Goal: Task Accomplishment & Management: Complete application form

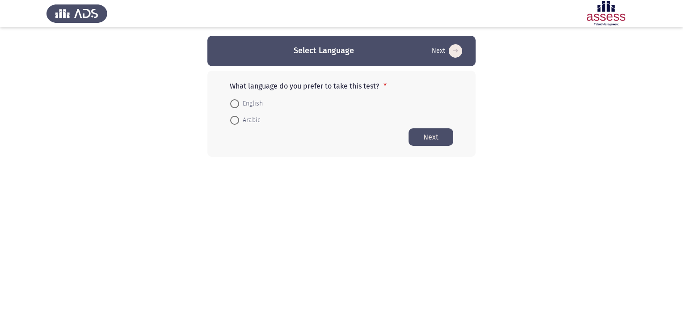
click at [242, 129] on div "What language do you prefer to take this test? * English Arabic Next" at bounding box center [341, 114] width 268 height 86
click at [240, 122] on span "Arabic" at bounding box center [249, 120] width 21 height 11
click at [239, 122] on input "Arabic" at bounding box center [234, 120] width 9 height 9
radio input "true"
click at [440, 139] on button "Next" at bounding box center [430, 136] width 45 height 17
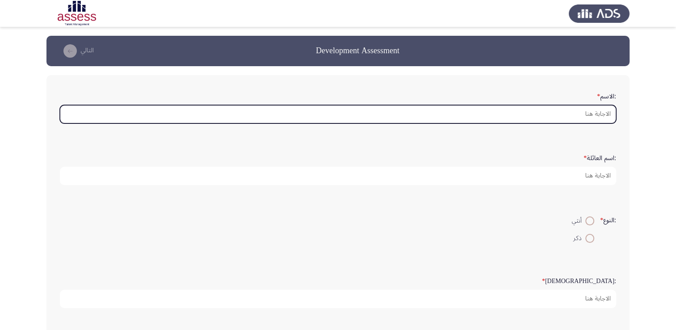
click at [506, 121] on input ":الاسم *" at bounding box center [338, 114] width 556 height 18
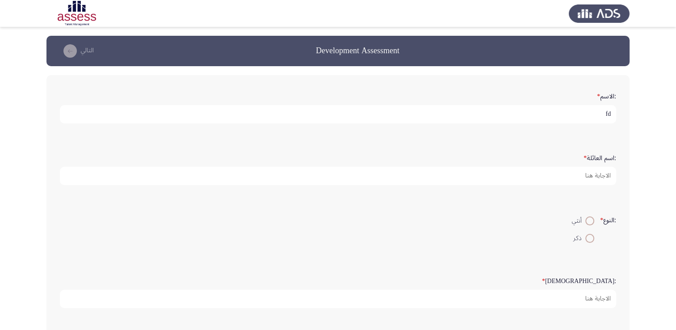
type input "f"
type input "بيومى [PERSON_NAME]"
drag, startPoint x: 533, startPoint y: 113, endPoint x: 556, endPoint y: 121, distance: 24.6
click at [556, 121] on input "بيومى [PERSON_NAME]" at bounding box center [338, 114] width 556 height 18
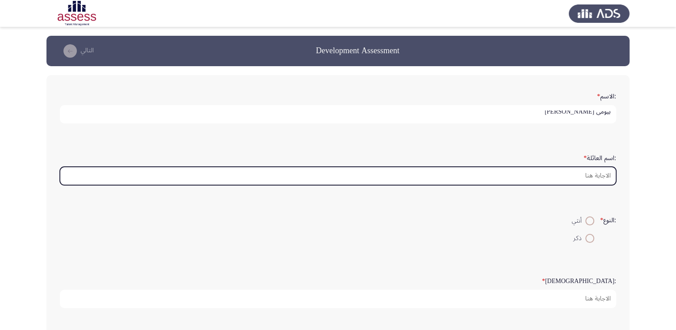
click at [564, 178] on input ":اسم العائلة *" at bounding box center [338, 176] width 556 height 18
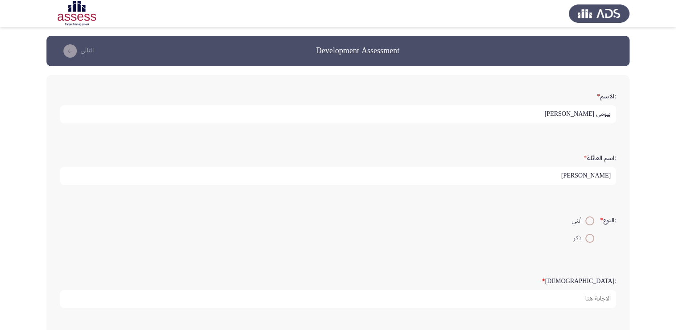
type input "[PERSON_NAME]"
click at [592, 241] on span at bounding box center [589, 238] width 9 height 9
click at [592, 241] on input "ذكر" at bounding box center [589, 238] width 9 height 9
radio input "true"
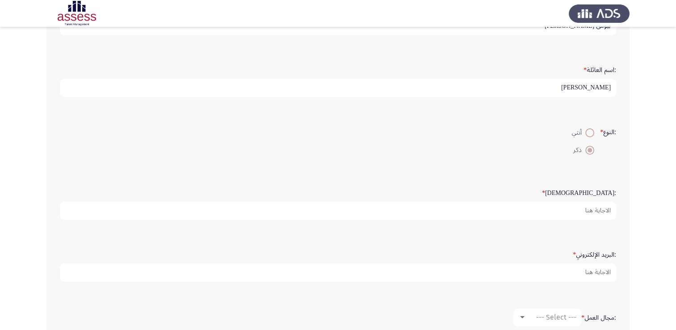
scroll to position [89, 0]
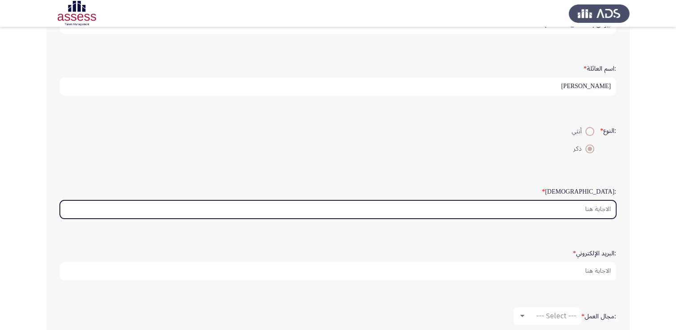
click at [565, 203] on input ":السن *" at bounding box center [338, 209] width 556 height 18
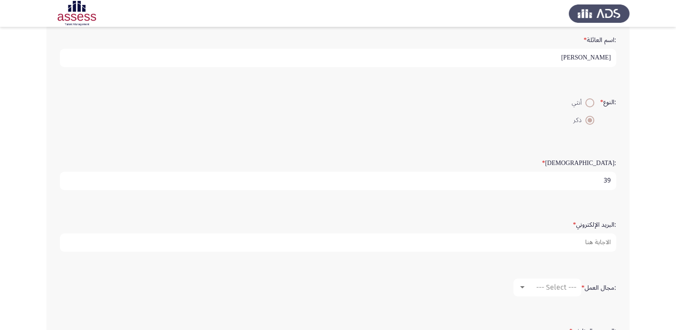
scroll to position [134, 0]
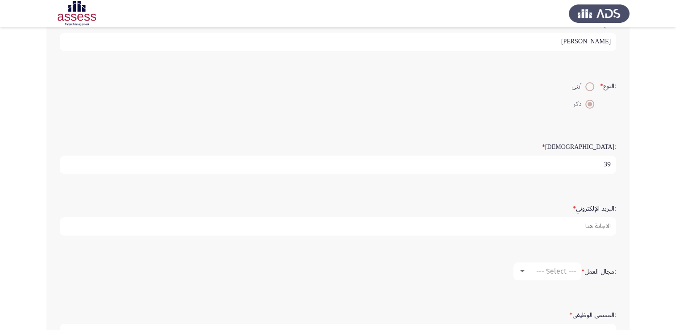
type input "39"
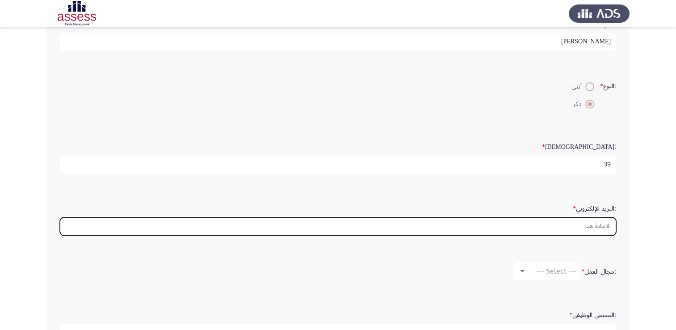
click at [507, 222] on input ":البريد الإلكتروني *" at bounding box center [338, 226] width 556 height 18
type input "[EMAIL_ADDRESS][DOMAIN_NAME]"
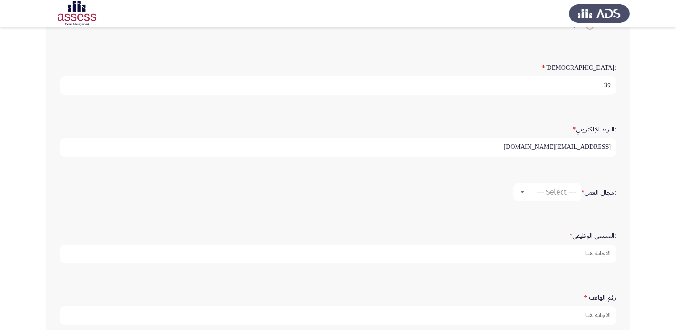
scroll to position [223, 0]
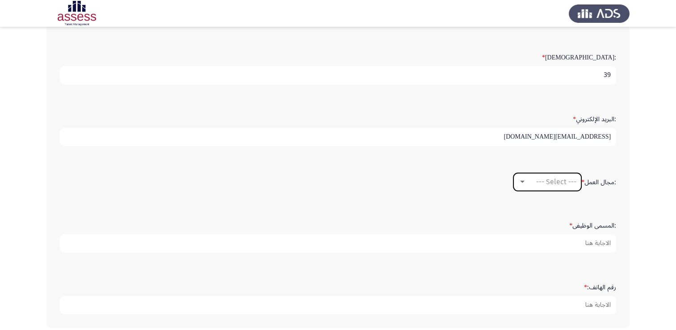
click at [517, 185] on mat-select "--- Select ---" at bounding box center [547, 182] width 68 height 18
click at [518, 181] on div at bounding box center [522, 181] width 8 height 7
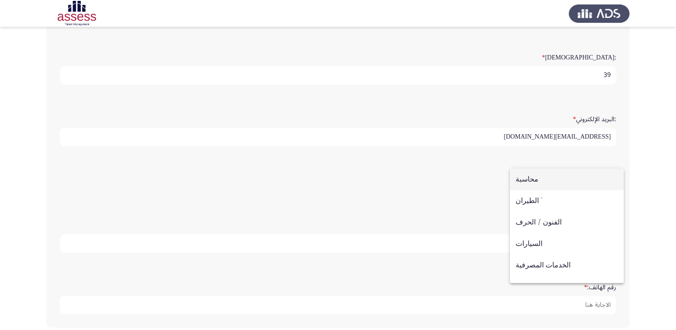
click at [523, 179] on span "محاسبة" at bounding box center [567, 178] width 102 height 21
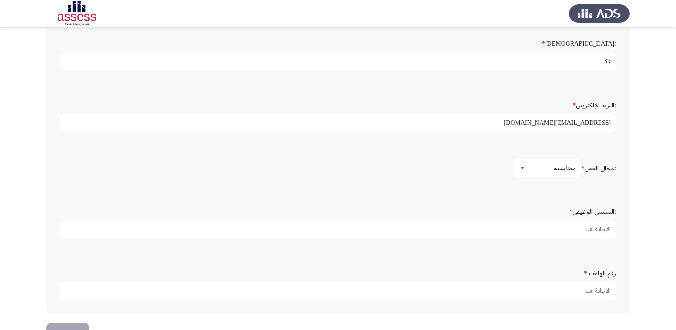
scroll to position [262, 0]
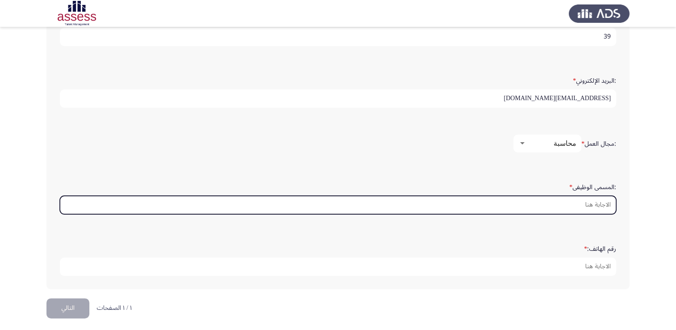
click at [520, 203] on input ":المسمى الوظيفى *" at bounding box center [338, 205] width 556 height 18
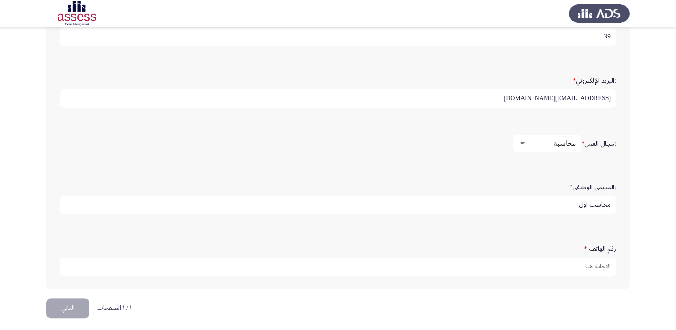
type input "محاسب اول"
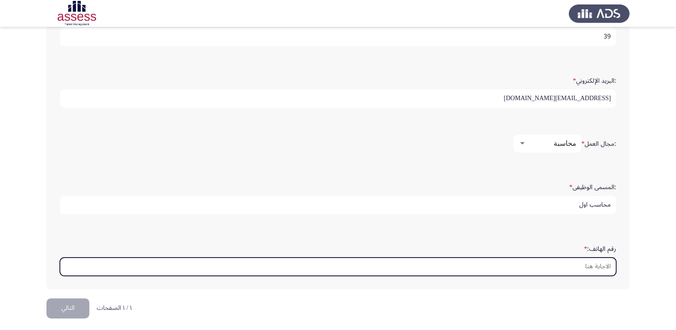
click at [349, 257] on input "رقم الهاتف: *" at bounding box center [338, 266] width 556 height 18
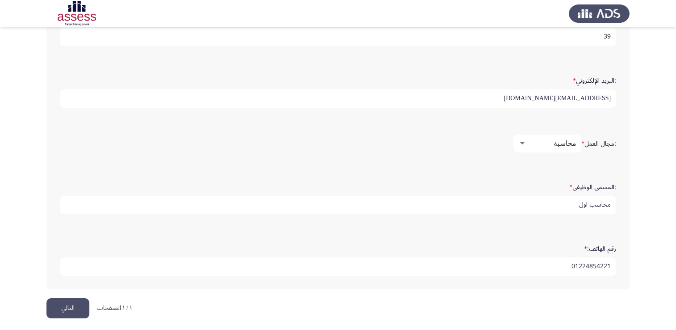
type input "01224854221"
click at [50, 307] on button "التالي" at bounding box center [67, 308] width 43 height 20
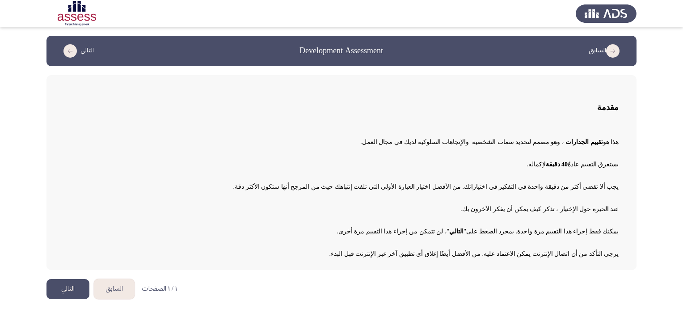
click at [66, 294] on button "التالي" at bounding box center [67, 289] width 43 height 20
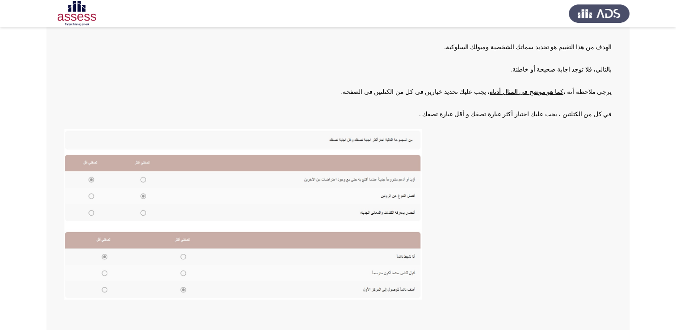
scroll to position [130, 0]
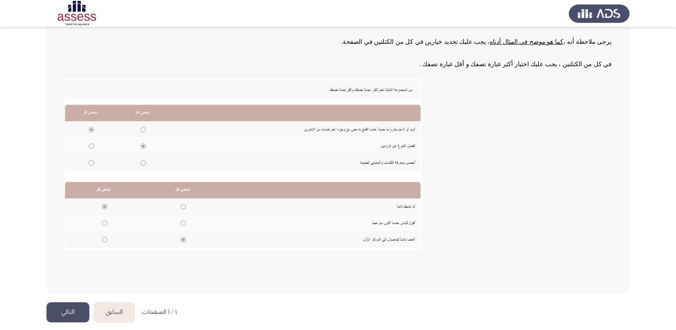
click at [73, 317] on button "التالي" at bounding box center [67, 312] width 43 height 20
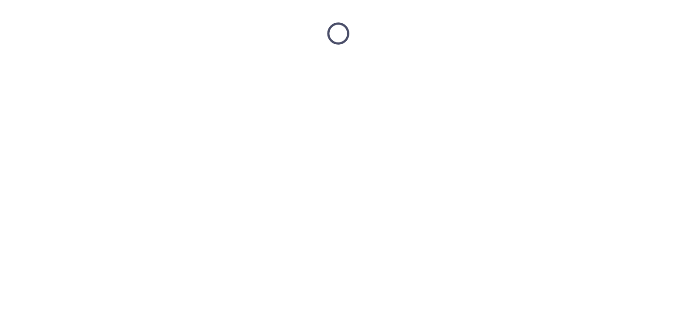
scroll to position [0, 0]
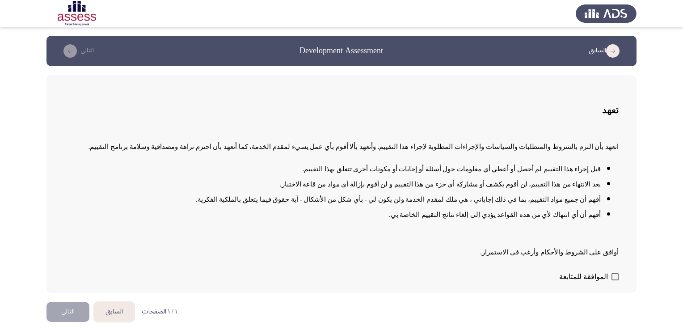
click at [614, 278] on span at bounding box center [614, 276] width 7 height 7
click at [614, 280] on input "الموافقة للمتابعة" at bounding box center [614, 280] width 0 height 0
checkbox input "true"
click at [72, 313] on button "التالي" at bounding box center [67, 312] width 43 height 20
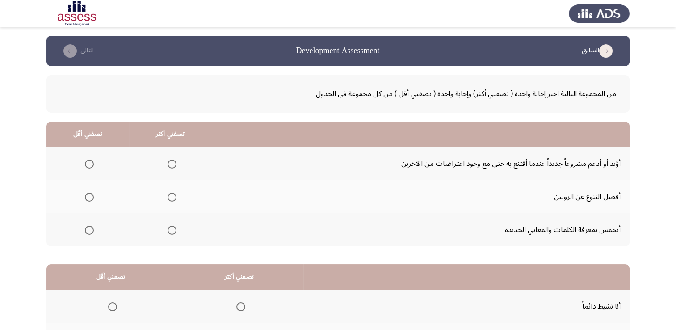
click at [175, 196] on span "Select an option" at bounding box center [172, 197] width 9 height 9
click at [175, 196] on input "Select an option" at bounding box center [172, 197] width 9 height 9
click at [87, 162] on span "Select an option" at bounding box center [89, 164] width 9 height 9
click at [87, 162] on input "Select an option" at bounding box center [89, 164] width 9 height 9
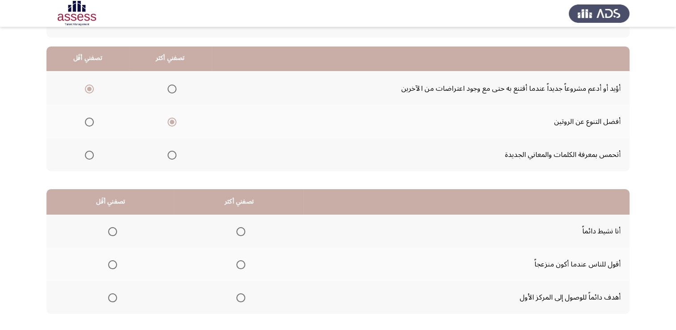
scroll to position [120, 0]
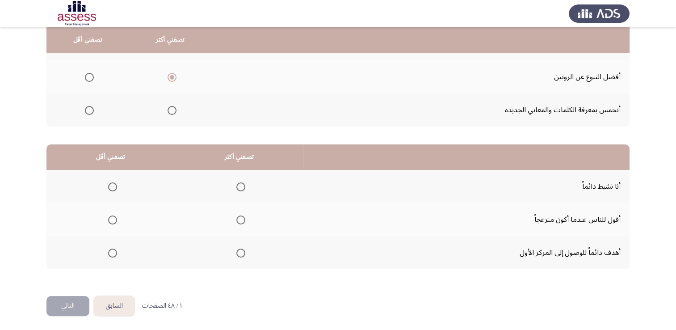
click at [242, 182] on span "Select an option" at bounding box center [240, 186] width 9 height 9
click at [242, 182] on input "Select an option" at bounding box center [240, 186] width 9 height 9
click at [115, 252] on span "Select an option" at bounding box center [112, 252] width 9 height 9
click at [115, 252] on input "Select an option" at bounding box center [112, 252] width 9 height 9
click at [73, 303] on button "التالي" at bounding box center [67, 306] width 43 height 20
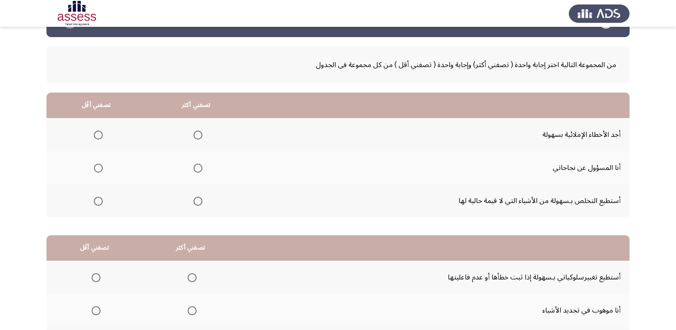
scroll to position [45, 0]
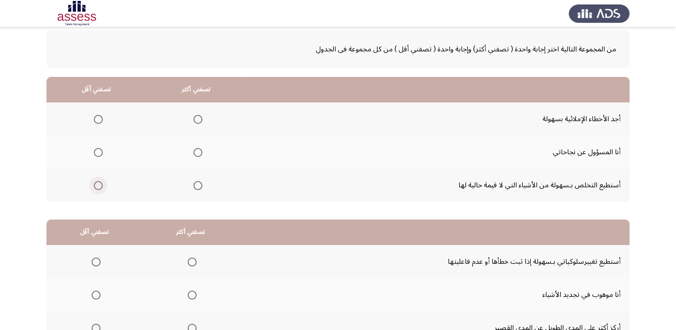
click at [101, 186] on span "Select an option" at bounding box center [98, 185] width 9 height 9
click at [101, 186] on input "Select an option" at bounding box center [98, 185] width 9 height 9
click at [193, 153] on span "Select an option" at bounding box center [197, 152] width 9 height 9
click at [193, 153] on input "Select an option" at bounding box center [197, 152] width 9 height 9
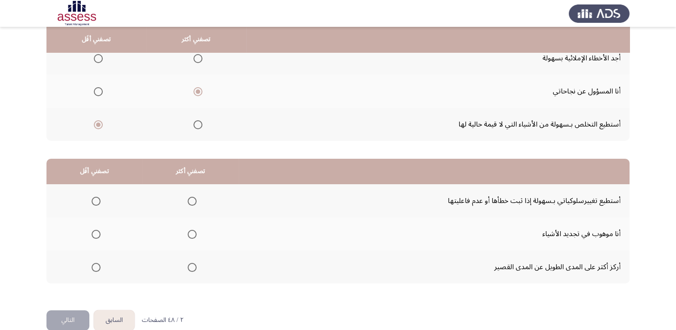
scroll to position [120, 0]
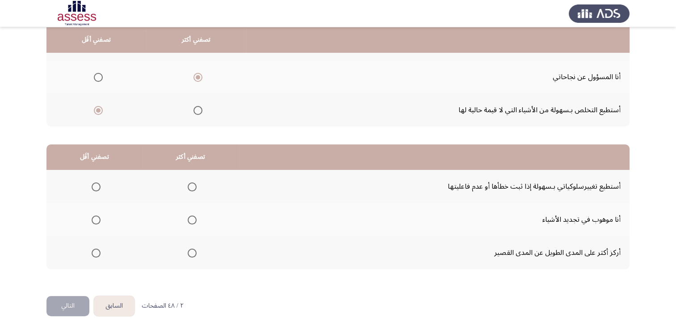
click at [639, 184] on app-assessment-container "السابق Development Assessment التالي من المجموعة التالية اختر إجابة واحدة ( تصف…" at bounding box center [338, 106] width 676 height 380
click at [193, 253] on span "Select an option" at bounding box center [192, 252] width 9 height 9
click at [193, 253] on input "Select an option" at bounding box center [192, 252] width 9 height 9
click at [95, 189] on span "Select an option" at bounding box center [96, 186] width 9 height 9
click at [95, 189] on input "Select an option" at bounding box center [96, 186] width 9 height 9
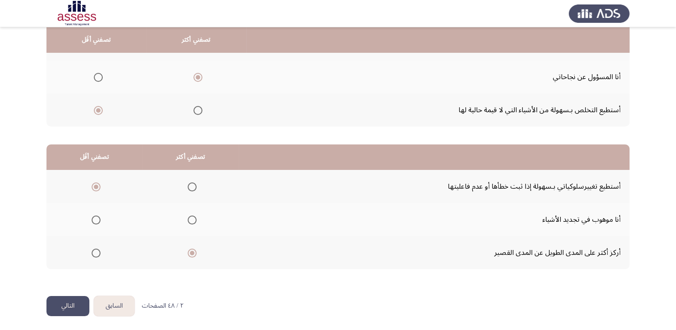
click at [60, 312] on button "التالي" at bounding box center [67, 306] width 43 height 20
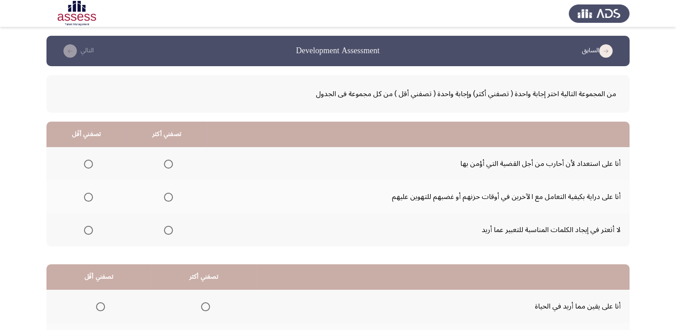
scroll to position [45, 0]
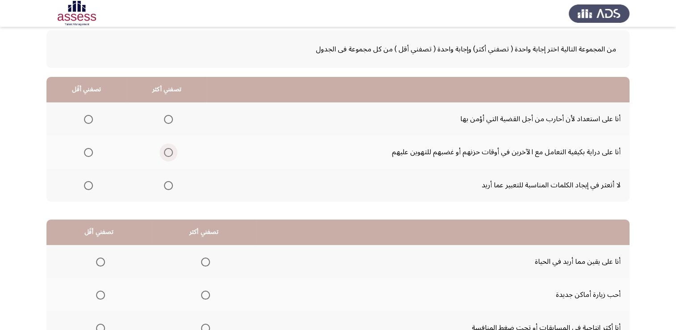
click at [168, 151] on span "Select an option" at bounding box center [168, 152] width 9 height 9
click at [168, 151] on input "Select an option" at bounding box center [168, 152] width 9 height 9
click at [84, 184] on span "Select an option" at bounding box center [88, 185] width 9 height 9
click at [84, 184] on input "Select an option" at bounding box center [88, 185] width 9 height 9
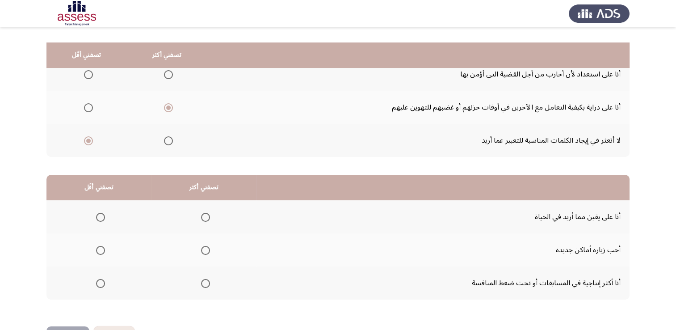
scroll to position [120, 0]
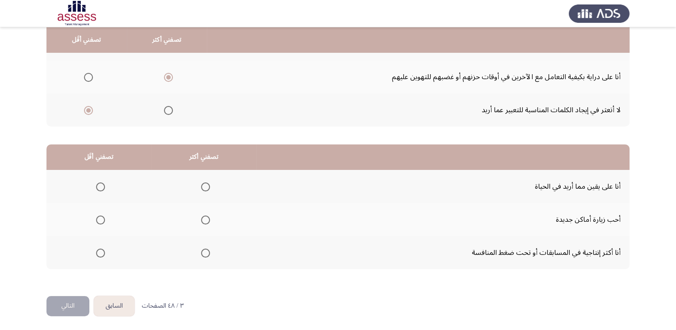
click at [201, 187] on span "Select an option" at bounding box center [205, 186] width 9 height 9
click at [201, 187] on input "Select an option" at bounding box center [205, 186] width 9 height 9
click at [96, 220] on span "Select an option" at bounding box center [100, 219] width 9 height 9
click at [96, 220] on input "Select an option" at bounding box center [100, 219] width 9 height 9
click at [93, 253] on label "Select an option" at bounding box center [98, 252] width 13 height 9
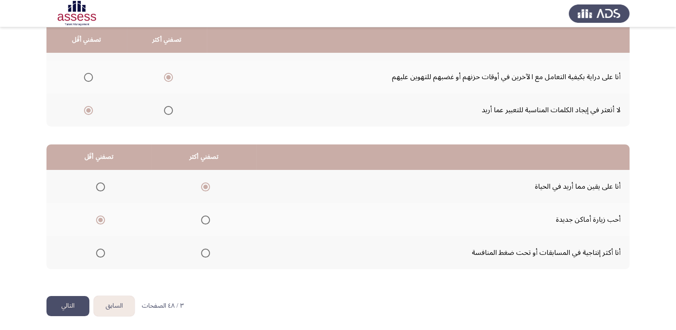
click at [96, 253] on input "Select an option" at bounding box center [100, 252] width 9 height 9
click at [75, 300] on button "التالي" at bounding box center [67, 306] width 43 height 20
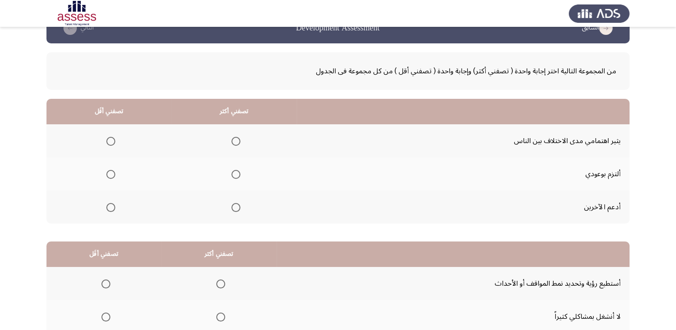
scroll to position [45, 0]
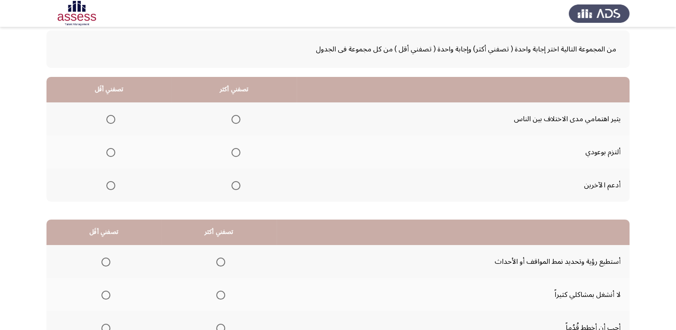
click at [239, 186] on th at bounding box center [234, 184] width 125 height 33
click at [237, 185] on span "Select an option" at bounding box center [235, 185] width 9 height 9
click at [237, 185] on input "Select an option" at bounding box center [235, 185] width 9 height 9
click at [109, 151] on span "Select an option" at bounding box center [110, 152] width 9 height 9
click at [109, 151] on input "Select an option" at bounding box center [110, 152] width 9 height 9
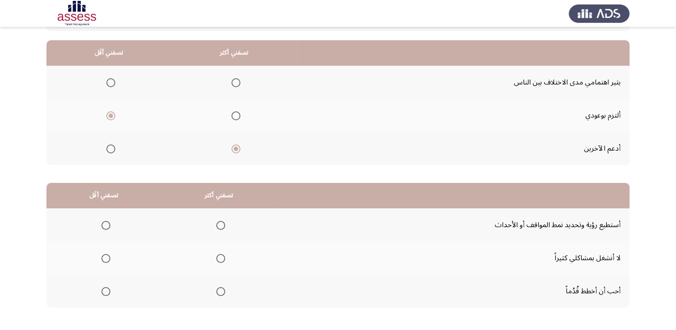
scroll to position [0, 0]
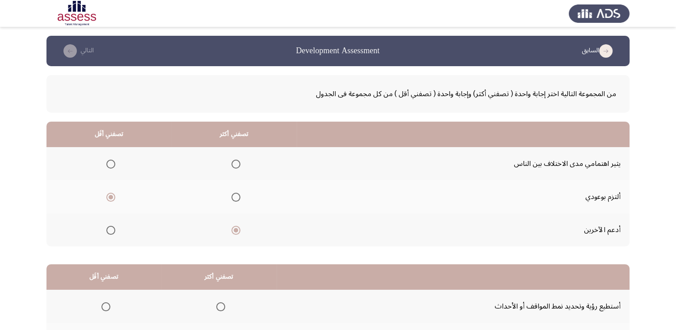
click at [113, 164] on span "Select an option" at bounding box center [110, 164] width 9 height 9
click at [113, 164] on input "Select an option" at bounding box center [110, 164] width 9 height 9
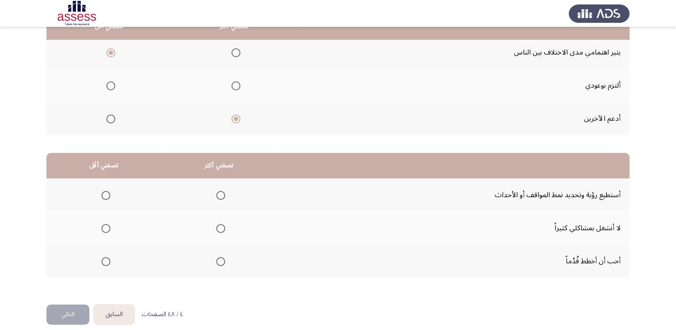
scroll to position [120, 0]
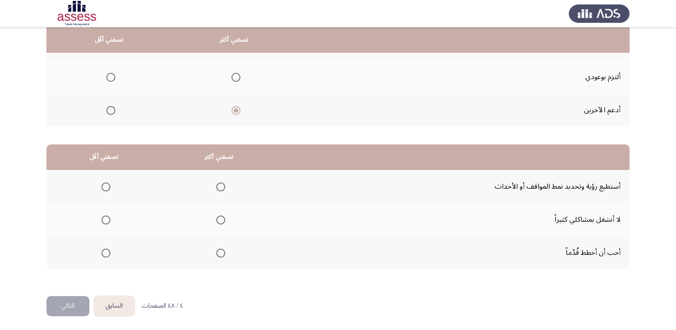
click at [220, 256] on mat-radio-group "Select an option" at bounding box center [219, 252] width 13 height 15
click at [220, 255] on span "Select an option" at bounding box center [220, 252] width 9 height 9
click at [220, 255] on input "Select an option" at bounding box center [220, 252] width 9 height 9
click at [101, 189] on span "Select an option" at bounding box center [105, 186] width 9 height 9
click at [101, 189] on input "Select an option" at bounding box center [105, 186] width 9 height 9
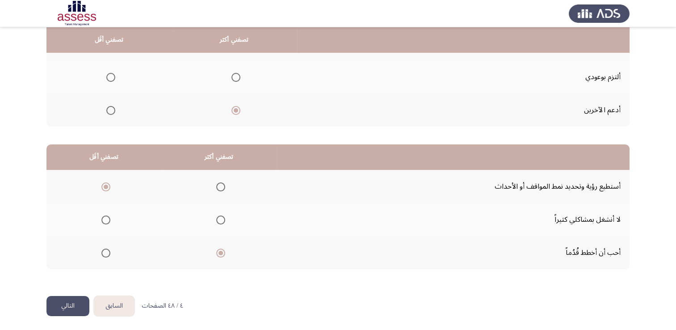
click at [76, 310] on button "التالي" at bounding box center [67, 306] width 43 height 20
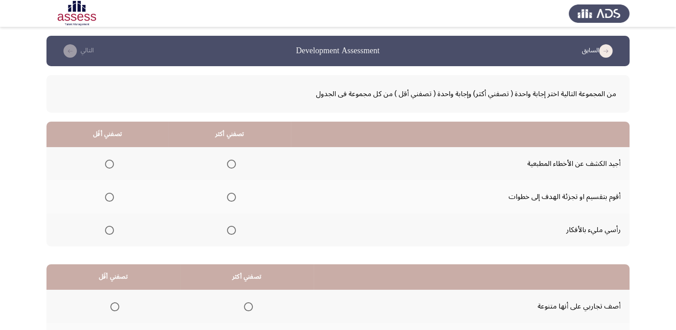
scroll to position [45, 0]
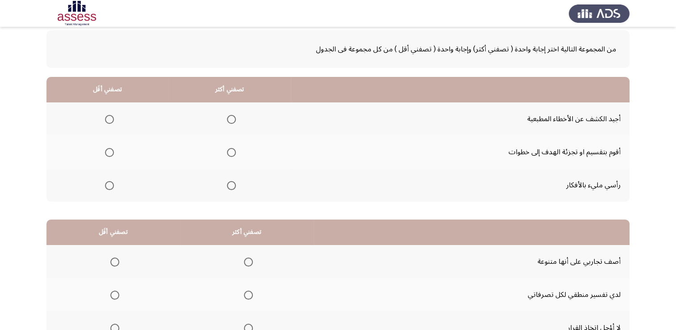
click at [227, 155] on span "Select an option" at bounding box center [231, 152] width 9 height 9
click at [227, 155] on input "Select an option" at bounding box center [231, 152] width 9 height 9
click at [113, 118] on span "Select an option" at bounding box center [109, 119] width 9 height 9
click at [113, 118] on input "Select an option" at bounding box center [109, 119] width 9 height 9
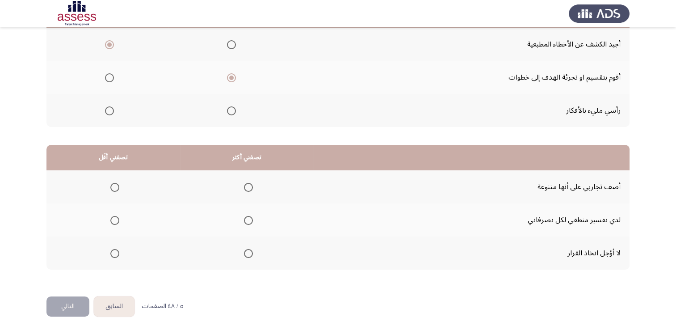
scroll to position [120, 0]
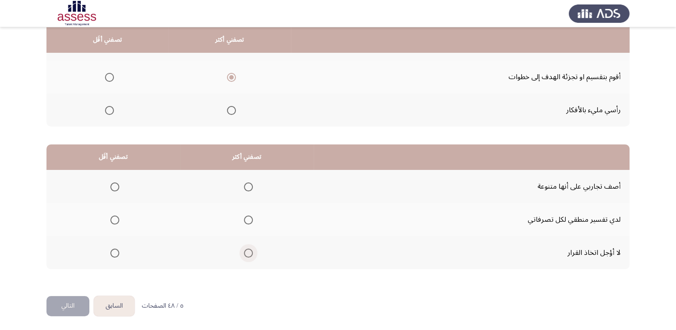
click at [250, 254] on span "Select an option" at bounding box center [248, 252] width 9 height 9
click at [250, 254] on input "Select an option" at bounding box center [248, 252] width 9 height 9
click at [122, 187] on th at bounding box center [113, 186] width 134 height 33
click at [118, 188] on span "Select an option" at bounding box center [114, 186] width 9 height 9
click at [118, 188] on input "Select an option" at bounding box center [114, 186] width 9 height 9
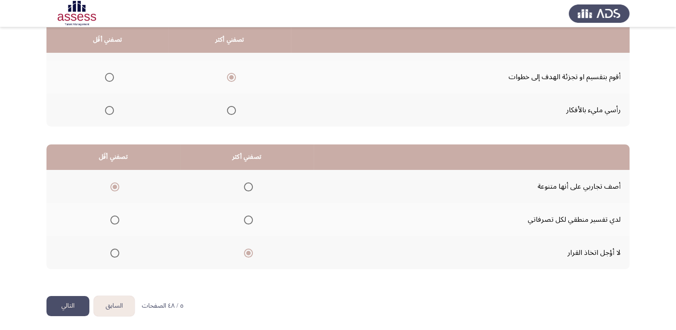
click at [62, 311] on button "التالي" at bounding box center [67, 306] width 43 height 20
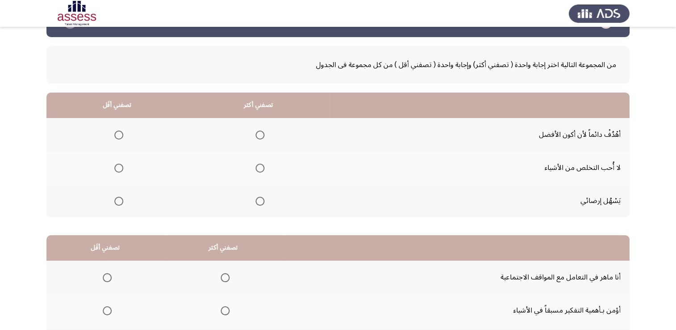
scroll to position [45, 0]
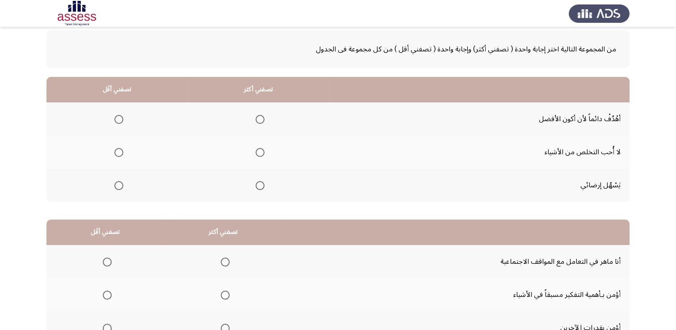
click at [263, 183] on span "Select an option" at bounding box center [260, 185] width 9 height 9
click at [263, 183] on input "Select an option" at bounding box center [260, 185] width 9 height 9
click at [120, 153] on span "Select an option" at bounding box center [118, 152] width 9 height 9
click at [120, 153] on input "Select an option" at bounding box center [118, 152] width 9 height 9
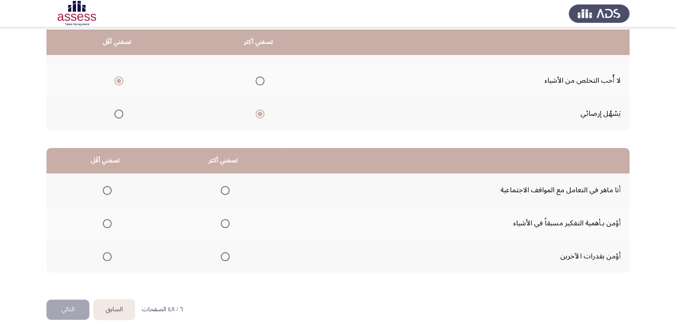
scroll to position [120, 0]
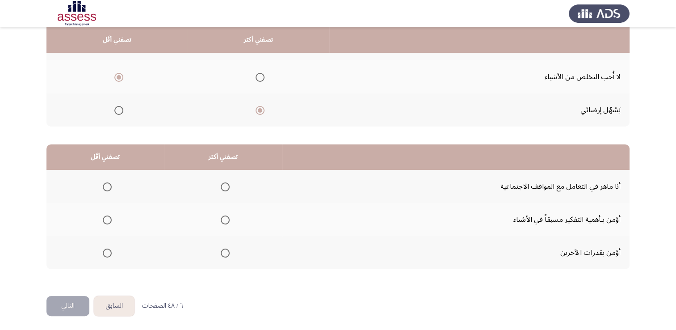
click at [221, 221] on span "Select an option" at bounding box center [225, 219] width 9 height 9
click at [221, 221] on input "Select an option" at bounding box center [225, 219] width 9 height 9
click at [109, 253] on span "Select an option" at bounding box center [107, 252] width 9 height 9
click at [109, 253] on input "Select an option" at bounding box center [107, 252] width 9 height 9
click at [107, 186] on span "Select an option" at bounding box center [107, 186] width 9 height 9
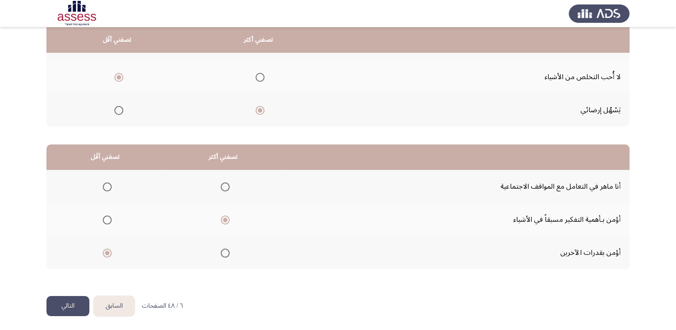
click at [107, 186] on input "Select an option" at bounding box center [107, 186] width 9 height 9
click at [66, 306] on button "التالي" at bounding box center [67, 306] width 43 height 20
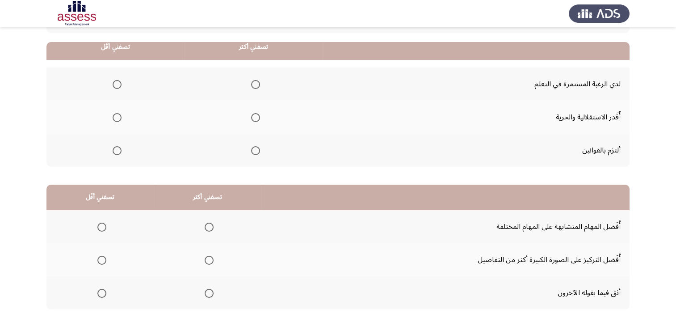
scroll to position [89, 0]
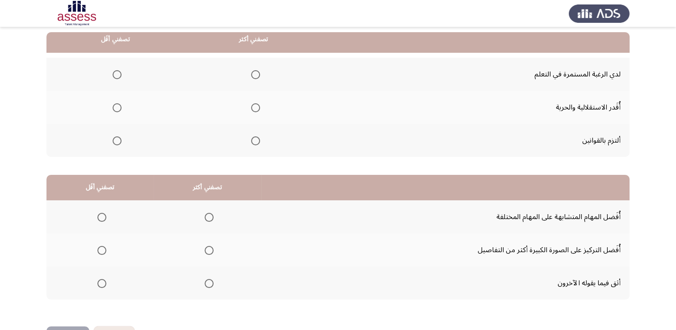
click at [256, 76] on span "Select an option" at bounding box center [255, 74] width 9 height 9
click at [256, 76] on input "Select an option" at bounding box center [255, 74] width 9 height 9
click at [117, 109] on span "Select an option" at bounding box center [117, 107] width 9 height 9
click at [117, 109] on input "Select an option" at bounding box center [117, 107] width 9 height 9
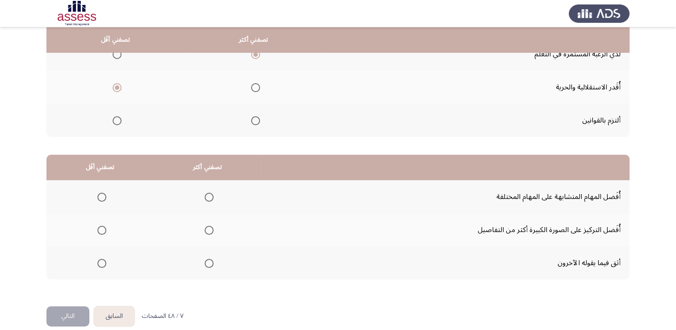
scroll to position [120, 0]
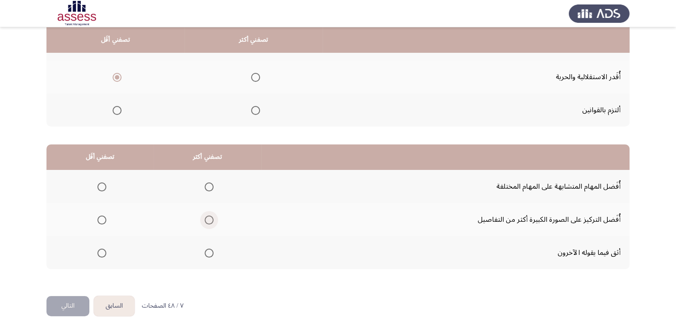
click at [209, 219] on span "Select an option" at bounding box center [209, 219] width 9 height 9
click at [209, 219] on input "Select an option" at bounding box center [209, 219] width 9 height 9
click at [102, 188] on span "Select an option" at bounding box center [101, 186] width 9 height 9
click at [102, 188] on input "Select an option" at bounding box center [101, 186] width 9 height 9
click at [53, 304] on button "التالي" at bounding box center [67, 306] width 43 height 20
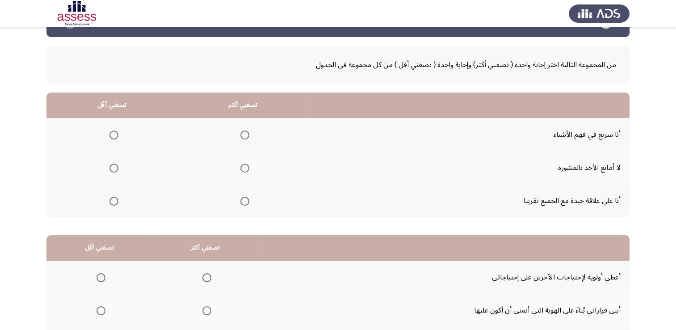
scroll to position [45, 0]
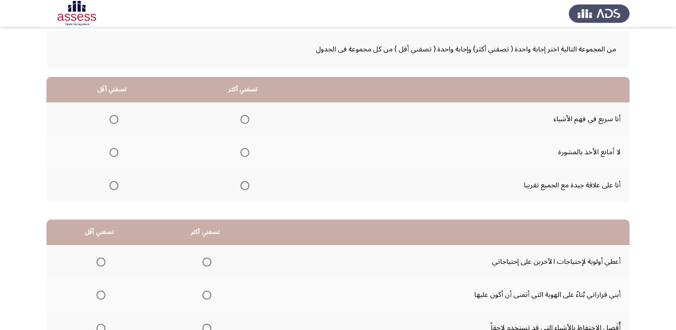
click at [240, 151] on span "Select an option" at bounding box center [244, 152] width 9 height 9
click at [240, 151] on input "Select an option" at bounding box center [244, 152] width 9 height 9
click at [109, 187] on span "Select an option" at bounding box center [113, 185] width 9 height 9
click at [109, 187] on input "Select an option" at bounding box center [113, 185] width 9 height 9
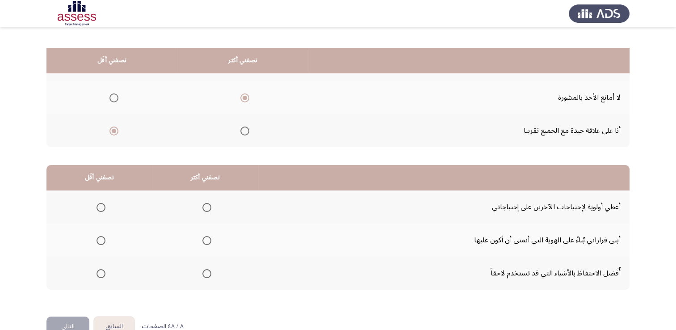
scroll to position [120, 0]
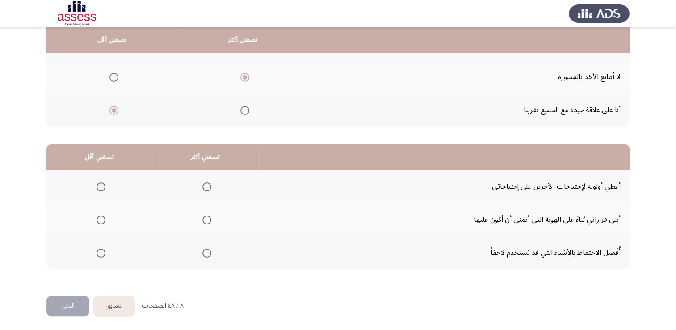
click at [97, 255] on span "Select an option" at bounding box center [101, 252] width 9 height 9
click at [97, 255] on input "Select an option" at bounding box center [101, 252] width 9 height 9
click at [200, 254] on label "Select an option" at bounding box center [205, 252] width 13 height 9
click at [202, 254] on input "Select an option" at bounding box center [206, 252] width 9 height 9
click at [99, 217] on span "Select an option" at bounding box center [101, 219] width 9 height 9
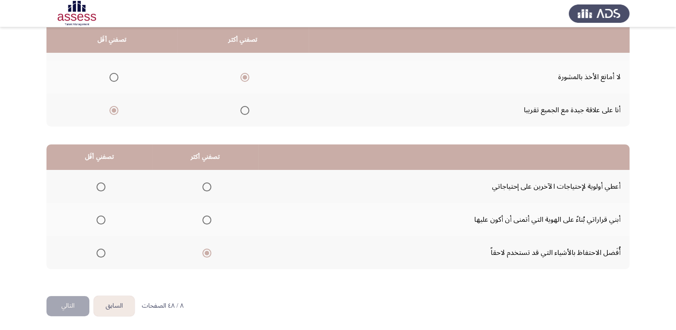
click at [99, 217] on input "Select an option" at bounding box center [101, 219] width 9 height 9
click at [68, 310] on button "التالي" at bounding box center [67, 306] width 43 height 20
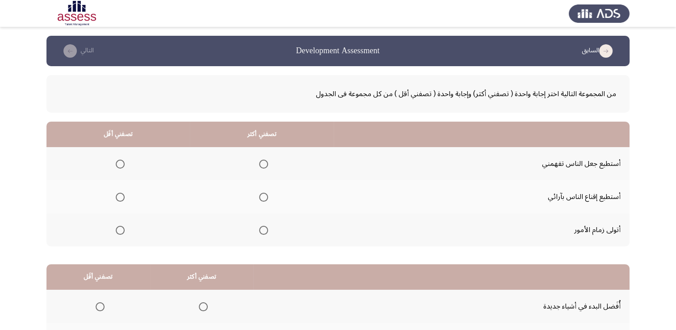
click at [263, 230] on span "Select an option" at bounding box center [263, 230] width 9 height 9
click at [263, 230] on input "Select an option" at bounding box center [263, 230] width 9 height 9
click at [124, 198] on span "Select an option" at bounding box center [120, 197] width 9 height 9
click at [124, 198] on input "Select an option" at bounding box center [120, 197] width 9 height 9
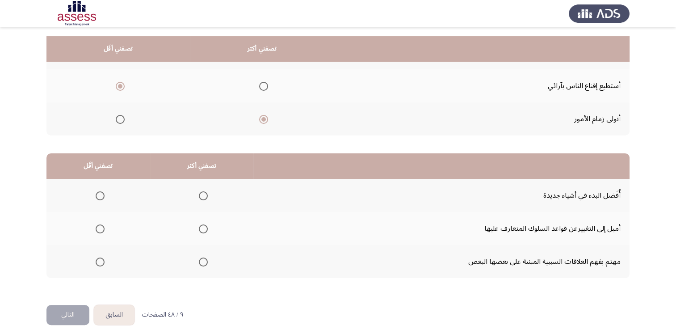
scroll to position [120, 0]
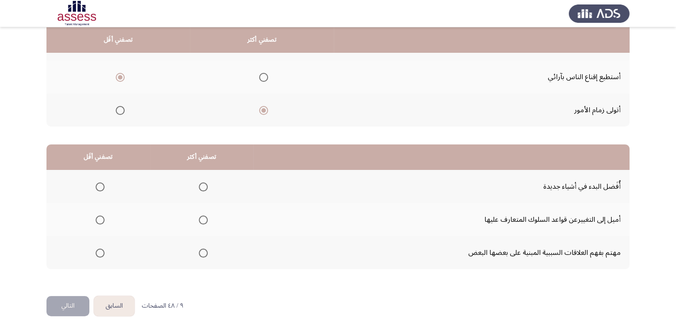
click at [199, 185] on span "Select an option" at bounding box center [203, 186] width 9 height 9
click at [199, 185] on input "Select an option" at bounding box center [203, 186] width 9 height 9
click at [196, 219] on label "Select an option" at bounding box center [201, 219] width 13 height 9
click at [199, 219] on input "Select an option" at bounding box center [203, 219] width 9 height 9
click at [96, 255] on span "Select an option" at bounding box center [100, 252] width 9 height 9
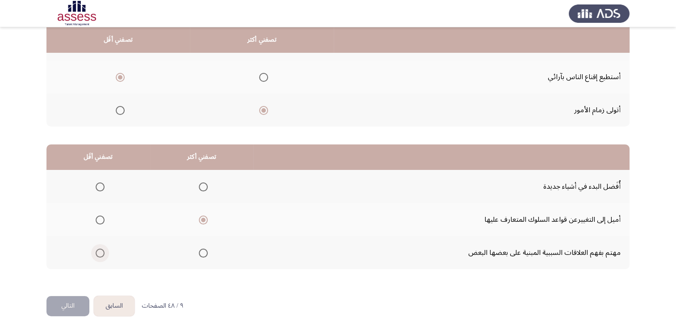
click at [96, 255] on input "Select an option" at bounding box center [100, 252] width 9 height 9
click at [66, 306] on button "التالي" at bounding box center [67, 306] width 43 height 20
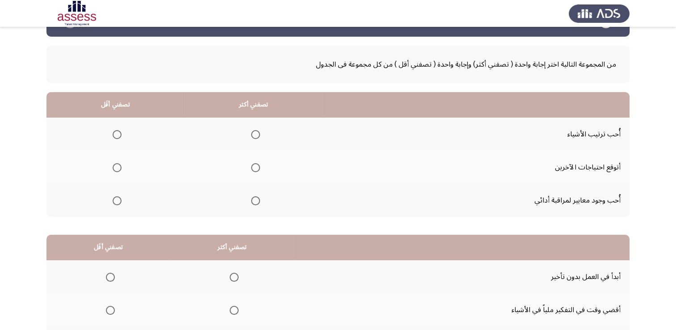
scroll to position [45, 0]
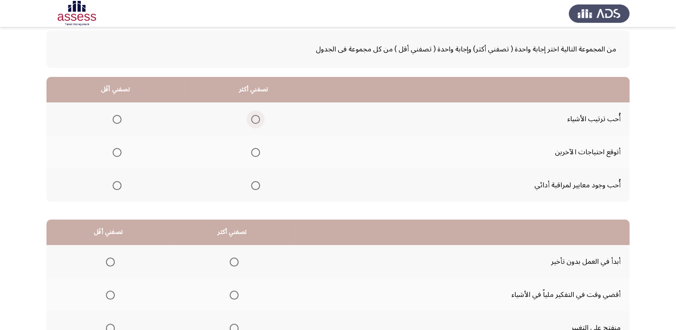
click at [252, 122] on span "Select an option" at bounding box center [255, 119] width 9 height 9
click at [252, 122] on input "Select an option" at bounding box center [255, 119] width 9 height 9
click at [122, 189] on th at bounding box center [115, 184] width 138 height 33
click at [122, 183] on th at bounding box center [115, 184] width 138 height 33
click at [116, 184] on span "Select an option" at bounding box center [117, 185] width 9 height 9
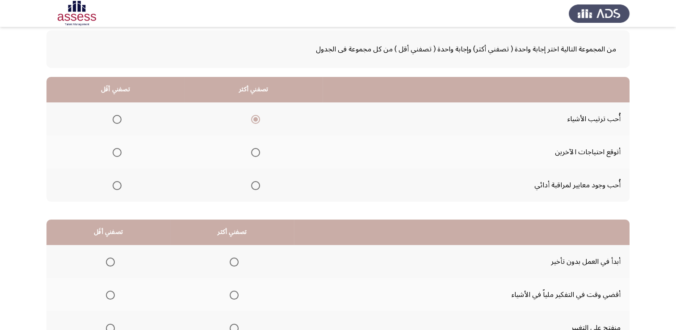
click at [116, 184] on input "Select an option" at bounding box center [117, 185] width 9 height 9
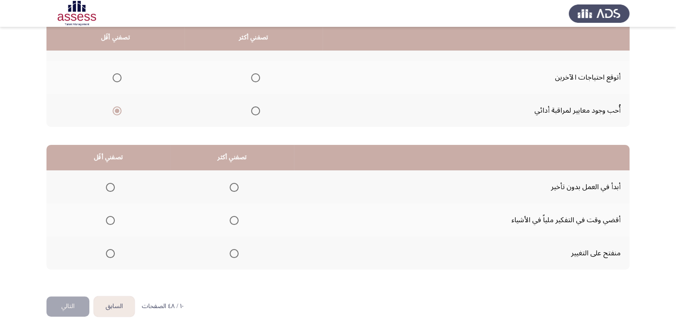
scroll to position [120, 0]
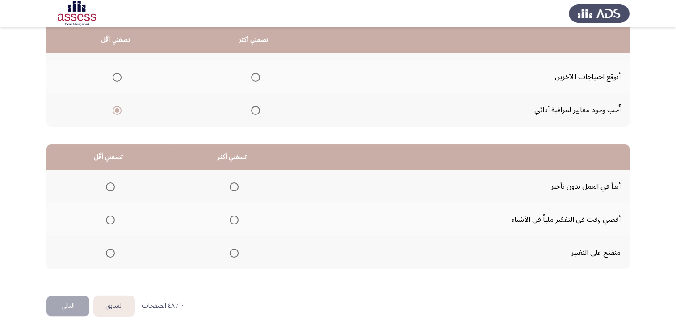
click at [234, 188] on span "Select an option" at bounding box center [234, 186] width 9 height 9
click at [234, 188] on input "Select an option" at bounding box center [234, 186] width 9 height 9
click at [111, 220] on span "Select an option" at bounding box center [110, 219] width 9 height 9
click at [111, 220] on input "Select an option" at bounding box center [110, 219] width 9 height 9
click at [71, 302] on button "التالي" at bounding box center [67, 306] width 43 height 20
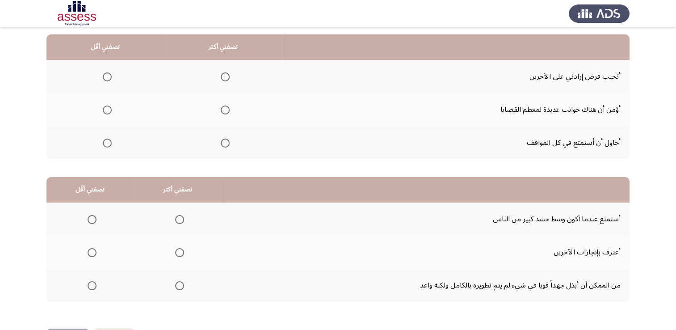
scroll to position [89, 0]
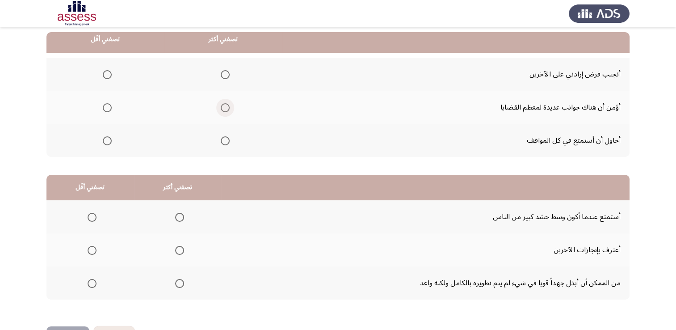
click at [226, 110] on span "Select an option" at bounding box center [225, 107] width 9 height 9
click at [226, 110] on input "Select an option" at bounding box center [225, 107] width 9 height 9
click at [101, 79] on mat-radio-group "Select an option" at bounding box center [105, 74] width 13 height 15
click at [104, 78] on span "Select an option" at bounding box center [107, 74] width 9 height 9
click at [104, 78] on input "Select an option" at bounding box center [107, 74] width 9 height 9
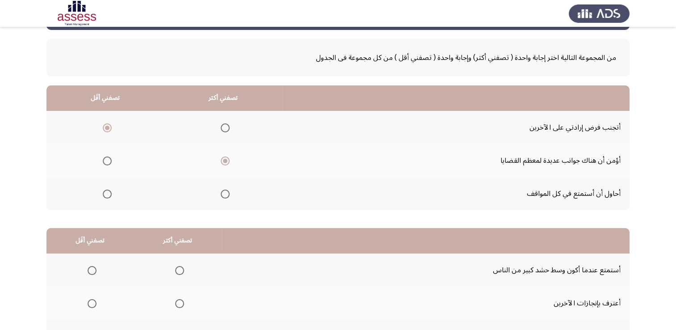
scroll to position [30, 0]
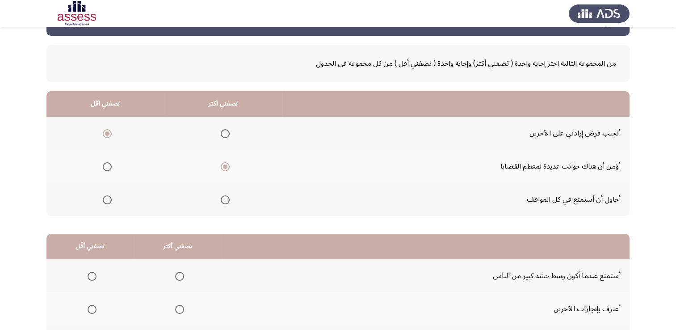
click at [109, 199] on span "Select an option" at bounding box center [107, 199] width 9 height 9
click at [109, 199] on input "Select an option" at bounding box center [107, 199] width 9 height 9
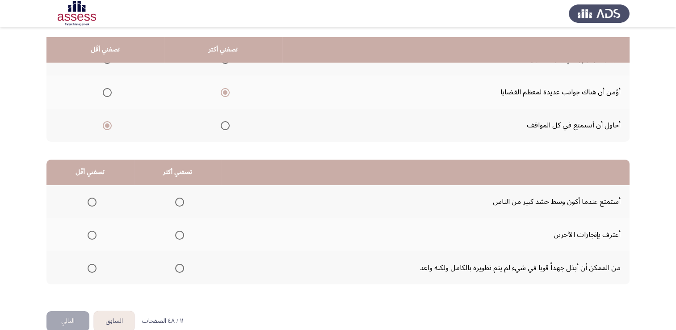
scroll to position [120, 0]
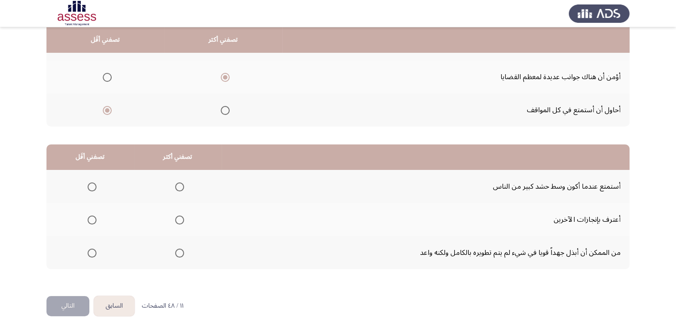
click at [176, 252] on span "Select an option" at bounding box center [179, 252] width 9 height 9
click at [176, 252] on input "Select an option" at bounding box center [179, 252] width 9 height 9
click at [93, 185] on span "Select an option" at bounding box center [92, 186] width 9 height 9
click at [93, 185] on input "Select an option" at bounding box center [92, 186] width 9 height 9
click at [56, 306] on button "التالي" at bounding box center [67, 306] width 43 height 20
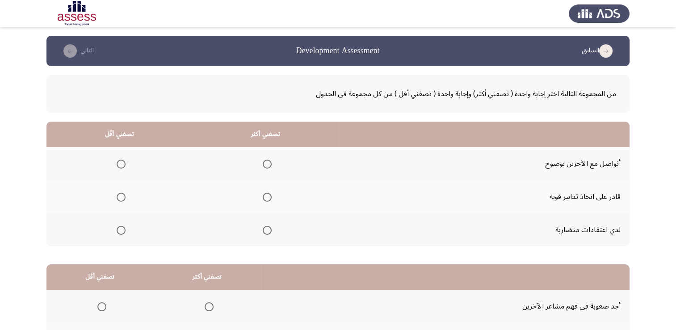
scroll to position [45, 0]
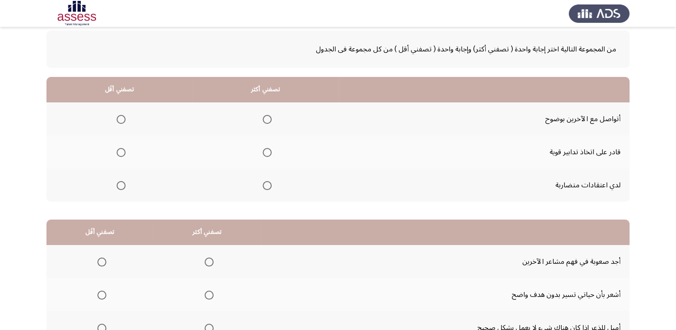
click at [122, 185] on span "Select an option" at bounding box center [121, 185] width 9 height 9
click at [122, 185] on input "Select an option" at bounding box center [121, 185] width 9 height 9
click at [265, 117] on span "Select an option" at bounding box center [267, 119] width 9 height 9
click at [265, 117] on input "Select an option" at bounding box center [267, 119] width 9 height 9
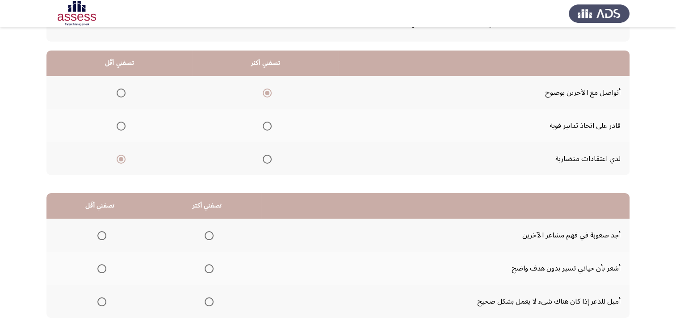
scroll to position [120, 0]
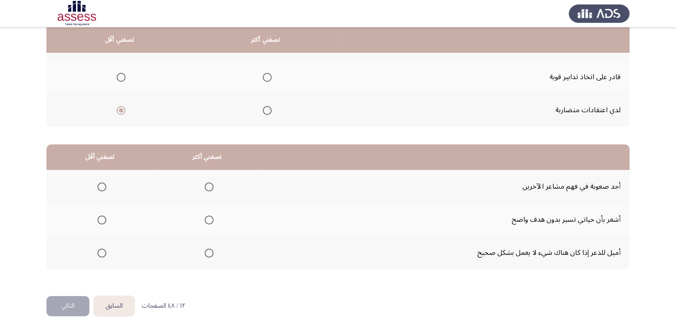
click at [209, 185] on span "Select an option" at bounding box center [209, 186] width 9 height 9
click at [209, 185] on input "Select an option" at bounding box center [209, 186] width 9 height 9
click at [205, 220] on span "Select an option" at bounding box center [209, 219] width 9 height 9
click at [205, 220] on input "Select an option" at bounding box center [209, 219] width 9 height 9
click at [105, 189] on th at bounding box center [99, 186] width 107 height 33
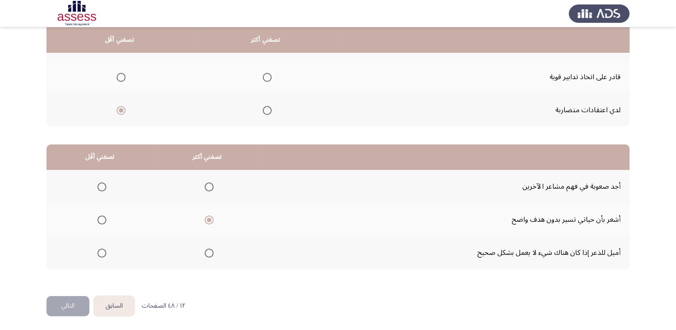
click at [98, 186] on span "Select an option" at bounding box center [101, 186] width 9 height 9
click at [98, 186] on input "Select an option" at bounding box center [101, 186] width 9 height 9
click at [201, 254] on label "Select an option" at bounding box center [207, 252] width 13 height 9
click at [205, 254] on input "Select an option" at bounding box center [209, 252] width 9 height 9
click at [78, 299] on button "التالي" at bounding box center [67, 306] width 43 height 20
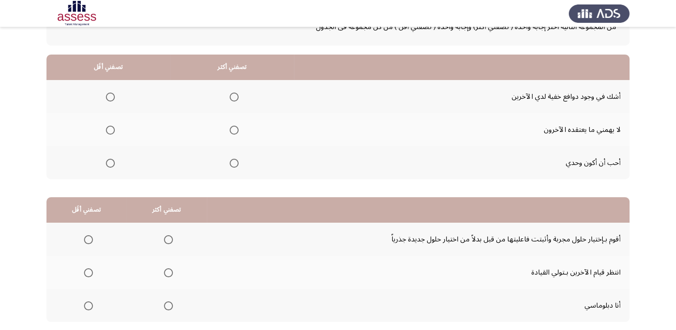
scroll to position [0, 0]
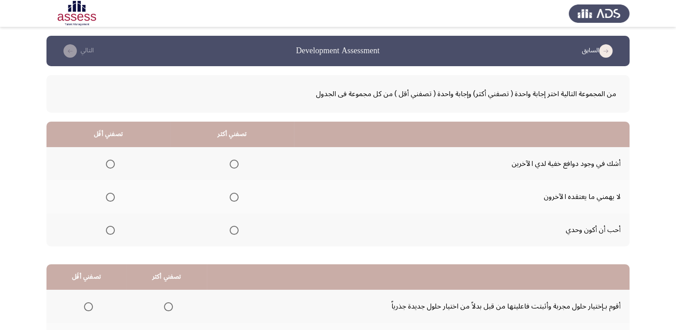
click at [234, 231] on span "Select an option" at bounding box center [234, 230] width 9 height 9
click at [234, 231] on input "Select an option" at bounding box center [234, 230] width 9 height 9
click at [114, 233] on th at bounding box center [108, 229] width 124 height 33
click at [106, 229] on span "Select an option" at bounding box center [110, 230] width 9 height 9
click at [106, 229] on input "Select an option" at bounding box center [110, 230] width 9 height 9
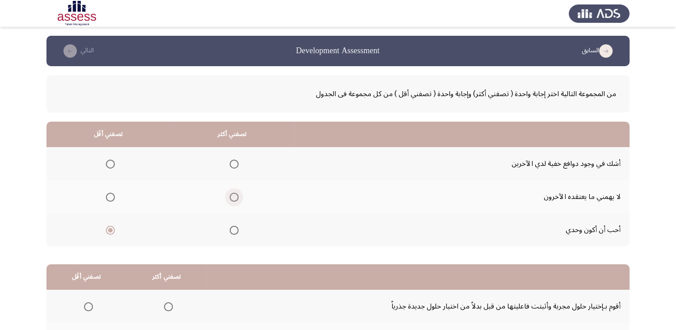
click at [226, 197] on label "Select an option" at bounding box center [232, 197] width 13 height 9
click at [230, 197] on input "Select an option" at bounding box center [234, 197] width 9 height 9
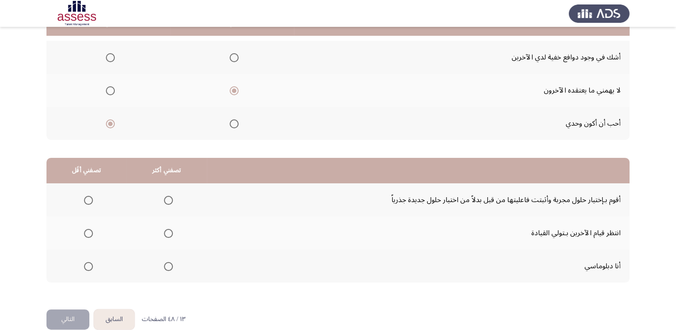
scroll to position [120, 0]
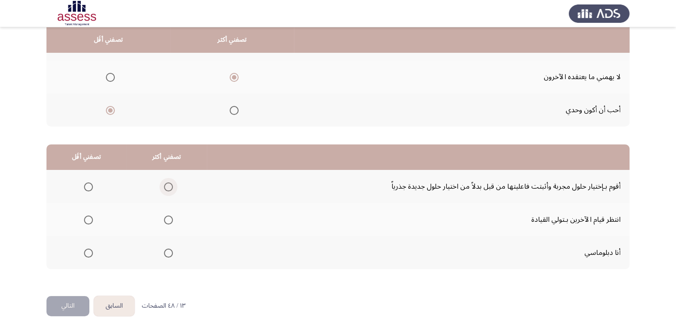
click at [167, 185] on span "Select an option" at bounding box center [168, 186] width 9 height 9
click at [167, 185] on input "Select an option" at bounding box center [168, 186] width 9 height 9
click at [88, 254] on span "Select an option" at bounding box center [88, 252] width 9 height 9
click at [88, 254] on input "Select an option" at bounding box center [88, 252] width 9 height 9
click at [168, 253] on span "Select an option" at bounding box center [168, 252] width 9 height 9
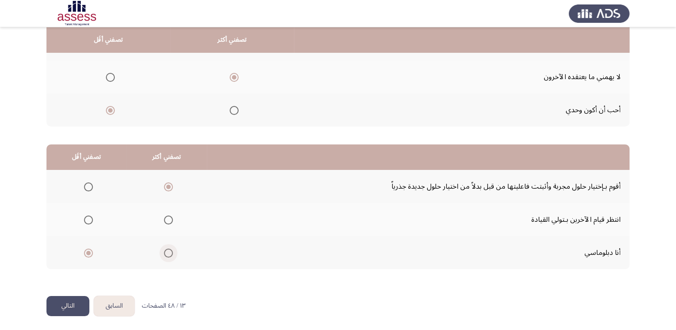
click at [168, 253] on input "Select an option" at bounding box center [168, 252] width 9 height 9
click at [88, 183] on span "Select an option" at bounding box center [88, 186] width 9 height 9
click at [88, 183] on input "Select an option" at bounding box center [88, 186] width 9 height 9
click at [70, 298] on button "التالي" at bounding box center [67, 306] width 43 height 20
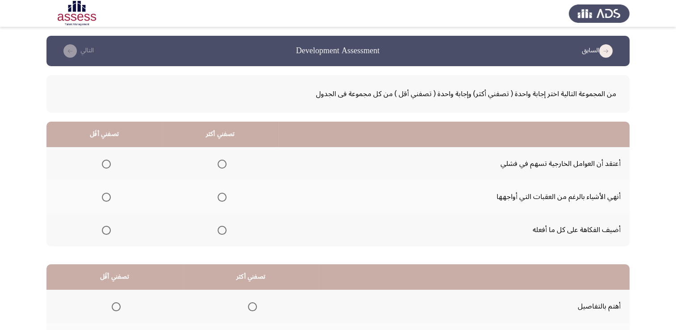
click at [222, 193] on span "Select an option" at bounding box center [222, 197] width 9 height 9
click at [222, 193] on input "Select an option" at bounding box center [222, 197] width 9 height 9
click at [112, 161] on th at bounding box center [104, 163] width 116 height 33
click at [99, 165] on label "Select an option" at bounding box center [104, 164] width 13 height 9
click at [102, 165] on input "Select an option" at bounding box center [106, 164] width 9 height 9
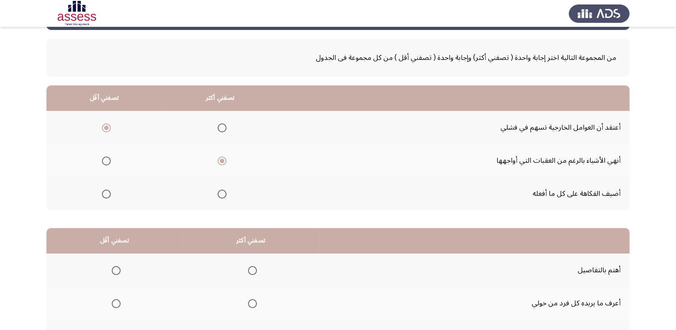
scroll to position [89, 0]
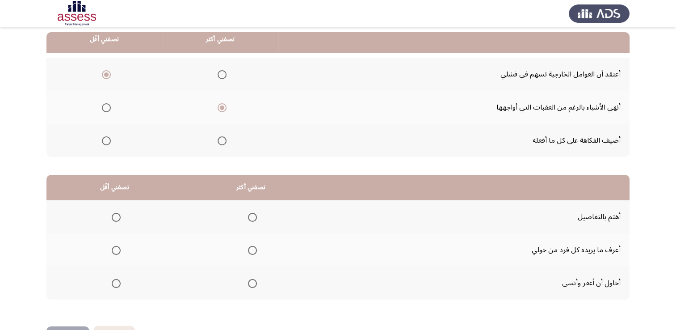
click at [256, 283] on span "Select an option" at bounding box center [252, 283] width 9 height 9
click at [256, 283] on input "Select an option" at bounding box center [252, 283] width 9 height 9
click at [113, 217] on span "Select an option" at bounding box center [116, 217] width 9 height 9
click at [113, 217] on input "Select an option" at bounding box center [116, 217] width 9 height 9
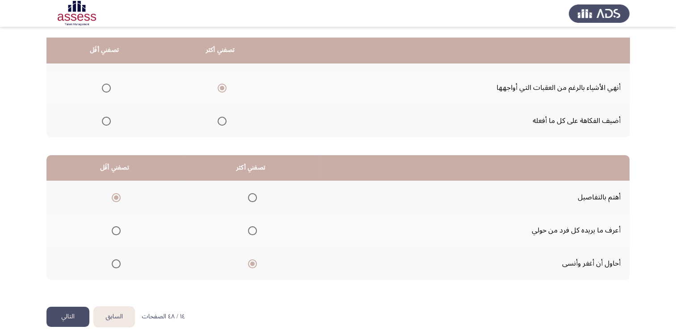
scroll to position [120, 0]
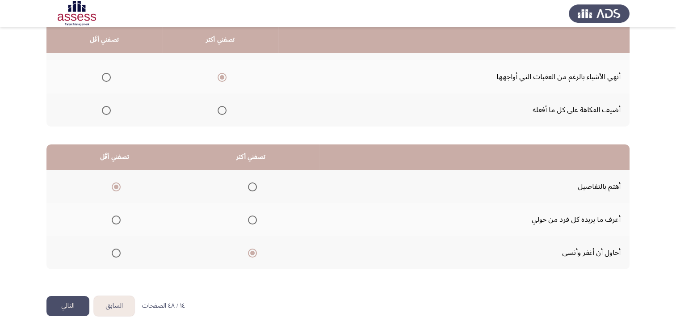
click at [82, 296] on button "التالي" at bounding box center [67, 306] width 43 height 20
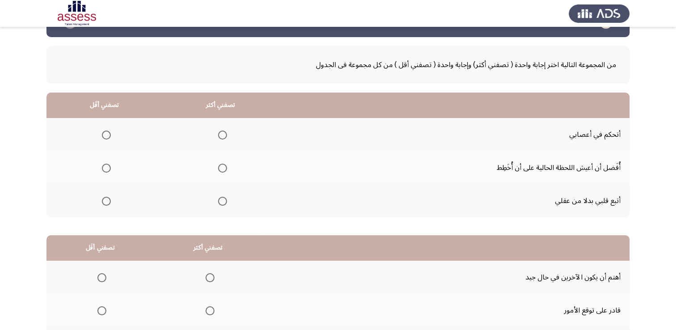
scroll to position [45, 0]
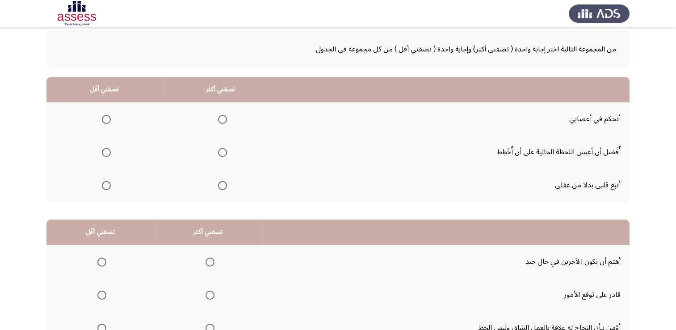
click at [222, 120] on span "Select an option" at bounding box center [222, 119] width 9 height 9
click at [222, 120] on input "Select an option" at bounding box center [222, 119] width 9 height 9
click at [104, 155] on span "Select an option" at bounding box center [106, 152] width 9 height 9
click at [104, 155] on input "Select an option" at bounding box center [106, 152] width 9 height 9
click at [100, 181] on label "Select an option" at bounding box center [104, 185] width 13 height 9
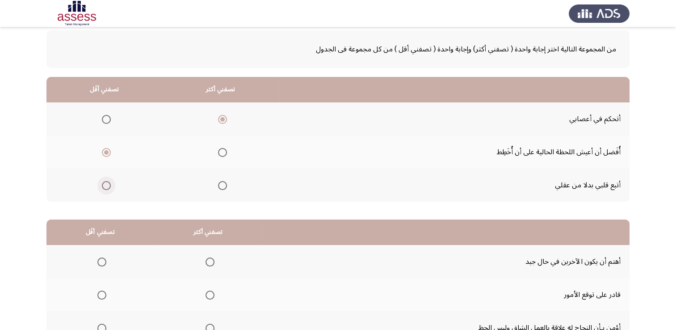
click at [102, 181] on input "Select an option" at bounding box center [106, 185] width 9 height 9
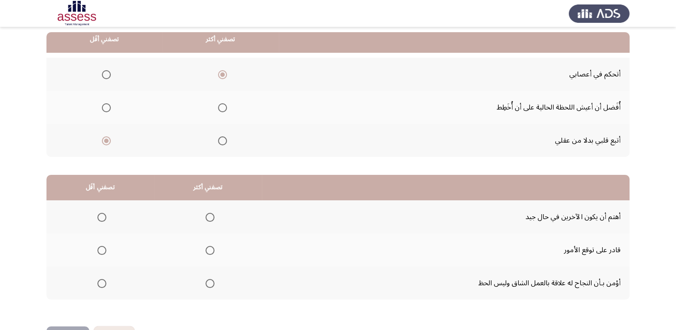
click at [102, 98] on th at bounding box center [104, 107] width 116 height 33
click at [107, 108] on span "Select an option" at bounding box center [106, 107] width 9 height 9
click at [107, 108] on input "Select an option" at bounding box center [106, 107] width 9 height 9
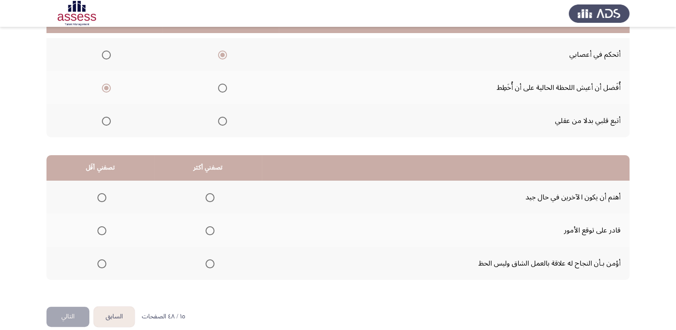
scroll to position [120, 0]
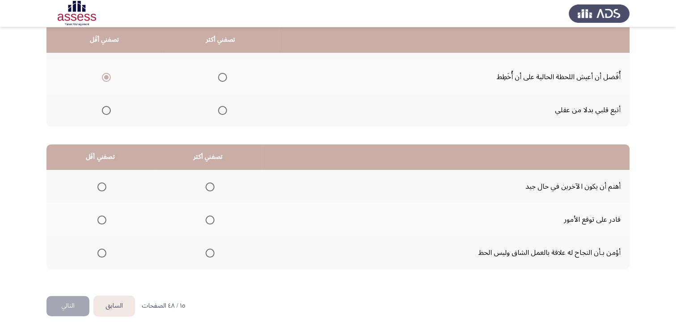
click at [206, 253] on span "Select an option" at bounding box center [210, 252] width 9 height 9
click at [206, 253] on input "Select an option" at bounding box center [210, 252] width 9 height 9
click at [100, 186] on span "Select an option" at bounding box center [101, 186] width 9 height 9
click at [100, 186] on input "Select an option" at bounding box center [101, 186] width 9 height 9
click at [74, 303] on button "التالي" at bounding box center [67, 306] width 43 height 20
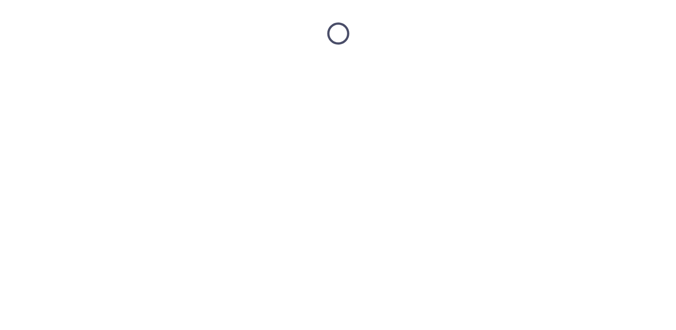
scroll to position [0, 0]
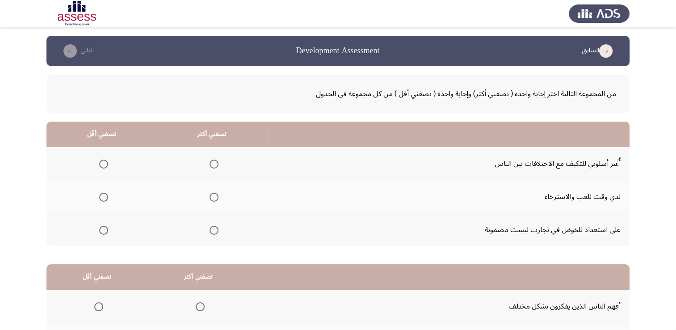
click at [214, 162] on span "Select an option" at bounding box center [214, 164] width 9 height 9
click at [214, 162] on input "Select an option" at bounding box center [214, 164] width 9 height 9
click at [107, 233] on th at bounding box center [101, 229] width 110 height 33
click at [104, 231] on span "Select an option" at bounding box center [103, 230] width 9 height 9
click at [104, 231] on input "Select an option" at bounding box center [103, 230] width 9 height 9
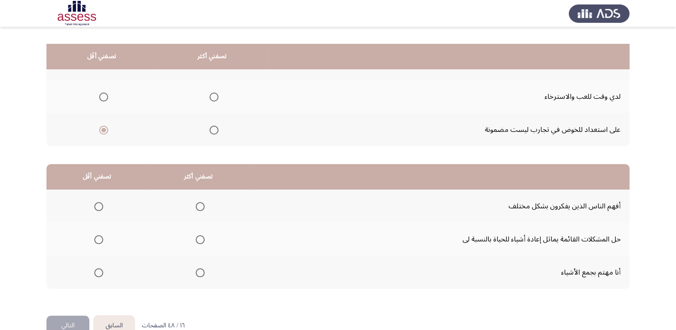
scroll to position [120, 0]
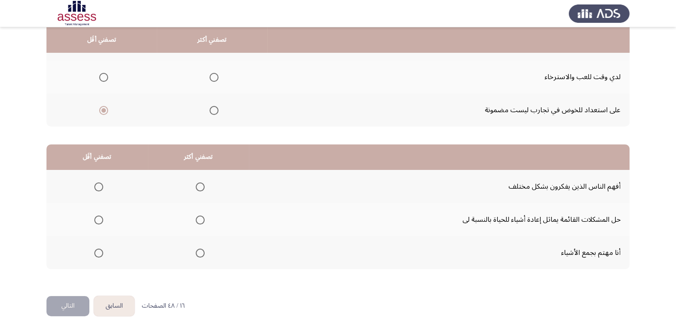
click at [198, 222] on span "Select an option" at bounding box center [200, 219] width 9 height 9
click at [198, 222] on input "Select an option" at bounding box center [200, 219] width 9 height 9
click at [94, 252] on span "Select an option" at bounding box center [98, 252] width 9 height 9
click at [94, 252] on input "Select an option" at bounding box center [98, 252] width 9 height 9
click at [68, 298] on button "التالي" at bounding box center [67, 306] width 43 height 20
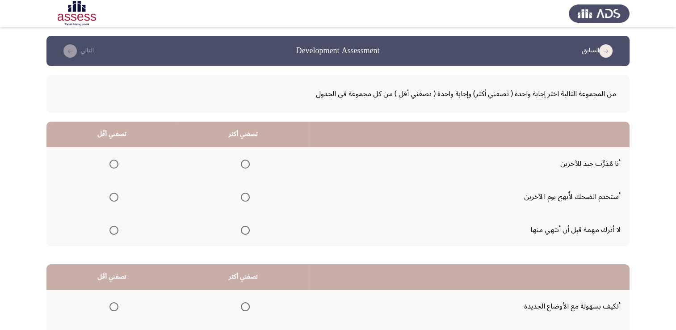
scroll to position [45, 0]
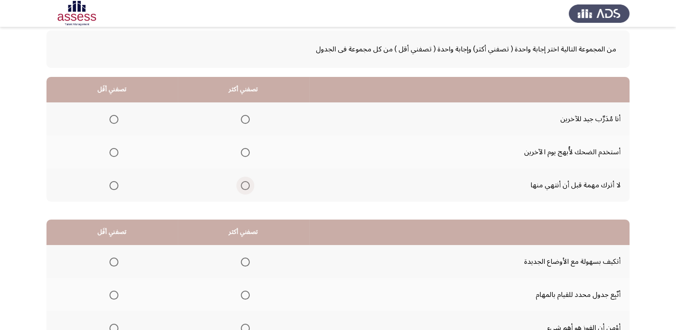
click at [240, 185] on label "Select an option" at bounding box center [243, 185] width 13 height 9
click at [241, 185] on input "Select an option" at bounding box center [245, 185] width 9 height 9
click at [108, 156] on label "Select an option" at bounding box center [112, 152] width 13 height 9
click at [109, 156] on input "Select an option" at bounding box center [113, 152] width 9 height 9
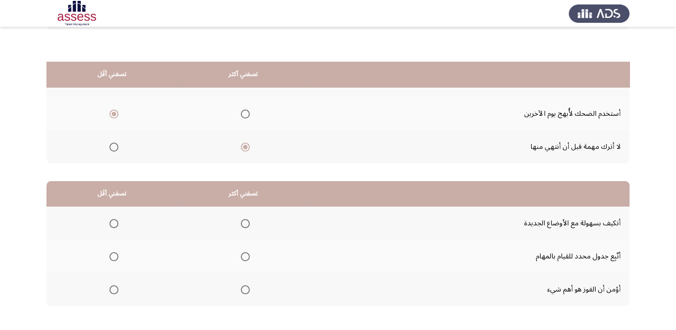
scroll to position [120, 0]
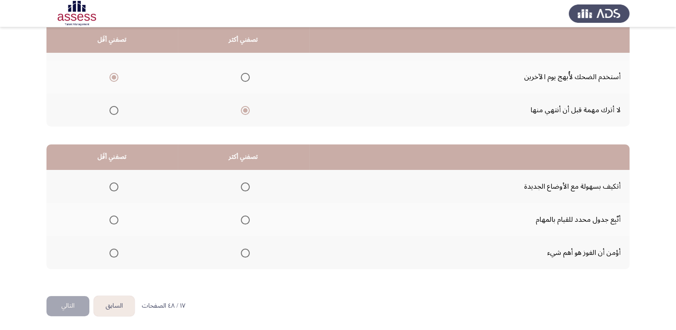
click at [242, 186] on span "Select an option" at bounding box center [245, 186] width 9 height 9
click at [242, 186] on input "Select an option" at bounding box center [245, 186] width 9 height 9
click at [241, 217] on span "Select an option" at bounding box center [245, 219] width 9 height 9
click at [241, 217] on input "Select an option" at bounding box center [245, 219] width 9 height 9
click at [111, 256] on mat-radio-group "Select an option" at bounding box center [112, 252] width 13 height 15
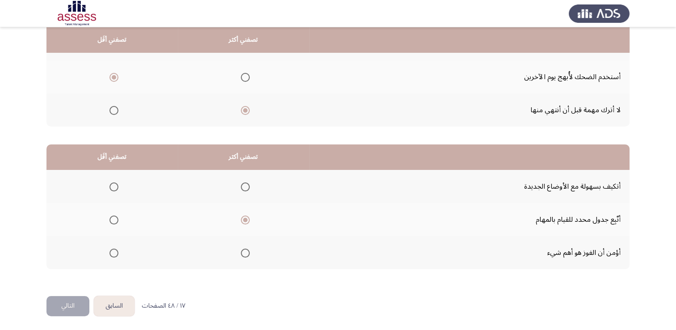
click at [114, 252] on span "Select an option" at bounding box center [113, 252] width 9 height 9
click at [114, 252] on input "Select an option" at bounding box center [113, 252] width 9 height 9
click at [67, 296] on button "التالي" at bounding box center [67, 306] width 43 height 20
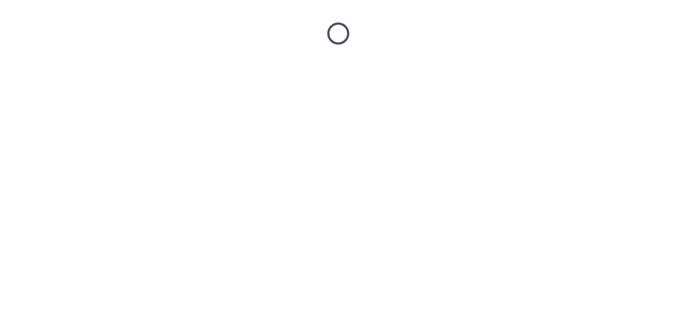
scroll to position [0, 0]
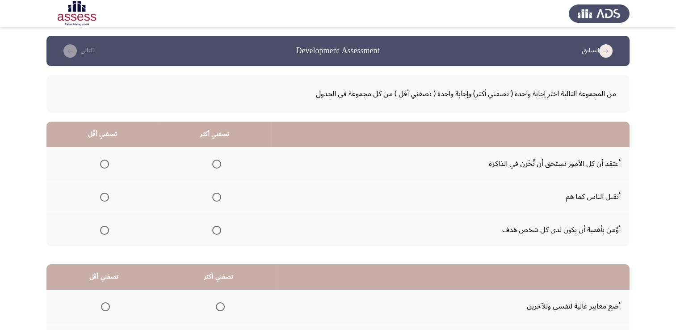
click at [214, 229] on span "Select an option" at bounding box center [216, 230] width 9 height 9
click at [214, 229] on input "Select an option" at bounding box center [216, 230] width 9 height 9
click at [102, 170] on mat-radio-group "Select an option" at bounding box center [103, 163] width 13 height 15
click at [103, 164] on span "Select an option" at bounding box center [104, 164] width 9 height 9
click at [103, 164] on input "Select an option" at bounding box center [104, 164] width 9 height 9
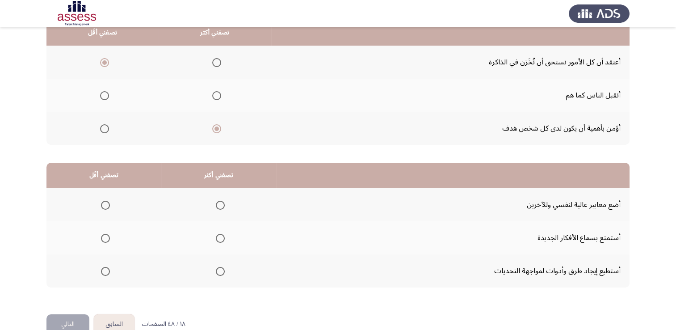
scroll to position [120, 0]
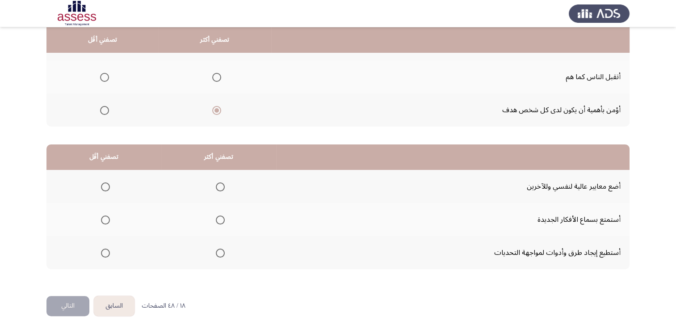
click at [222, 216] on span "Select an option" at bounding box center [220, 219] width 9 height 9
click at [222, 216] on input "Select an option" at bounding box center [220, 219] width 9 height 9
click at [108, 186] on span "Select an option" at bounding box center [105, 186] width 9 height 9
click at [108, 186] on input "Select an option" at bounding box center [105, 186] width 9 height 9
click at [60, 303] on button "التالي" at bounding box center [67, 306] width 43 height 20
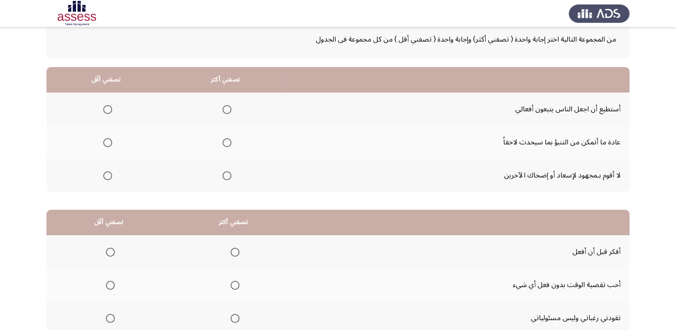
scroll to position [45, 0]
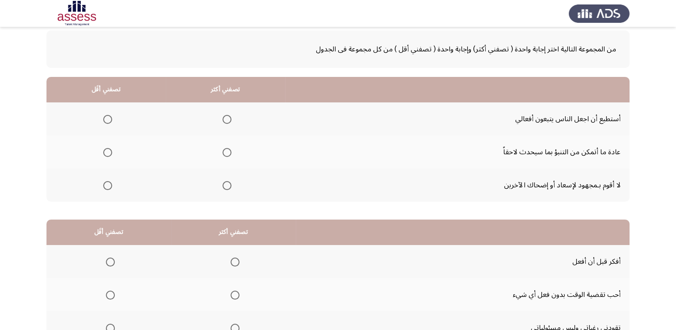
click at [227, 119] on span "Select an option" at bounding box center [227, 119] width 0 height 0
click at [225, 118] on input "Select an option" at bounding box center [227, 119] width 9 height 9
click at [105, 185] on span "Select an option" at bounding box center [107, 185] width 9 height 9
click at [105, 185] on input "Select an option" at bounding box center [107, 185] width 9 height 9
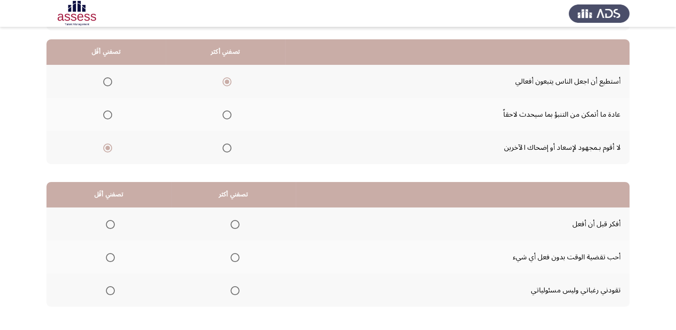
scroll to position [120, 0]
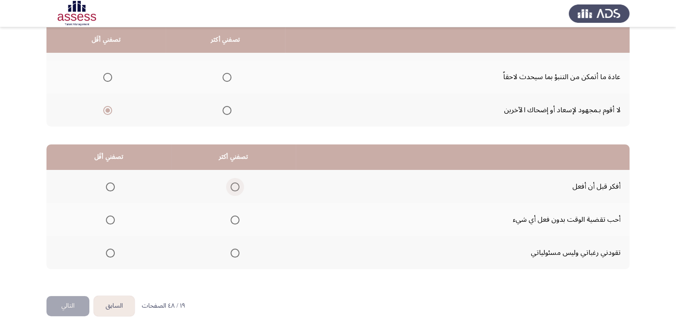
click at [231, 184] on span "Select an option" at bounding box center [235, 186] width 9 height 9
click at [231, 184] on input "Select an option" at bounding box center [235, 186] width 9 height 9
click at [117, 246] on th at bounding box center [108, 252] width 125 height 33
click at [111, 251] on span "Select an option" at bounding box center [110, 252] width 9 height 9
click at [111, 251] on input "Select an option" at bounding box center [110, 252] width 9 height 9
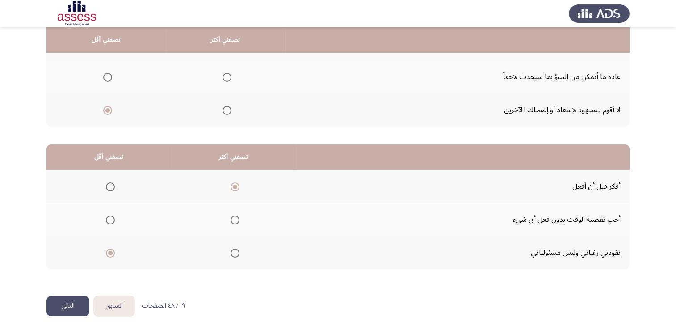
click at [66, 303] on button "التالي" at bounding box center [67, 306] width 43 height 20
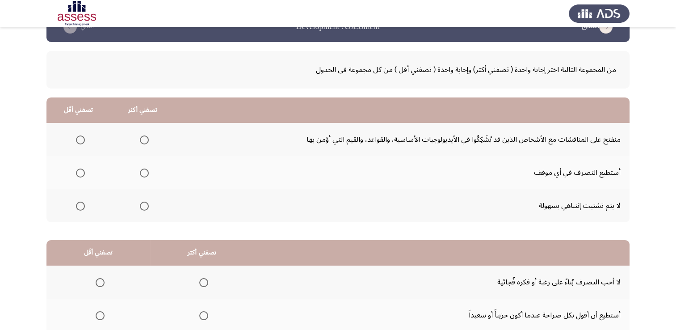
scroll to position [45, 0]
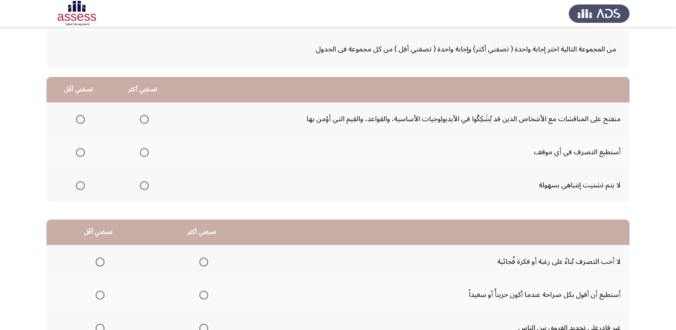
click at [144, 120] on span "Select an option" at bounding box center [144, 119] width 9 height 9
click at [144, 120] on input "Select an option" at bounding box center [144, 119] width 9 height 9
click at [80, 155] on span "Select an option" at bounding box center [80, 152] width 9 height 9
click at [80, 155] on input "Select an option" at bounding box center [80, 152] width 9 height 9
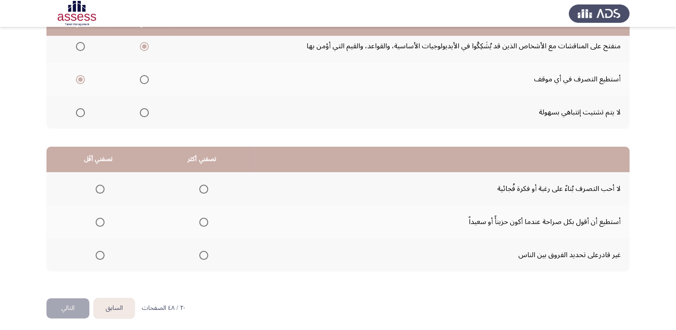
scroll to position [120, 0]
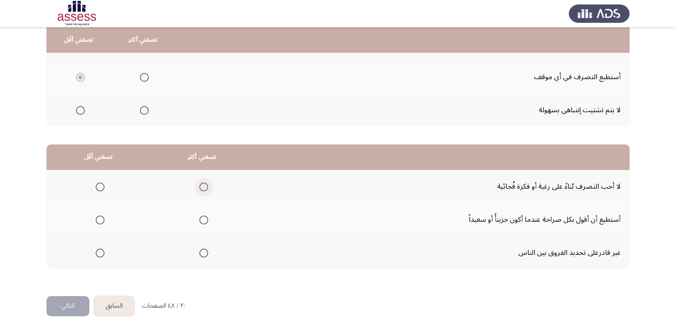
click at [203, 189] on span "Select an option" at bounding box center [203, 186] width 9 height 9
click at [203, 189] on input "Select an option" at bounding box center [203, 186] width 9 height 9
click at [93, 217] on label "Select an option" at bounding box center [98, 219] width 13 height 9
click at [96, 217] on input "Select an option" at bounding box center [100, 219] width 9 height 9
click at [76, 297] on button "التالي" at bounding box center [67, 306] width 43 height 20
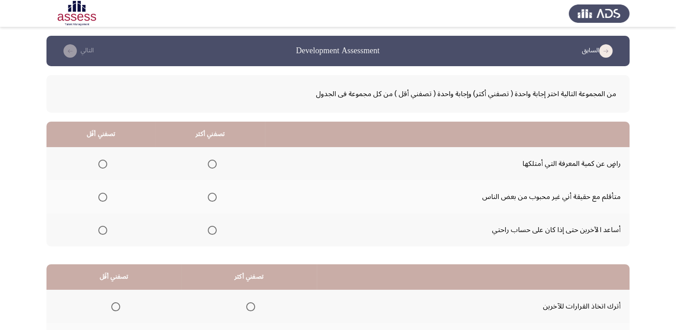
scroll to position [45, 0]
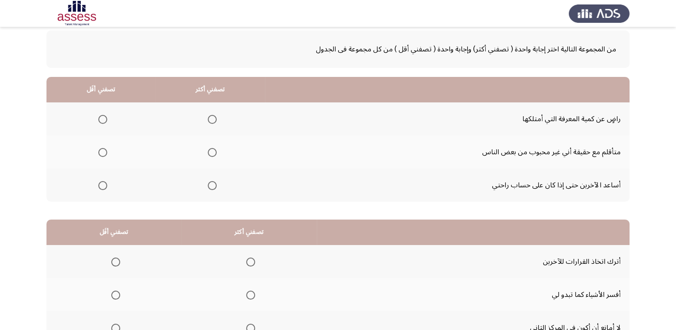
click at [208, 186] on span "Select an option" at bounding box center [212, 185] width 9 height 9
click at [208, 186] on input "Select an option" at bounding box center [212, 185] width 9 height 9
click at [95, 154] on label "Select an option" at bounding box center [101, 152] width 13 height 9
click at [98, 154] on input "Select an option" at bounding box center [102, 152] width 9 height 9
click at [95, 120] on label "Select an option" at bounding box center [101, 119] width 13 height 9
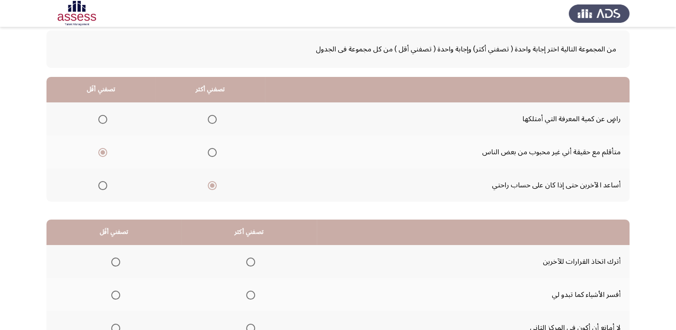
click at [98, 120] on input "Select an option" at bounding box center [102, 119] width 9 height 9
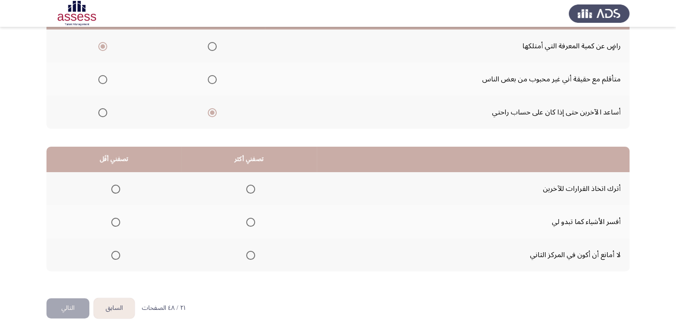
scroll to position [120, 0]
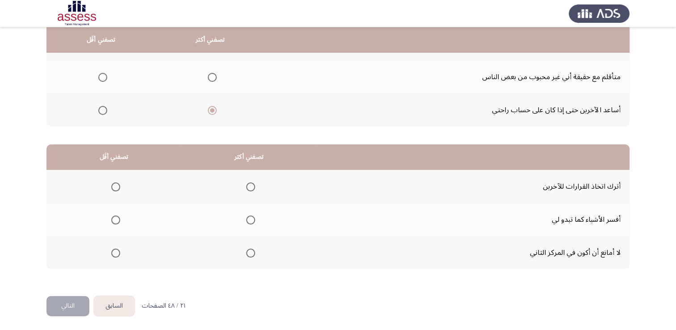
click at [249, 216] on span "Select an option" at bounding box center [250, 219] width 9 height 9
click at [249, 216] on input "Select an option" at bounding box center [250, 219] width 9 height 9
click at [110, 251] on label "Select an option" at bounding box center [114, 252] width 13 height 9
click at [111, 251] on input "Select an option" at bounding box center [115, 252] width 9 height 9
click at [64, 301] on button "التالي" at bounding box center [67, 306] width 43 height 20
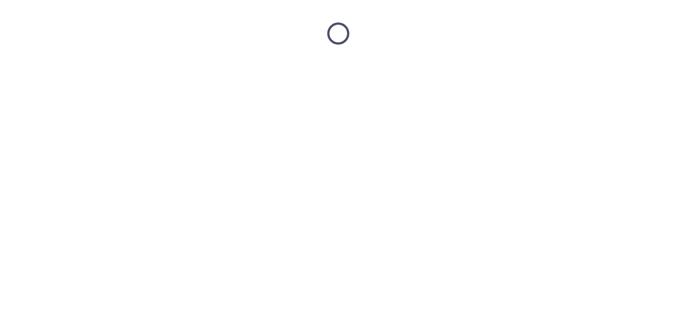
scroll to position [0, 0]
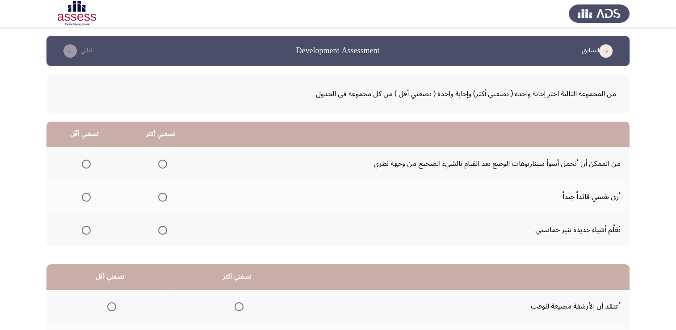
click at [155, 165] on label "Select an option" at bounding box center [161, 164] width 13 height 9
click at [158, 165] on input "Select an option" at bounding box center [162, 164] width 9 height 9
click at [87, 233] on span "Select an option" at bounding box center [86, 230] width 9 height 9
click at [87, 233] on input "Select an option" at bounding box center [86, 230] width 9 height 9
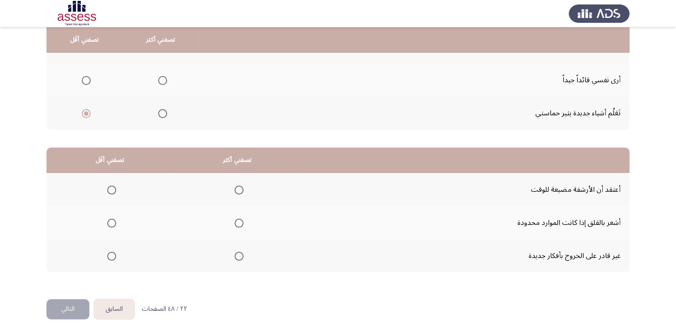
scroll to position [120, 0]
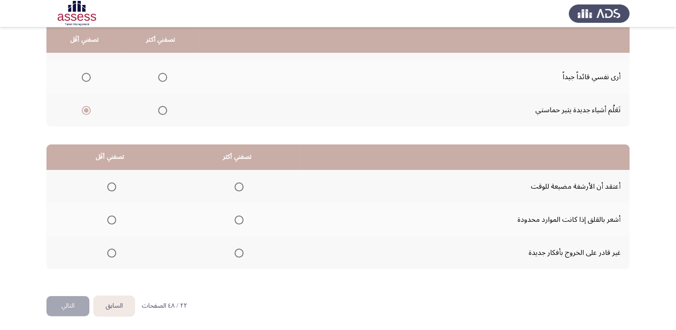
click at [114, 252] on span "Select an option" at bounding box center [111, 252] width 9 height 9
click at [114, 252] on input "Select an option" at bounding box center [111, 252] width 9 height 9
click at [240, 216] on span "Select an option" at bounding box center [239, 219] width 9 height 9
click at [240, 216] on input "Select an option" at bounding box center [239, 219] width 9 height 9
click at [76, 304] on button "التالي" at bounding box center [67, 306] width 43 height 20
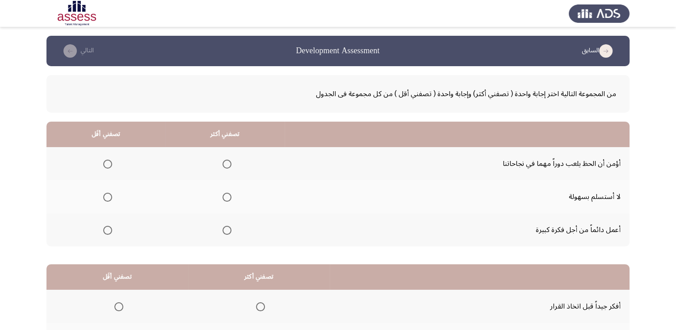
scroll to position [45, 0]
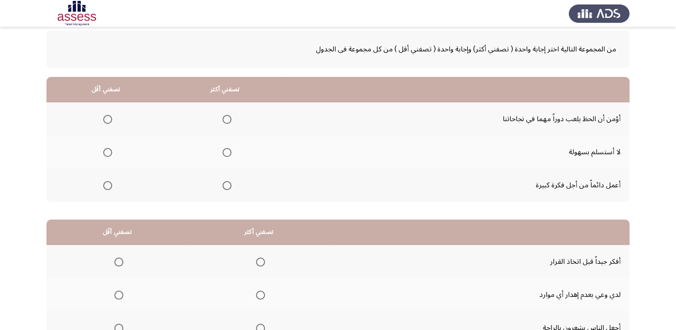
click at [223, 153] on span "Select an option" at bounding box center [227, 152] width 9 height 9
click at [223, 153] on input "Select an option" at bounding box center [227, 152] width 9 height 9
click at [106, 119] on span "Select an option" at bounding box center [107, 119] width 9 height 9
click at [106, 119] on input "Select an option" at bounding box center [107, 119] width 9 height 9
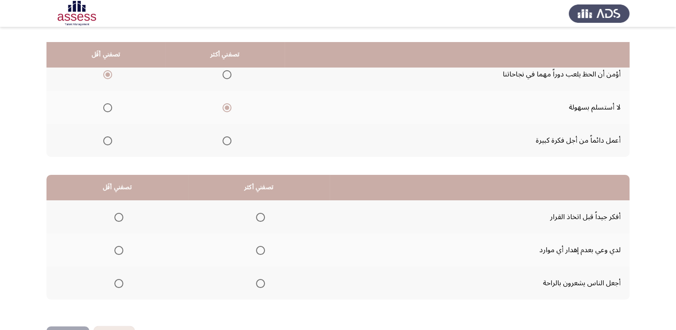
scroll to position [120, 0]
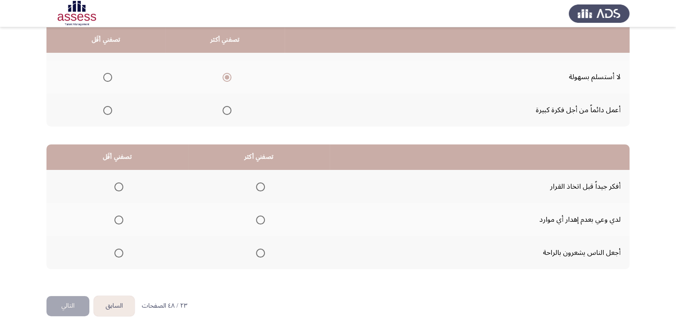
drag, startPoint x: 259, startPoint y: 186, endPoint x: 263, endPoint y: 190, distance: 5.7
click at [263, 190] on th at bounding box center [259, 186] width 142 height 33
click at [265, 187] on th at bounding box center [259, 186] width 142 height 33
click at [260, 185] on span "Select an option" at bounding box center [260, 186] width 9 height 9
click at [260, 185] on input "Select an option" at bounding box center [260, 186] width 9 height 9
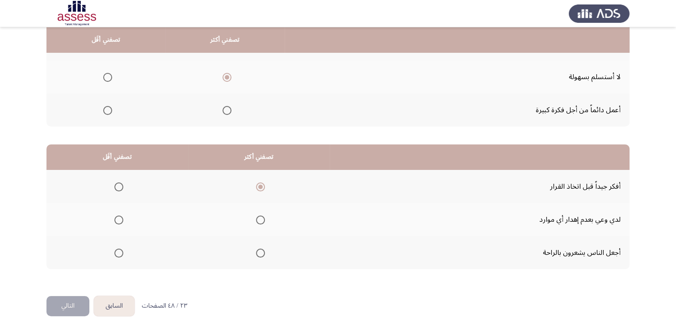
click at [121, 249] on span "Select an option" at bounding box center [118, 252] width 9 height 9
click at [121, 249] on input "Select an option" at bounding box center [118, 252] width 9 height 9
click at [63, 300] on button "التالي" at bounding box center [67, 306] width 43 height 20
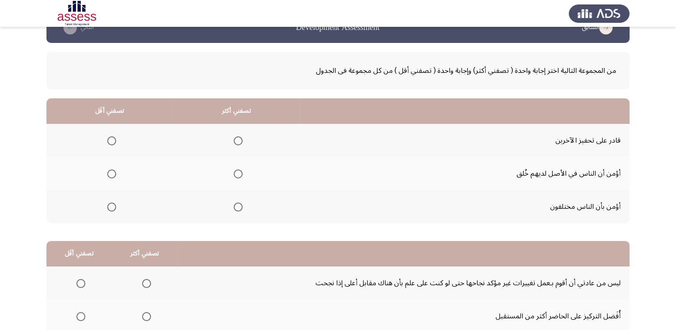
scroll to position [45, 0]
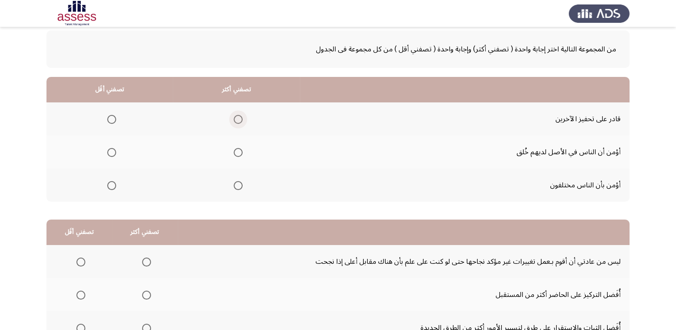
click at [236, 122] on span "Select an option" at bounding box center [238, 119] width 9 height 9
click at [236, 122] on input "Select an option" at bounding box center [238, 119] width 9 height 9
click at [114, 185] on span "Select an option" at bounding box center [111, 185] width 9 height 9
click at [114, 185] on input "Select an option" at bounding box center [111, 185] width 9 height 9
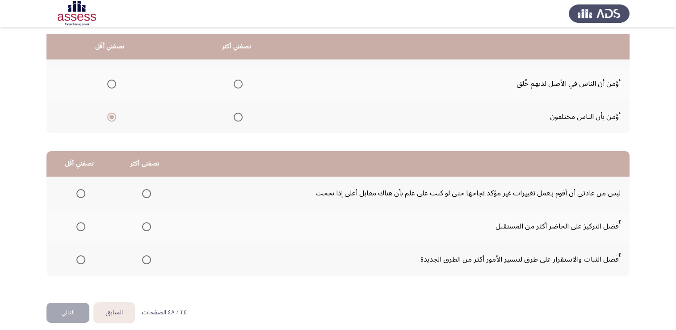
scroll to position [120, 0]
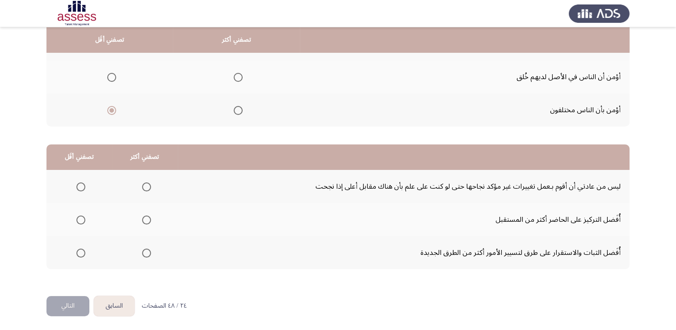
click at [145, 183] on span "Select an option" at bounding box center [146, 186] width 9 height 9
click at [145, 183] on input "Select an option" at bounding box center [146, 186] width 9 height 9
click at [84, 218] on span "Select an option" at bounding box center [80, 219] width 9 height 9
click at [84, 218] on input "Select an option" at bounding box center [80, 219] width 9 height 9
click at [79, 308] on button "التالي" at bounding box center [67, 306] width 43 height 20
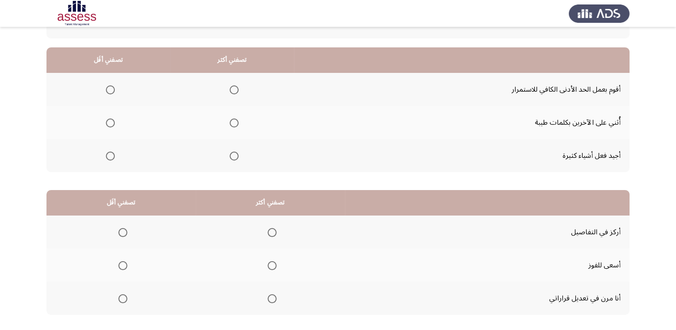
scroll to position [0, 0]
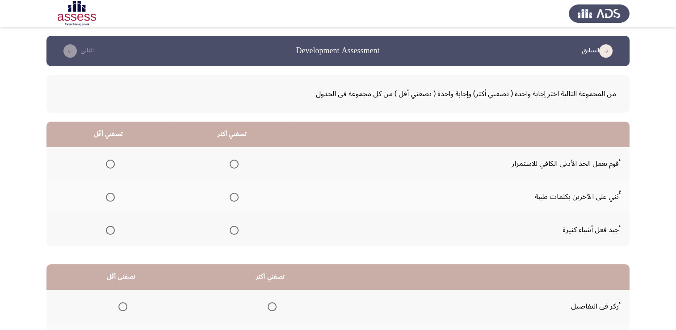
click at [235, 228] on span "Select an option" at bounding box center [234, 230] width 9 height 9
click at [235, 228] on input "Select an option" at bounding box center [234, 230] width 9 height 9
click at [107, 168] on span "Select an option" at bounding box center [110, 164] width 9 height 9
click at [107, 168] on input "Select an option" at bounding box center [110, 164] width 9 height 9
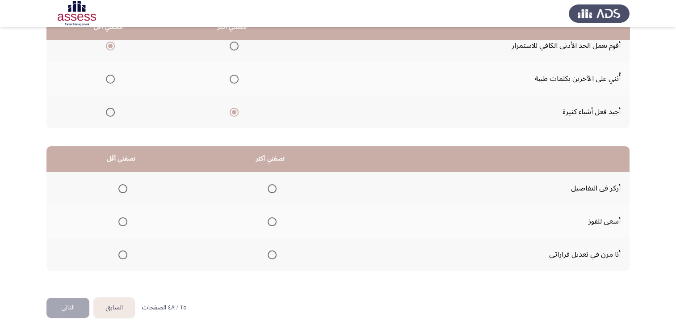
scroll to position [120, 0]
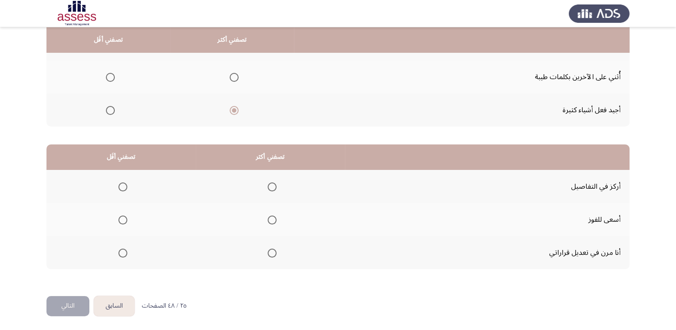
click at [269, 251] on span "Select an option" at bounding box center [272, 252] width 9 height 9
click at [269, 251] on input "Select an option" at bounding box center [272, 252] width 9 height 9
click at [123, 221] on span "Select an option" at bounding box center [122, 219] width 9 height 9
click at [123, 221] on input "Select an option" at bounding box center [122, 219] width 9 height 9
click at [79, 305] on button "التالي" at bounding box center [67, 306] width 43 height 20
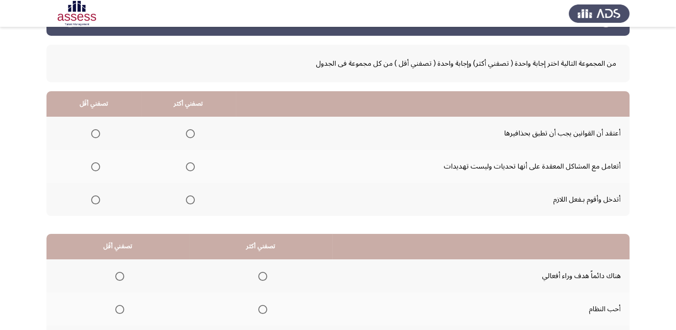
scroll to position [75, 0]
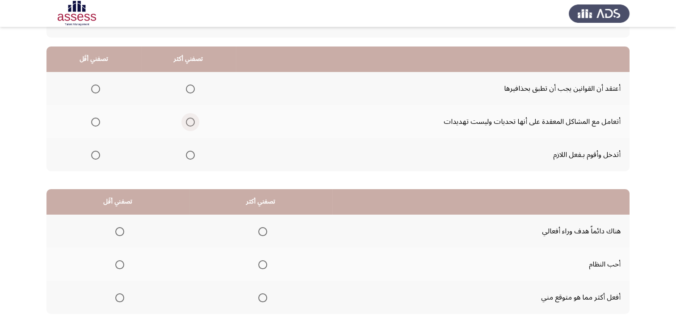
click at [191, 121] on span "Select an option" at bounding box center [190, 122] width 9 height 9
click at [191, 121] on input "Select an option" at bounding box center [190, 122] width 9 height 9
click at [97, 88] on span "Select an option" at bounding box center [95, 88] width 9 height 9
click at [97, 88] on input "Select an option" at bounding box center [95, 88] width 9 height 9
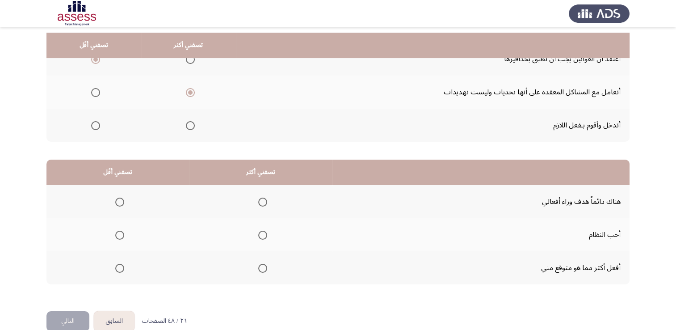
scroll to position [120, 0]
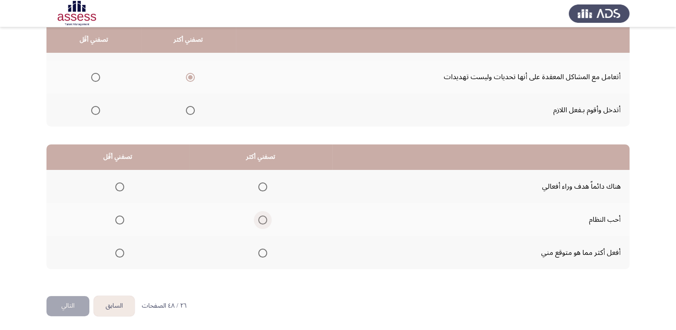
click at [264, 222] on span "Select an option" at bounding box center [262, 219] width 9 height 9
click at [264, 222] on input "Select an option" at bounding box center [262, 219] width 9 height 9
click at [118, 191] on mat-radio-group "Select an option" at bounding box center [118, 186] width 13 height 15
click at [119, 187] on span "Select an option" at bounding box center [119, 186] width 9 height 9
click at [119, 187] on input "Select an option" at bounding box center [119, 186] width 9 height 9
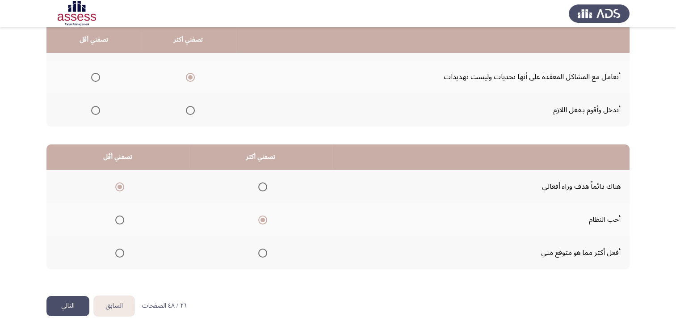
click at [79, 302] on button "التالي" at bounding box center [67, 306] width 43 height 20
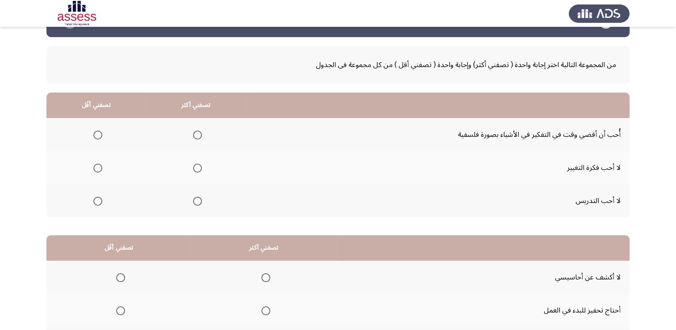
scroll to position [45, 0]
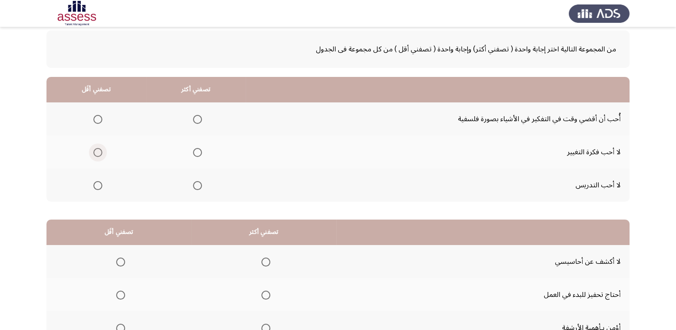
click at [100, 152] on span "Select an option" at bounding box center [97, 152] width 9 height 9
click at [100, 152] on input "Select an option" at bounding box center [97, 152] width 9 height 9
click at [193, 126] on th at bounding box center [196, 118] width 100 height 33
click at [197, 119] on span "Select an option" at bounding box center [197, 119] width 9 height 9
click at [197, 119] on input "Select an option" at bounding box center [197, 119] width 9 height 9
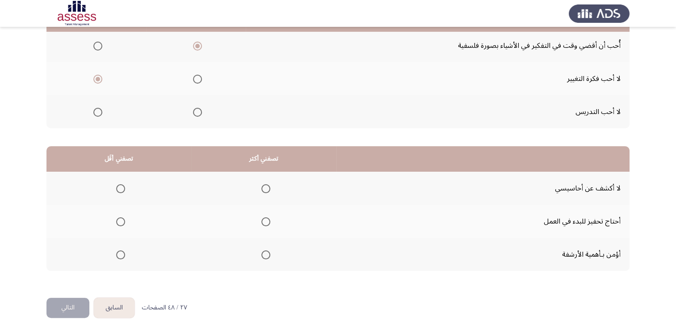
scroll to position [120, 0]
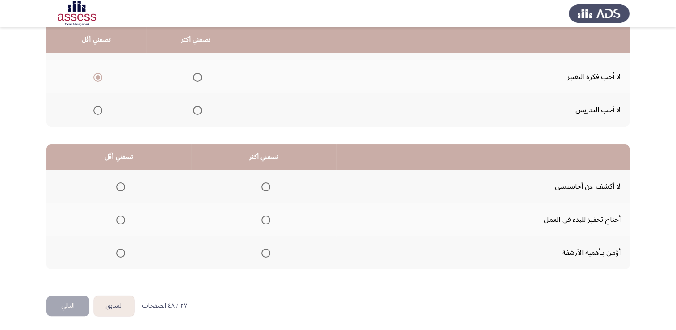
click at [261, 189] on span "Select an option" at bounding box center [265, 186] width 9 height 9
click at [261, 189] on input "Select an option" at bounding box center [265, 186] width 9 height 9
click at [120, 251] on span "Select an option" at bounding box center [120, 252] width 9 height 9
click at [120, 251] on input "Select an option" at bounding box center [120, 252] width 9 height 9
click at [70, 300] on button "التالي" at bounding box center [67, 306] width 43 height 20
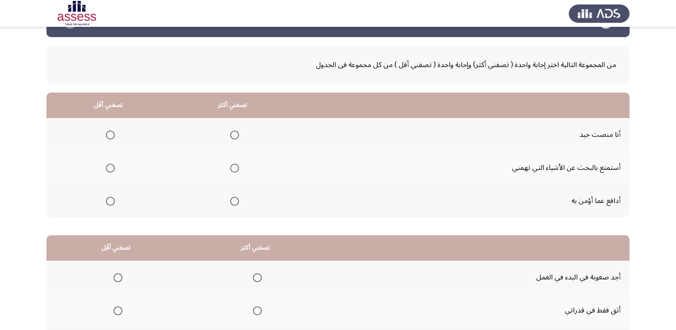
scroll to position [45, 0]
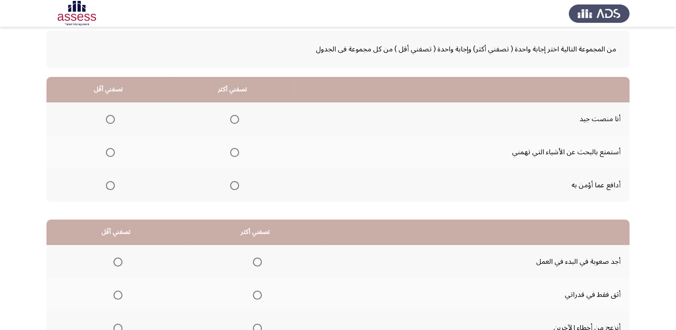
click at [232, 120] on span "Select an option" at bounding box center [234, 119] width 9 height 9
click at [232, 120] on input "Select an option" at bounding box center [234, 119] width 9 height 9
click at [113, 153] on span "Select an option" at bounding box center [110, 152] width 9 height 9
click at [113, 153] on input "Select an option" at bounding box center [110, 152] width 9 height 9
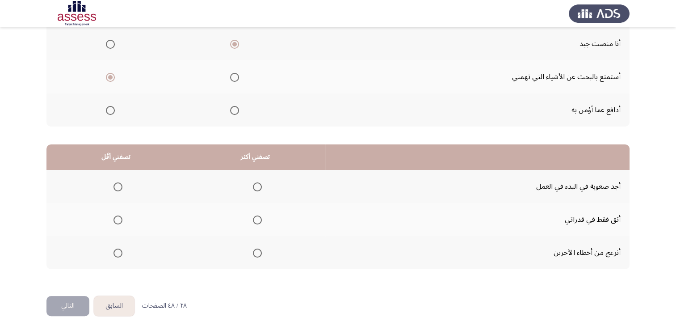
scroll to position [120, 0]
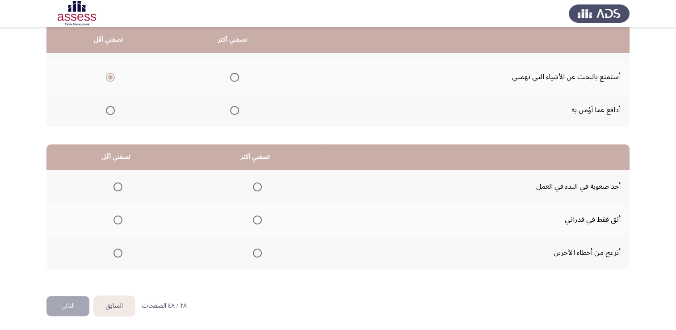
click at [257, 251] on span "Select an option" at bounding box center [257, 252] width 9 height 9
click at [257, 251] on input "Select an option" at bounding box center [257, 252] width 9 height 9
click at [118, 217] on span "Select an option" at bounding box center [118, 219] width 9 height 9
click at [118, 217] on input "Select an option" at bounding box center [118, 219] width 9 height 9
click at [114, 186] on span "Select an option" at bounding box center [118, 186] width 9 height 9
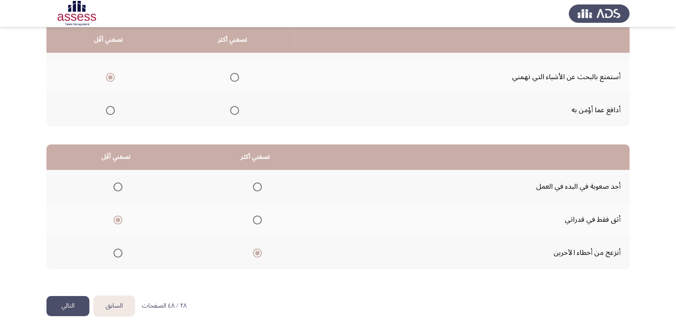
click at [114, 186] on input "Select an option" at bounding box center [118, 186] width 9 height 9
click at [82, 310] on button "التالي" at bounding box center [67, 306] width 43 height 20
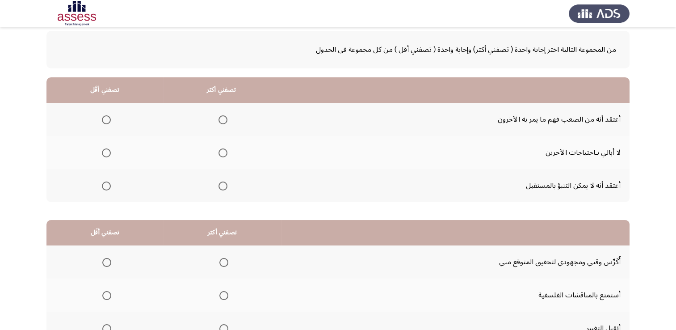
scroll to position [45, 0]
click at [105, 119] on span "Select an option" at bounding box center [106, 119] width 9 height 9
click at [105, 119] on input "Select an option" at bounding box center [106, 119] width 9 height 9
click at [224, 187] on span "Select an option" at bounding box center [223, 185] width 9 height 9
click at [224, 187] on input "Select an option" at bounding box center [223, 185] width 9 height 9
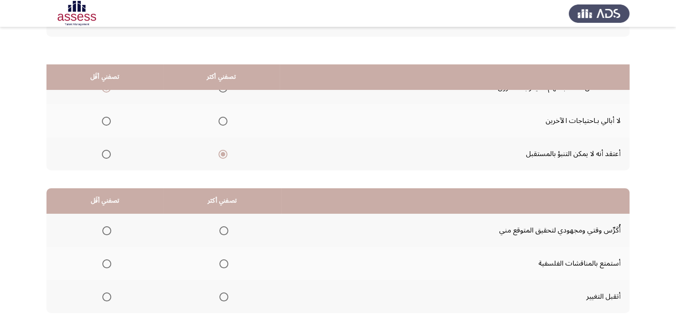
scroll to position [120, 0]
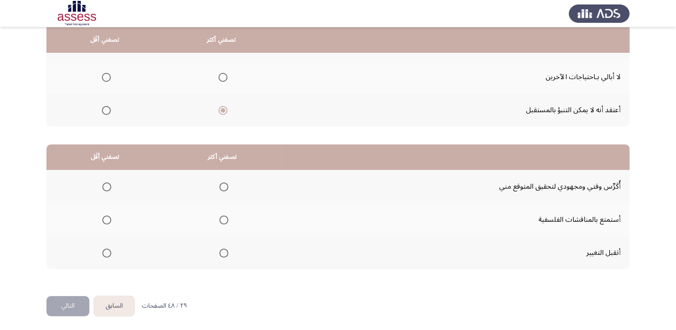
click at [226, 187] on span "Select an option" at bounding box center [223, 186] width 9 height 9
click at [226, 187] on input "Select an option" at bounding box center [223, 186] width 9 height 9
click at [108, 219] on span "Select an option" at bounding box center [106, 219] width 9 height 9
click at [108, 219] on input "Select an option" at bounding box center [106, 219] width 9 height 9
click at [70, 305] on button "التالي" at bounding box center [67, 306] width 43 height 20
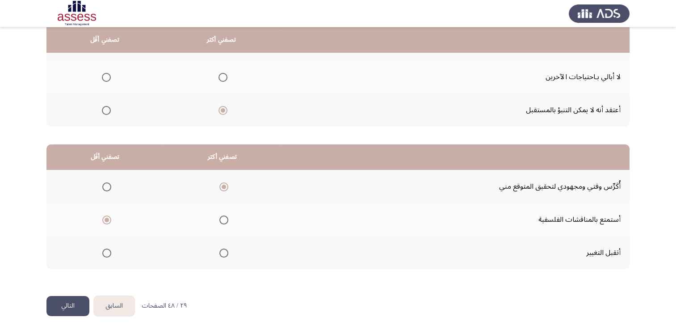
scroll to position [0, 0]
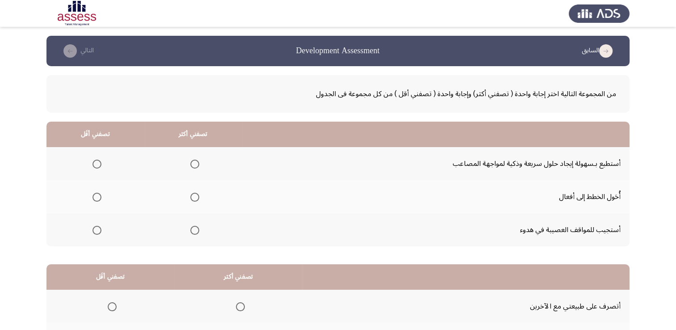
click at [193, 226] on span "Select an option" at bounding box center [194, 230] width 9 height 9
click at [193, 226] on input "Select an option" at bounding box center [194, 230] width 9 height 9
click at [93, 197] on span "Select an option" at bounding box center [96, 197] width 9 height 9
click at [93, 197] on input "Select an option" at bounding box center [96, 197] width 9 height 9
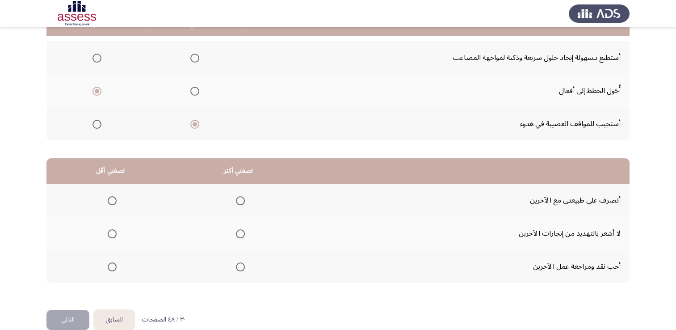
scroll to position [120, 0]
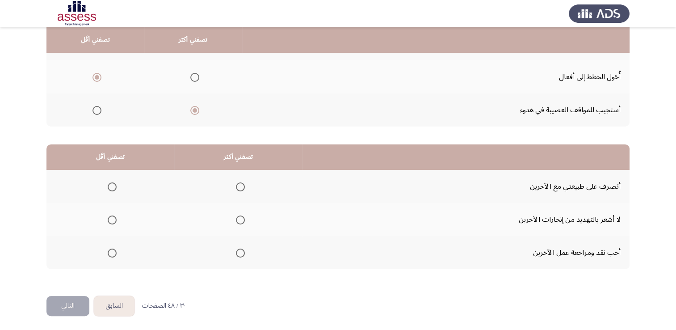
click at [237, 222] on span "Select an option" at bounding box center [240, 219] width 9 height 9
click at [237, 222] on input "Select an option" at bounding box center [240, 219] width 9 height 9
click at [109, 253] on span "Select an option" at bounding box center [112, 252] width 9 height 9
click at [109, 253] on input "Select an option" at bounding box center [112, 252] width 9 height 9
click at [71, 302] on button "التالي" at bounding box center [67, 306] width 43 height 20
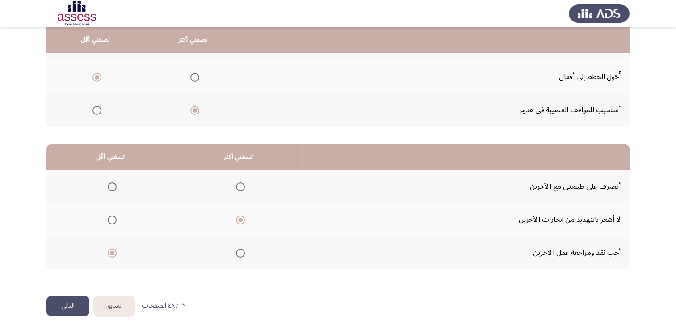
scroll to position [0, 0]
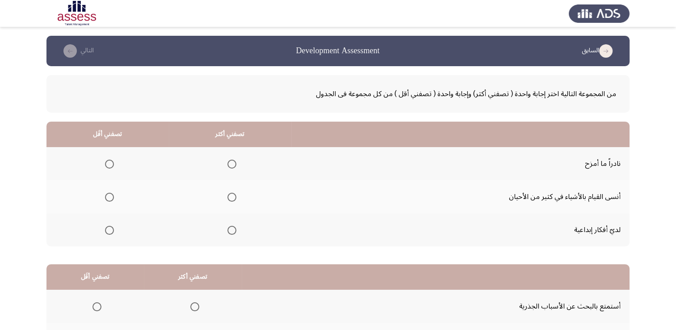
click at [232, 231] on span "Select an option" at bounding box center [231, 230] width 9 height 9
click at [232, 231] on input "Select an option" at bounding box center [231, 230] width 9 height 9
click at [100, 167] on th at bounding box center [107, 163] width 122 height 33
click at [106, 164] on span "Select an option" at bounding box center [109, 164] width 9 height 9
click at [106, 164] on input "Select an option" at bounding box center [109, 164] width 9 height 9
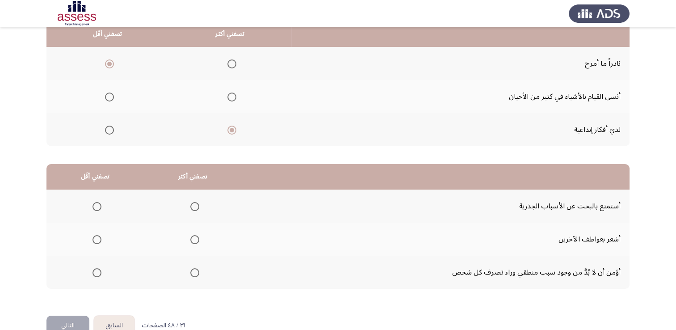
scroll to position [120, 0]
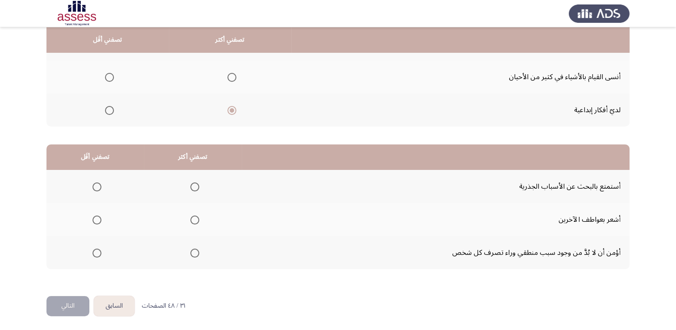
click at [193, 252] on span "Select an option" at bounding box center [194, 252] width 9 height 9
click at [193, 252] on input "Select an option" at bounding box center [194, 252] width 9 height 9
click at [96, 190] on mat-radio-group "Select an option" at bounding box center [95, 186] width 13 height 15
click at [96, 189] on span "Select an option" at bounding box center [96, 186] width 9 height 9
click at [96, 189] on input "Select an option" at bounding box center [96, 186] width 9 height 9
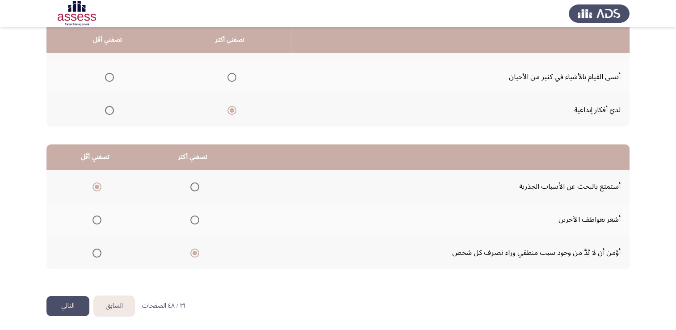
click at [67, 299] on button "التالي" at bounding box center [67, 306] width 43 height 20
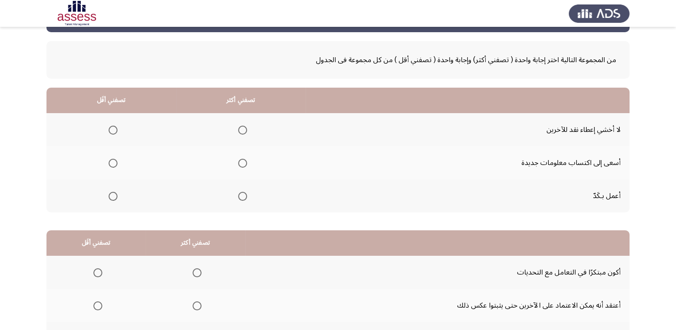
scroll to position [0, 0]
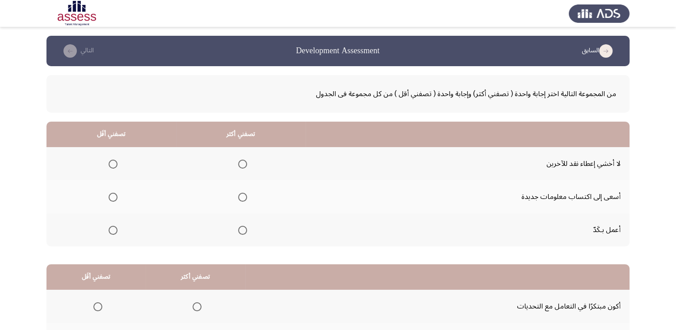
click at [246, 197] on span "Select an option" at bounding box center [242, 197] width 9 height 9
click at [246, 197] on input "Select an option" at bounding box center [242, 197] width 9 height 9
click at [106, 164] on label "Select an option" at bounding box center [111, 164] width 13 height 9
click at [109, 164] on input "Select an option" at bounding box center [113, 164] width 9 height 9
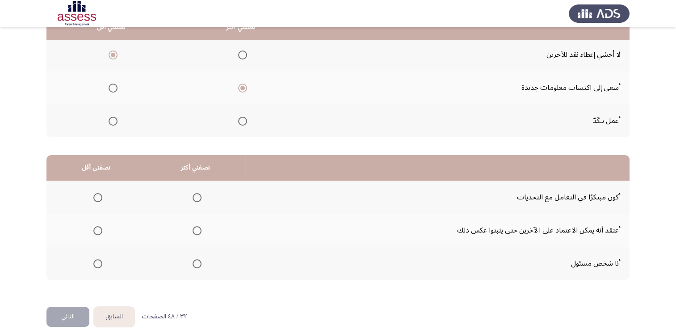
scroll to position [120, 0]
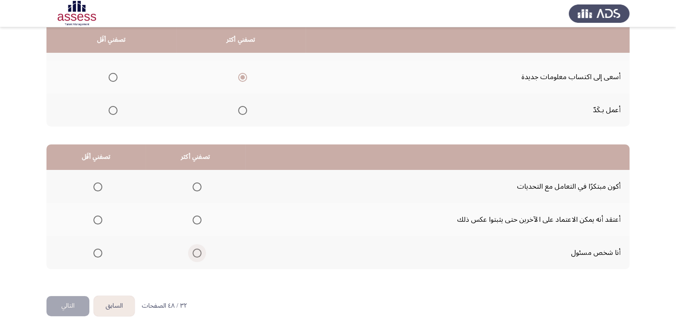
click at [193, 251] on span "Select an option" at bounding box center [197, 252] width 9 height 9
click at [193, 251] on input "Select an option" at bounding box center [197, 252] width 9 height 9
click at [97, 216] on span "Select an option" at bounding box center [97, 219] width 9 height 9
click at [97, 216] on input "Select an option" at bounding box center [97, 219] width 9 height 9
click at [75, 301] on button "التالي" at bounding box center [67, 306] width 43 height 20
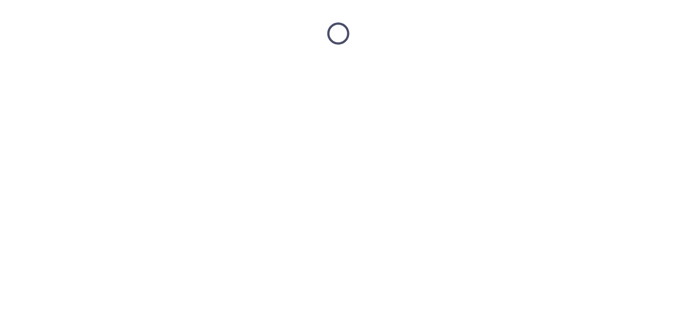
scroll to position [0, 0]
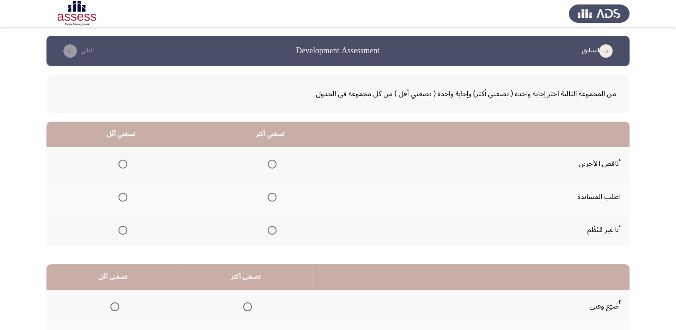
click at [269, 199] on span "Select an option" at bounding box center [272, 197] width 9 height 9
click at [269, 199] on input "Select an option" at bounding box center [272, 197] width 9 height 9
click at [123, 228] on span "Select an option" at bounding box center [122, 230] width 9 height 9
click at [123, 228] on input "Select an option" at bounding box center [122, 230] width 9 height 9
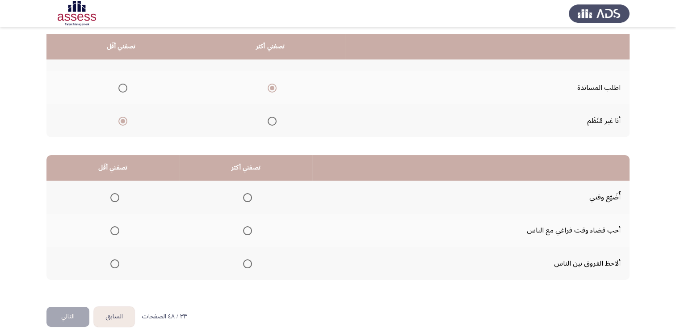
scroll to position [120, 0]
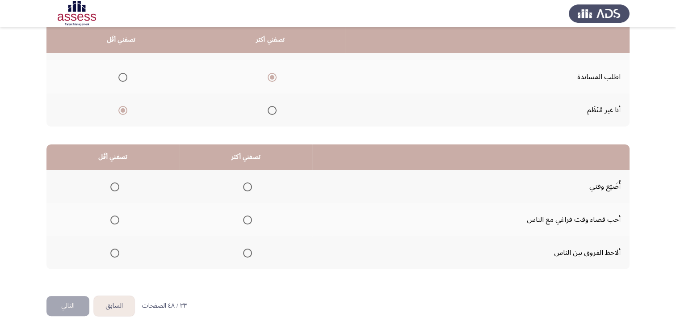
click at [247, 253] on span "Select an option" at bounding box center [247, 252] width 9 height 9
click at [247, 253] on input "Select an option" at bounding box center [247, 252] width 9 height 9
click at [117, 182] on span "Select an option" at bounding box center [114, 186] width 9 height 9
click at [117, 182] on input "Select an option" at bounding box center [114, 186] width 9 height 9
click at [82, 299] on button "التالي" at bounding box center [67, 306] width 43 height 20
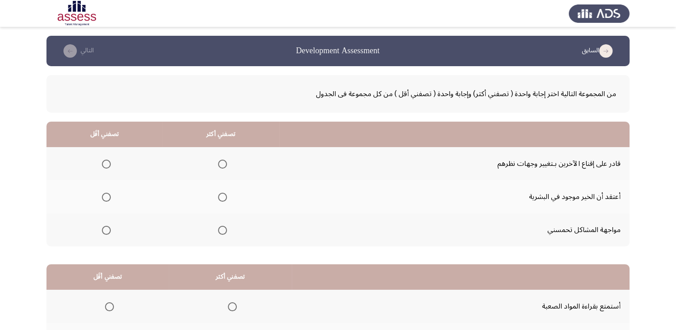
scroll to position [89, 0]
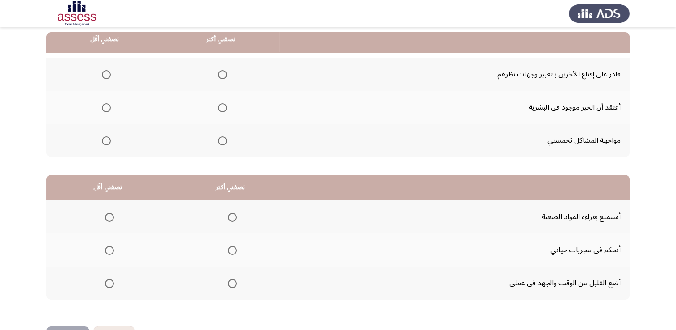
click at [218, 144] on span "Select an option" at bounding box center [222, 140] width 9 height 9
click at [218, 144] on input "Select an option" at bounding box center [222, 140] width 9 height 9
click at [108, 72] on span "Select an option" at bounding box center [106, 74] width 9 height 9
click at [108, 72] on input "Select an option" at bounding box center [106, 74] width 9 height 9
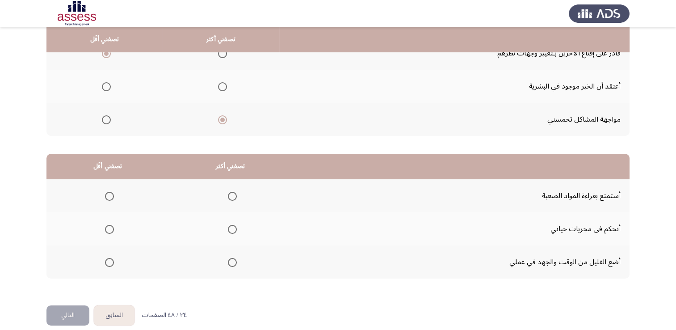
scroll to position [120, 0]
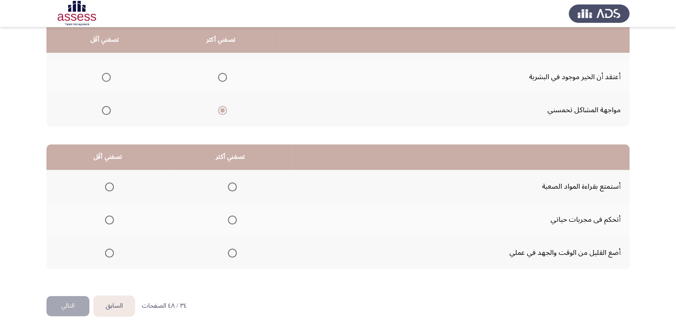
click at [109, 250] on span "Select an option" at bounding box center [109, 252] width 9 height 9
click at [109, 250] on input "Select an option" at bounding box center [109, 252] width 9 height 9
click at [235, 220] on span "Select an option" at bounding box center [232, 219] width 9 height 9
click at [235, 220] on input "Select an option" at bounding box center [232, 219] width 9 height 9
click at [63, 307] on button "التالي" at bounding box center [67, 306] width 43 height 20
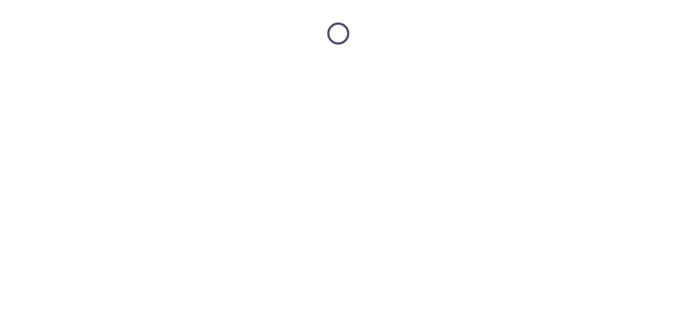
scroll to position [0, 0]
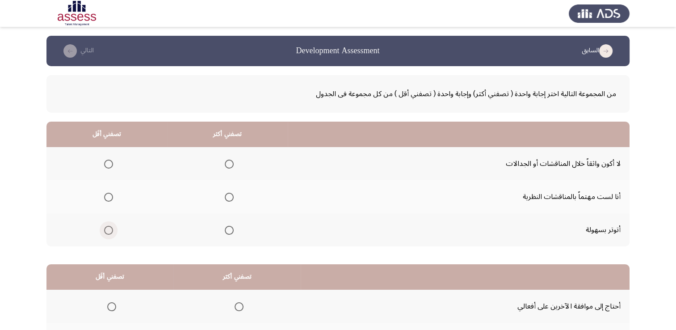
click at [102, 230] on label "Select an option" at bounding box center [107, 230] width 13 height 9
click at [104, 230] on input "Select an option" at bounding box center [108, 230] width 9 height 9
click at [225, 198] on span "Select an option" at bounding box center [229, 197] width 9 height 9
click at [225, 198] on input "Select an option" at bounding box center [229, 197] width 9 height 9
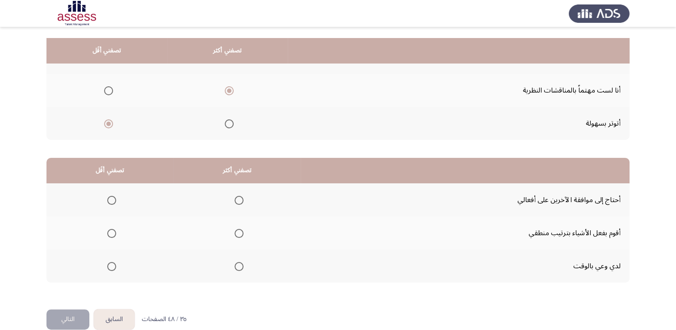
scroll to position [120, 0]
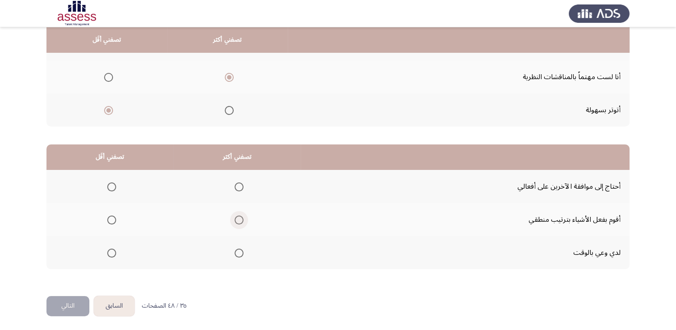
click at [241, 219] on span "Select an option" at bounding box center [239, 219] width 9 height 9
click at [241, 219] on input "Select an option" at bounding box center [239, 219] width 9 height 9
click at [114, 190] on mat-radio-group "Select an option" at bounding box center [110, 186] width 13 height 15
click at [115, 185] on span "Select an option" at bounding box center [111, 186] width 9 height 9
click at [115, 185] on input "Select an option" at bounding box center [111, 186] width 9 height 9
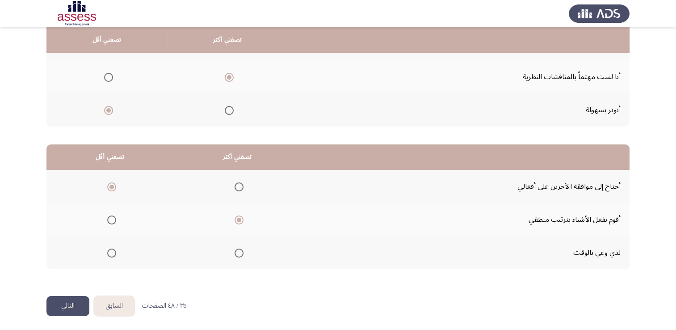
click at [78, 306] on button "التالي" at bounding box center [67, 306] width 43 height 20
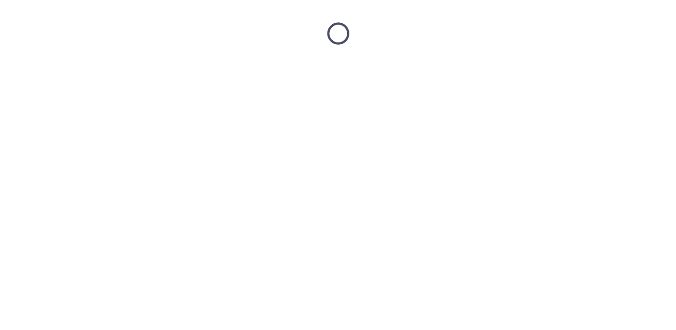
scroll to position [0, 0]
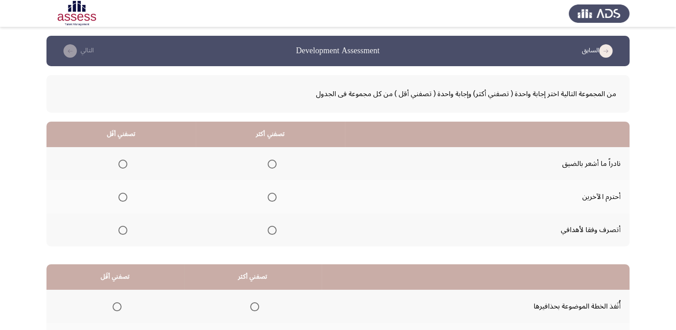
click at [273, 231] on span "Select an option" at bounding box center [272, 230] width 9 height 9
click at [273, 231] on input "Select an option" at bounding box center [272, 230] width 9 height 9
click at [123, 163] on span "Select an option" at bounding box center [122, 164] width 9 height 9
click at [123, 163] on input "Select an option" at bounding box center [122, 164] width 9 height 9
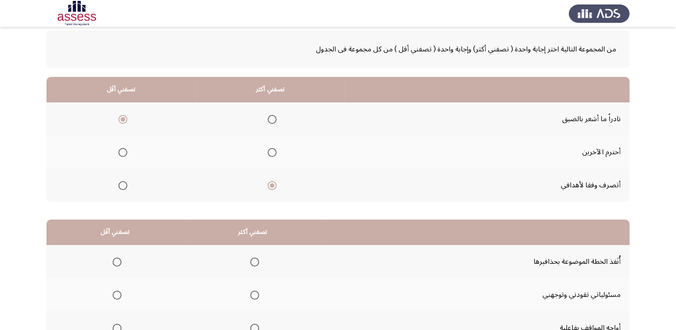
scroll to position [89, 0]
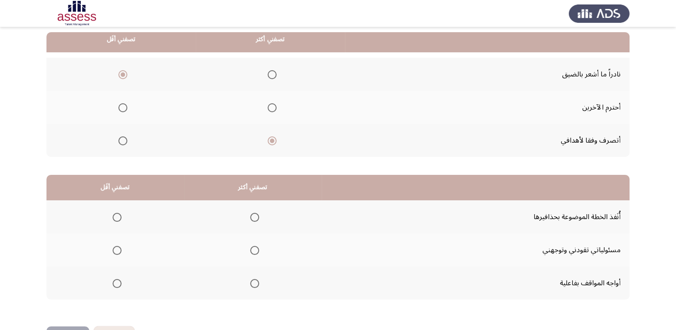
click at [250, 250] on span "Select an option" at bounding box center [254, 250] width 9 height 9
click at [250, 250] on input "Select an option" at bounding box center [254, 250] width 9 height 9
click at [120, 217] on span "Select an option" at bounding box center [117, 217] width 9 height 9
click at [120, 217] on input "Select an option" at bounding box center [117, 217] width 9 height 9
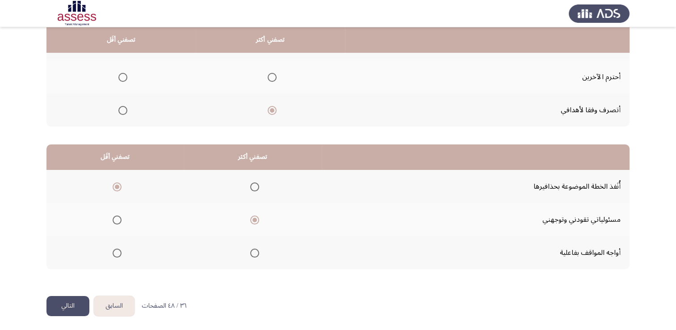
scroll to position [120, 0]
click at [71, 308] on button "التالي" at bounding box center [67, 306] width 43 height 20
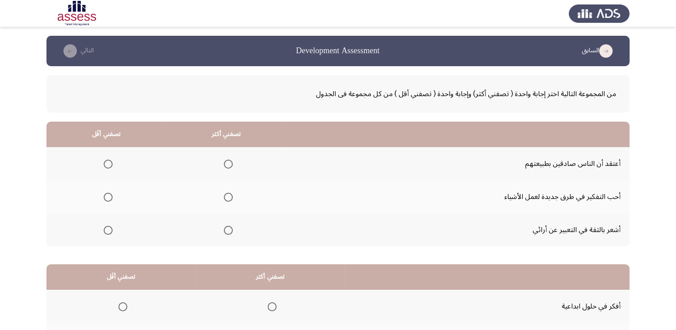
click at [224, 199] on span "Select an option" at bounding box center [228, 197] width 9 height 9
click at [224, 199] on input "Select an option" at bounding box center [228, 197] width 9 height 9
click at [102, 227] on label "Select an option" at bounding box center [106, 230] width 13 height 9
click at [104, 227] on input "Select an option" at bounding box center [108, 230] width 9 height 9
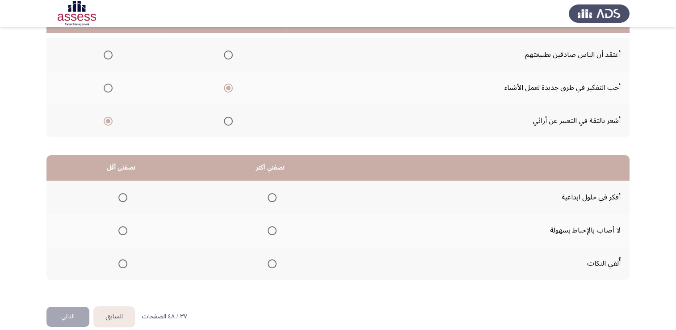
scroll to position [120, 0]
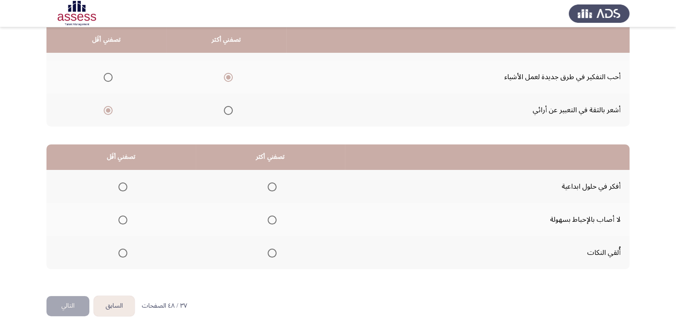
click at [269, 187] on span "Select an option" at bounding box center [272, 186] width 9 height 9
click at [269, 187] on input "Select an option" at bounding box center [272, 186] width 9 height 9
click at [124, 253] on span "Select an option" at bounding box center [122, 252] width 9 height 9
click at [124, 253] on input "Select an option" at bounding box center [122, 252] width 9 height 9
click at [63, 304] on button "التالي" at bounding box center [67, 306] width 43 height 20
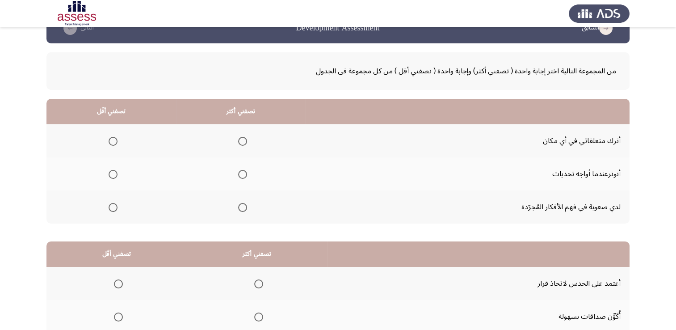
scroll to position [45, 0]
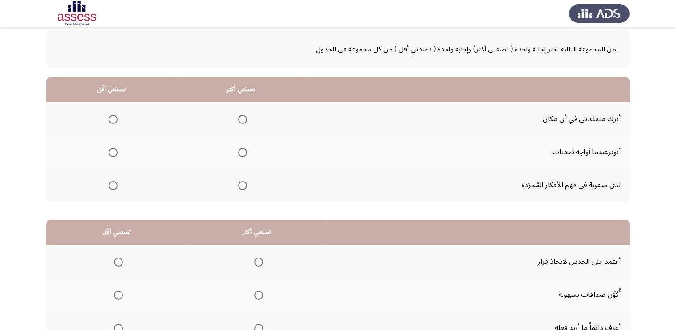
click at [241, 186] on span "Select an option" at bounding box center [242, 185] width 9 height 9
click at [241, 186] on input "Select an option" at bounding box center [242, 185] width 9 height 9
click at [111, 126] on th at bounding box center [111, 118] width 130 height 33
click at [111, 120] on span "Select an option" at bounding box center [113, 119] width 9 height 9
click at [111, 120] on input "Select an option" at bounding box center [113, 119] width 9 height 9
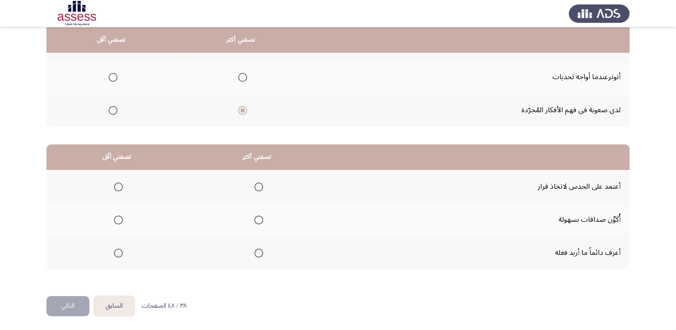
scroll to position [120, 0]
click at [254, 248] on span "Select an option" at bounding box center [258, 252] width 9 height 9
click at [254, 248] on input "Select an option" at bounding box center [258, 252] width 9 height 9
click at [118, 186] on span "Select an option" at bounding box center [118, 186] width 9 height 9
click at [118, 186] on input "Select an option" at bounding box center [118, 186] width 9 height 9
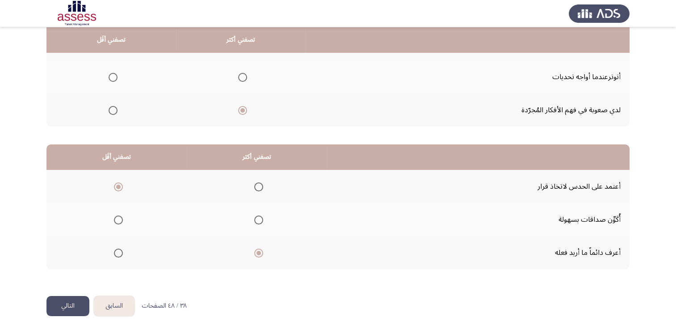
click at [78, 303] on button "التالي" at bounding box center [67, 306] width 43 height 20
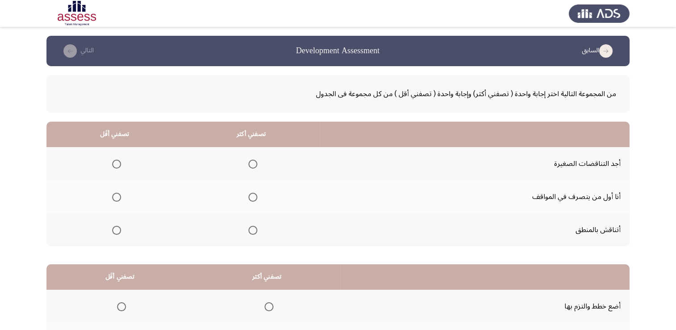
scroll to position [45, 0]
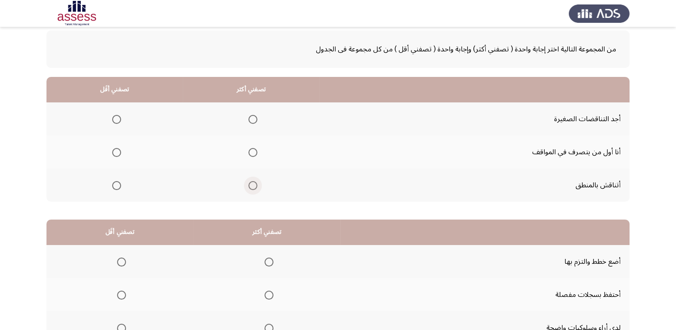
click at [252, 189] on span "Select an option" at bounding box center [252, 185] width 9 height 9
click at [252, 189] on input "Select an option" at bounding box center [252, 185] width 9 height 9
click at [113, 148] on span "Select an option" at bounding box center [116, 152] width 9 height 9
click at [113, 148] on input "Select an option" at bounding box center [116, 152] width 9 height 9
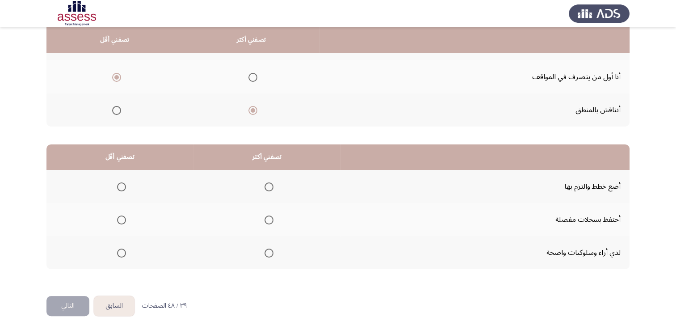
scroll to position [120, 0]
click at [265, 187] on span "Select an option" at bounding box center [269, 186] width 9 height 9
click at [265, 187] on input "Select an option" at bounding box center [269, 186] width 9 height 9
click at [265, 249] on span "Select an option" at bounding box center [269, 252] width 9 height 9
click at [265, 249] on input "Select an option" at bounding box center [269, 252] width 9 height 9
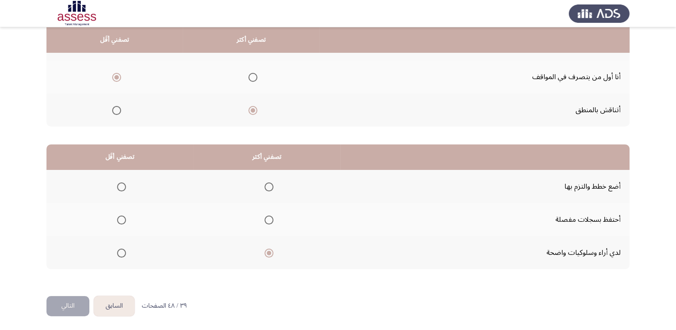
click at [123, 215] on span "Select an option" at bounding box center [121, 219] width 9 height 9
click at [123, 215] on input "Select an option" at bounding box center [121, 219] width 9 height 9
click at [68, 300] on button "التالي" at bounding box center [67, 306] width 43 height 20
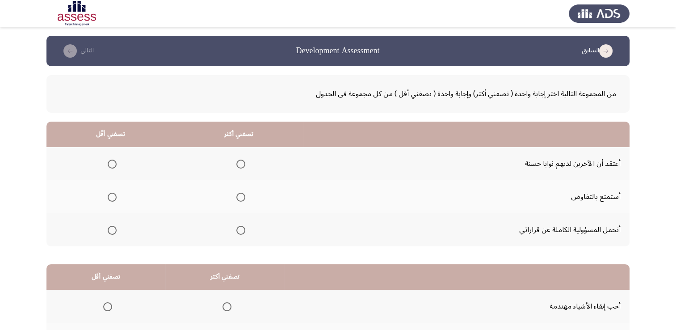
scroll to position [45, 0]
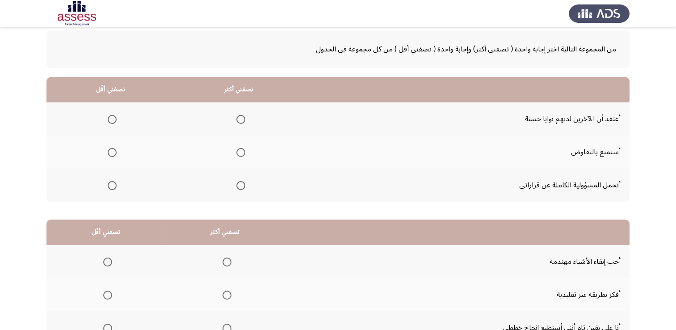
click at [244, 188] on span "Select an option" at bounding box center [240, 185] width 9 height 9
click at [244, 188] on input "Select an option" at bounding box center [240, 185] width 9 height 9
click at [116, 149] on th at bounding box center [110, 151] width 128 height 33
click at [111, 150] on span "Select an option" at bounding box center [112, 152] width 9 height 9
click at [111, 150] on input "Select an option" at bounding box center [112, 152] width 9 height 9
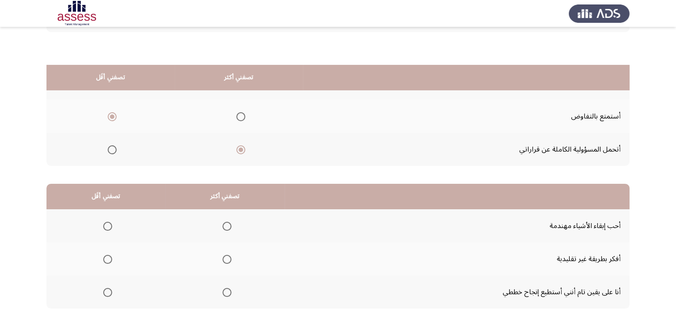
scroll to position [120, 0]
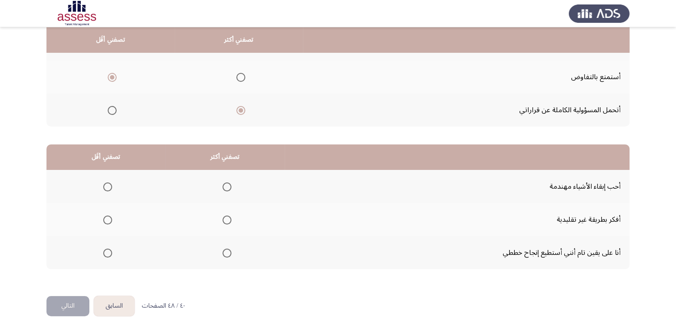
click at [224, 252] on span "Select an option" at bounding box center [227, 252] width 9 height 9
click at [224, 252] on input "Select an option" at bounding box center [227, 252] width 9 height 9
click at [107, 217] on span "Select an option" at bounding box center [107, 219] width 9 height 9
click at [107, 217] on input "Select an option" at bounding box center [107, 219] width 9 height 9
click at [58, 301] on button "التالي" at bounding box center [67, 306] width 43 height 20
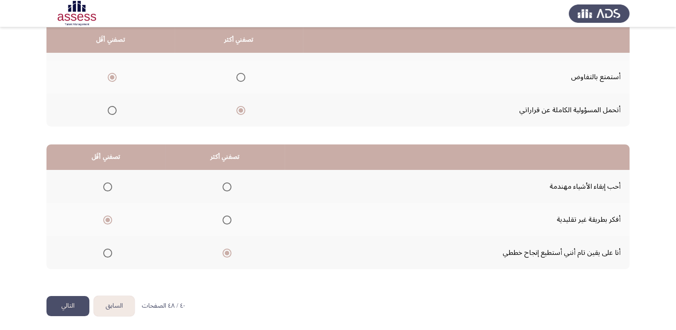
scroll to position [0, 0]
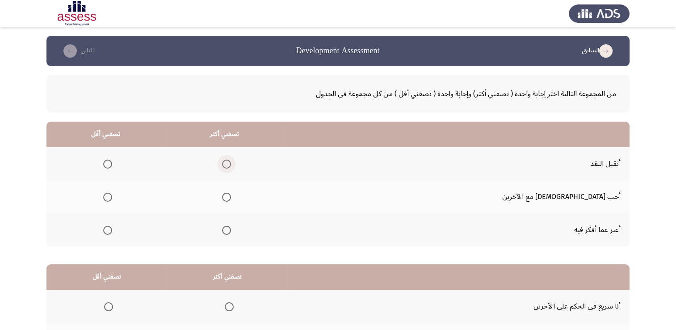
click at [231, 164] on span "Select an option" at bounding box center [226, 164] width 9 height 9
click at [231, 164] on input "Select an option" at bounding box center [226, 164] width 9 height 9
click at [113, 201] on th at bounding box center [105, 196] width 119 height 33
click at [112, 197] on span "Select an option" at bounding box center [107, 197] width 9 height 9
click at [112, 197] on input "Select an option" at bounding box center [107, 197] width 9 height 9
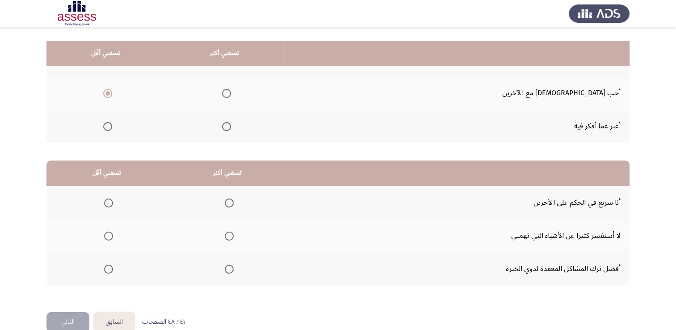
scroll to position [75, 0]
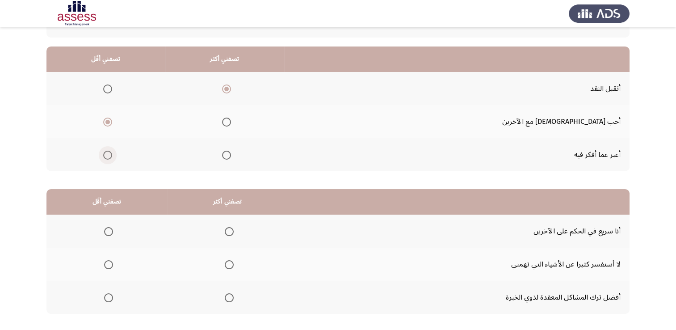
click at [112, 153] on span "Select an option" at bounding box center [107, 155] width 9 height 9
click at [112, 153] on input "Select an option" at bounding box center [107, 155] width 9 height 9
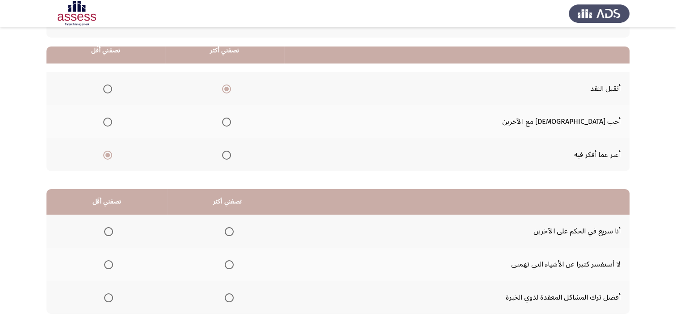
scroll to position [120, 0]
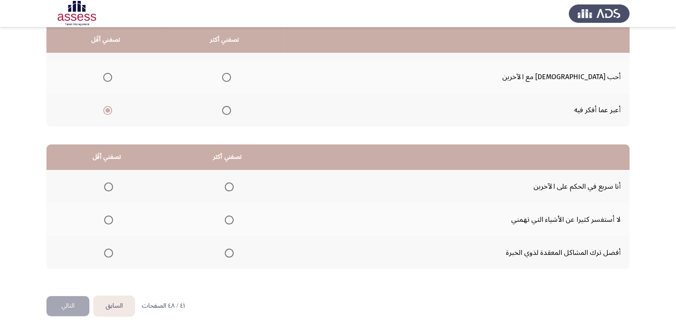
click at [111, 249] on span "Select an option" at bounding box center [108, 252] width 9 height 9
click at [111, 249] on input "Select an option" at bounding box center [108, 252] width 9 height 9
click at [229, 219] on span "Select an option" at bounding box center [229, 219] width 9 height 9
click at [229, 219] on input "Select an option" at bounding box center [229, 219] width 9 height 9
click at [61, 302] on button "التالي" at bounding box center [67, 306] width 43 height 20
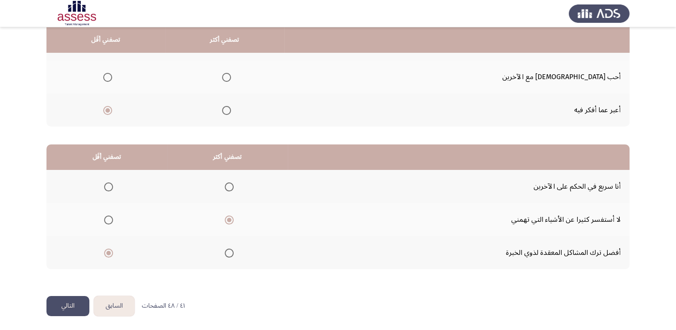
scroll to position [0, 0]
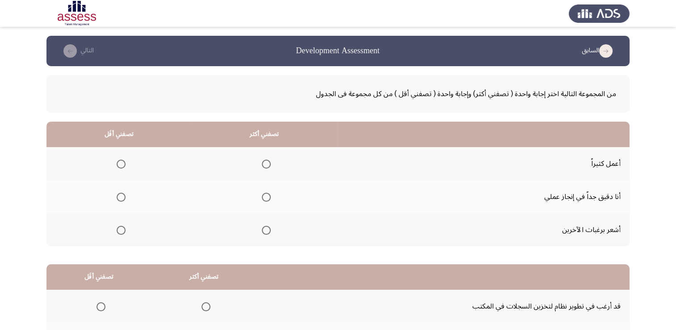
click at [259, 198] on label "Select an option" at bounding box center [264, 197] width 13 height 9
click at [262, 198] on input "Select an option" at bounding box center [266, 197] width 9 height 9
click at [124, 228] on span "Select an option" at bounding box center [121, 230] width 9 height 9
click at [124, 228] on input "Select an option" at bounding box center [121, 230] width 9 height 9
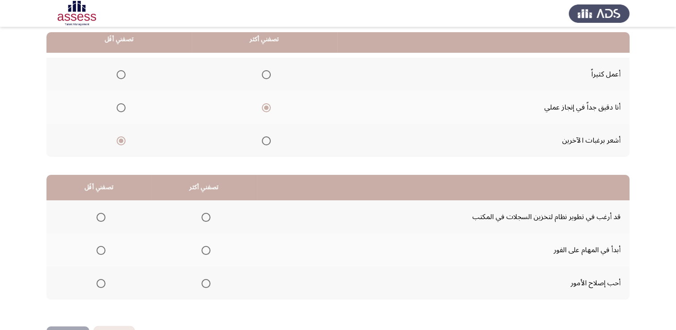
click at [102, 216] on span "Select an option" at bounding box center [101, 217] width 9 height 9
click at [102, 216] on input "Select an option" at bounding box center [101, 217] width 9 height 9
click at [198, 253] on mat-radio-group "Select an option" at bounding box center [204, 249] width 13 height 15
click at [202, 251] on span "Select an option" at bounding box center [206, 250] width 9 height 9
click at [202, 251] on input "Select an option" at bounding box center [206, 250] width 9 height 9
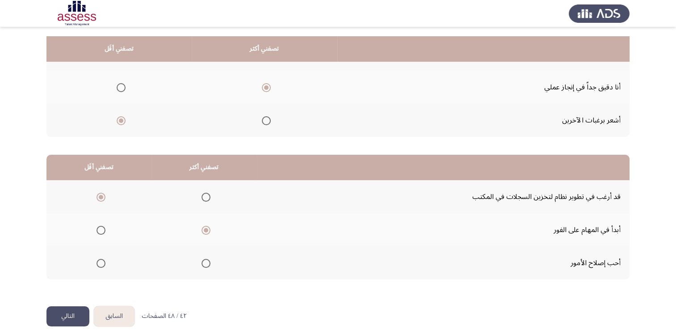
scroll to position [120, 0]
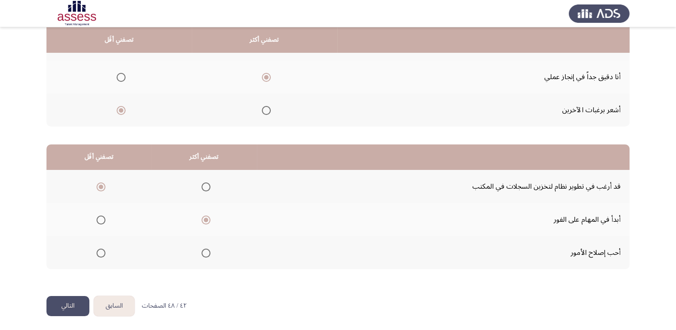
click at [55, 307] on button "التالي" at bounding box center [67, 306] width 43 height 20
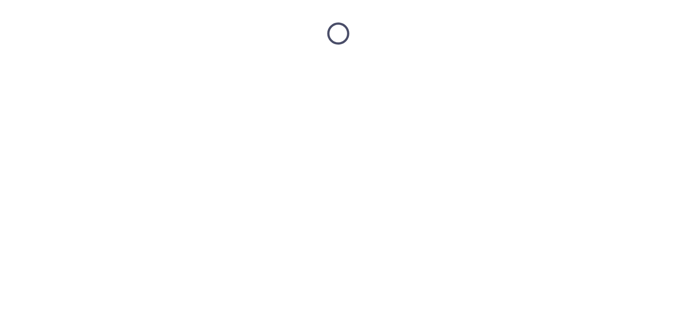
scroll to position [0, 0]
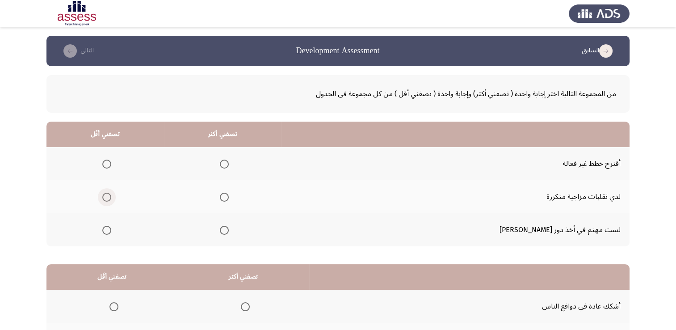
click at [111, 198] on span "Select an option" at bounding box center [106, 197] width 9 height 9
click at [111, 198] on input "Select an option" at bounding box center [106, 197] width 9 height 9
click at [229, 231] on span "Select an option" at bounding box center [224, 230] width 9 height 9
click at [229, 231] on input "Select an option" at bounding box center [224, 230] width 9 height 9
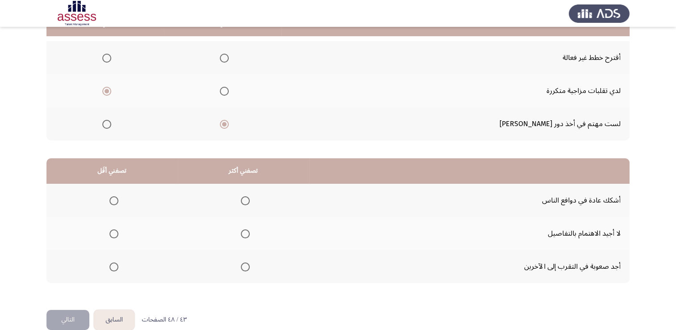
scroll to position [120, 0]
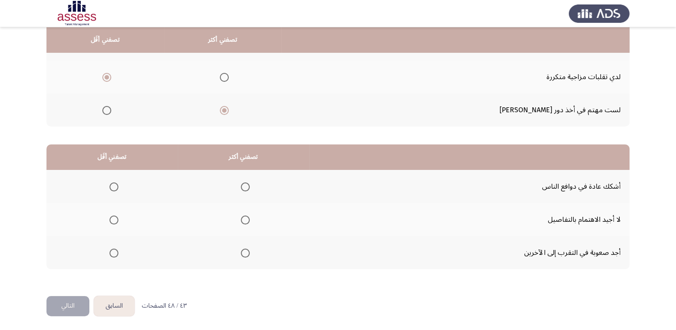
click at [239, 219] on label "Select an option" at bounding box center [243, 219] width 13 height 9
click at [241, 219] on input "Select an option" at bounding box center [245, 219] width 9 height 9
click at [112, 185] on span "Select an option" at bounding box center [113, 186] width 9 height 9
click at [112, 185] on input "Select an option" at bounding box center [113, 186] width 9 height 9
click at [64, 301] on button "التالي" at bounding box center [67, 306] width 43 height 20
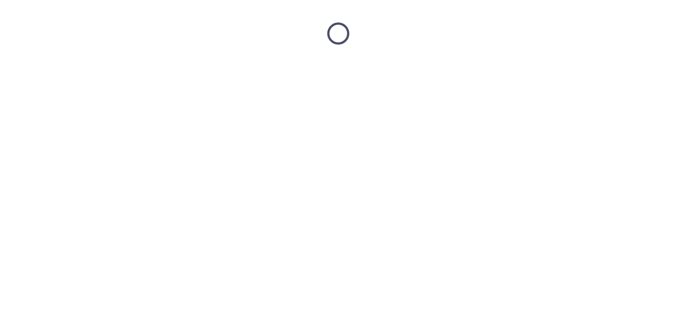
scroll to position [0, 0]
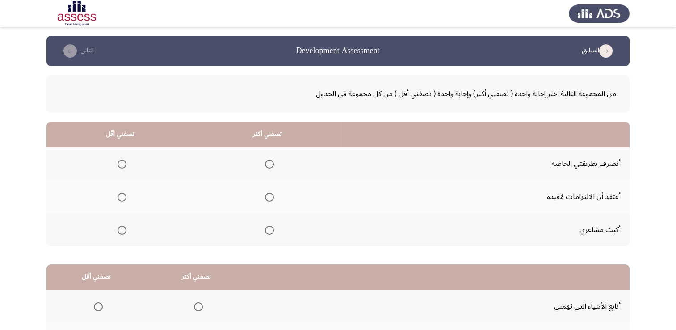
click at [270, 168] on span "Select an option" at bounding box center [269, 164] width 9 height 9
click at [270, 168] on input "Select an option" at bounding box center [269, 164] width 9 height 9
click at [118, 197] on span "Select an option" at bounding box center [122, 197] width 9 height 9
click at [118, 197] on input "Select an option" at bounding box center [122, 197] width 9 height 9
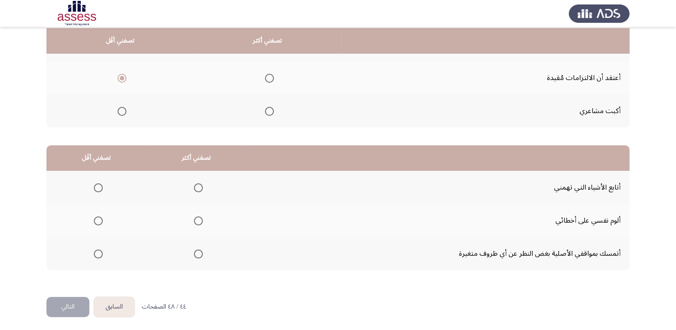
scroll to position [120, 0]
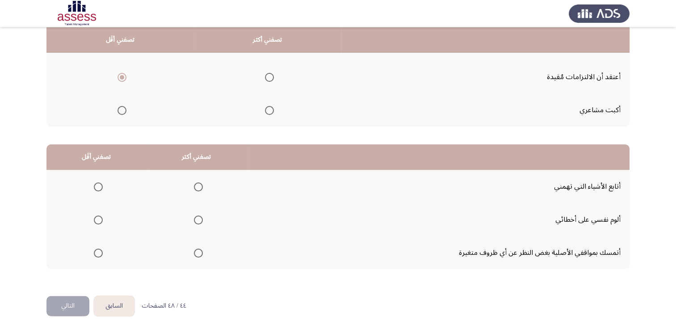
click at [94, 253] on span "Select an option" at bounding box center [98, 252] width 9 height 9
click at [94, 253] on input "Select an option" at bounding box center [98, 252] width 9 height 9
click at [191, 188] on label "Select an option" at bounding box center [196, 186] width 13 height 9
click at [194, 188] on input "Select an option" at bounding box center [198, 186] width 9 height 9
click at [72, 302] on button "التالي" at bounding box center [67, 306] width 43 height 20
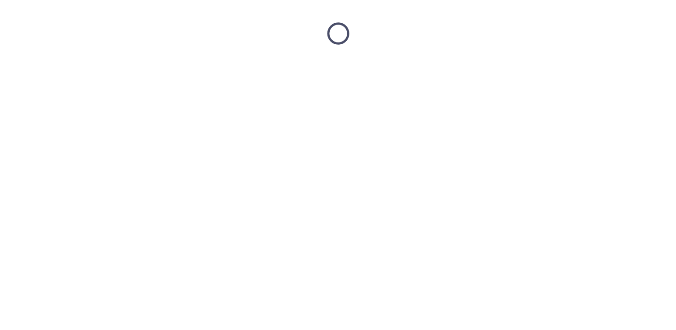
scroll to position [0, 0]
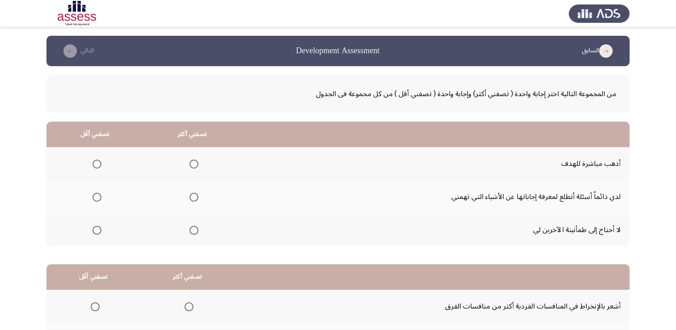
click at [198, 167] on th at bounding box center [192, 163] width 97 height 33
click at [196, 162] on span "Select an option" at bounding box center [193, 164] width 9 height 9
click at [196, 162] on input "Select an option" at bounding box center [193, 164] width 9 height 9
click at [97, 233] on span "Select an option" at bounding box center [96, 230] width 9 height 9
click at [97, 233] on input "Select an option" at bounding box center [96, 230] width 9 height 9
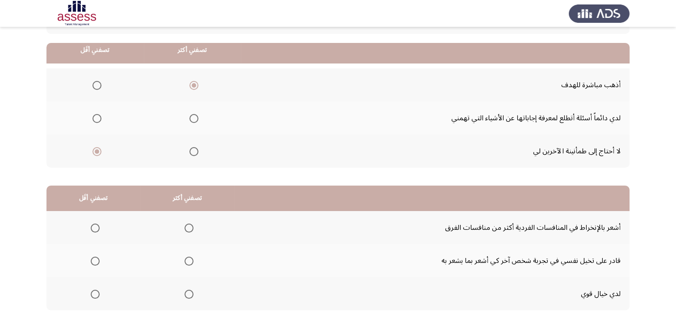
scroll to position [89, 0]
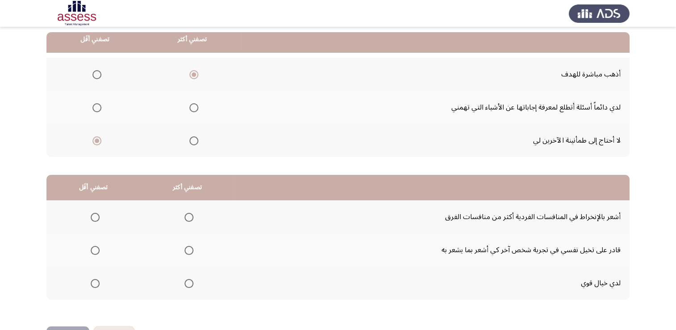
click at [95, 220] on mat-radio-group "Select an option" at bounding box center [93, 216] width 13 height 15
click at [96, 214] on span "Select an option" at bounding box center [95, 217] width 9 height 9
click at [96, 214] on input "Select an option" at bounding box center [95, 217] width 9 height 9
click at [182, 248] on label "Select an option" at bounding box center [187, 250] width 13 height 9
click at [185, 248] on input "Select an option" at bounding box center [189, 250] width 9 height 9
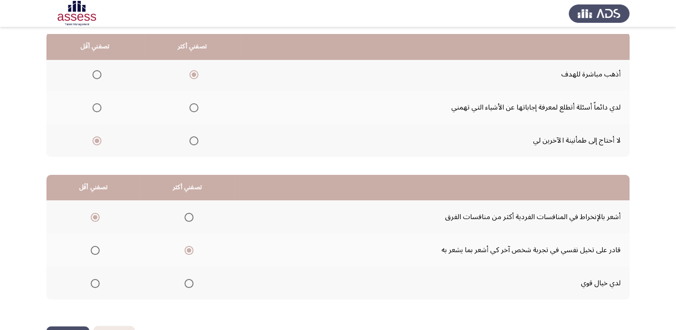
scroll to position [120, 0]
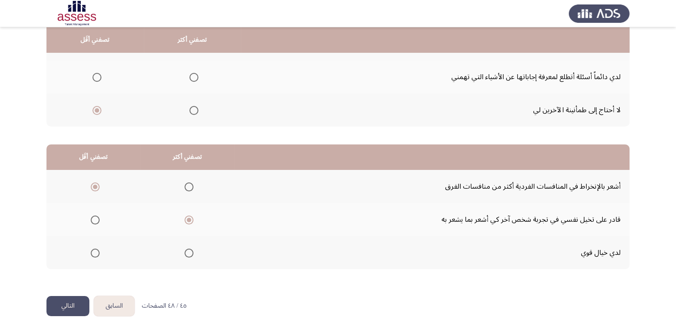
click at [67, 299] on button "التالي" at bounding box center [67, 306] width 43 height 20
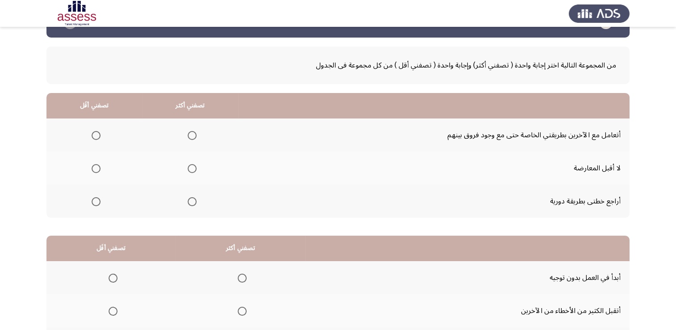
scroll to position [45, 0]
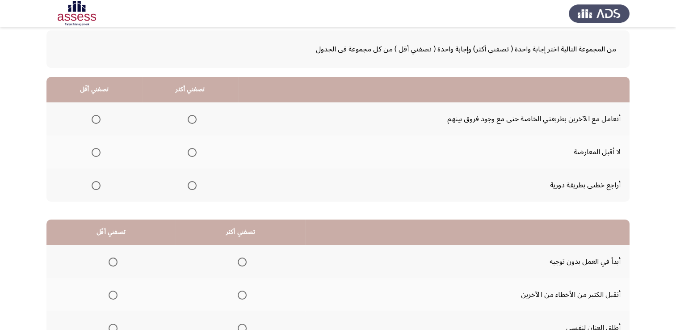
click at [101, 154] on th at bounding box center [94, 151] width 96 height 33
click at [99, 150] on span "Select an option" at bounding box center [96, 152] width 9 height 9
click at [99, 150] on input "Select an option" at bounding box center [96, 152] width 9 height 9
click at [188, 185] on span "Select an option" at bounding box center [192, 185] width 9 height 9
click at [188, 185] on input "Select an option" at bounding box center [192, 185] width 9 height 9
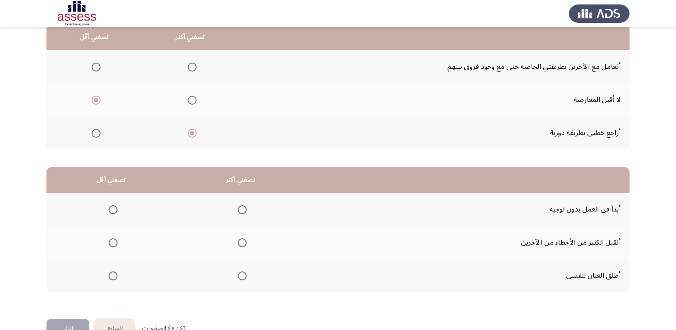
scroll to position [75, 0]
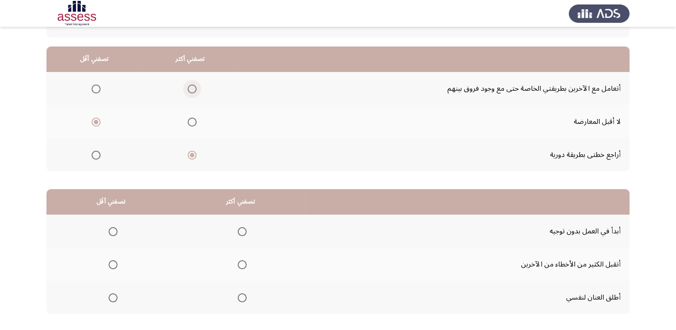
click at [191, 90] on span "Select an option" at bounding box center [192, 88] width 9 height 9
click at [191, 90] on input "Select an option" at bounding box center [192, 88] width 9 height 9
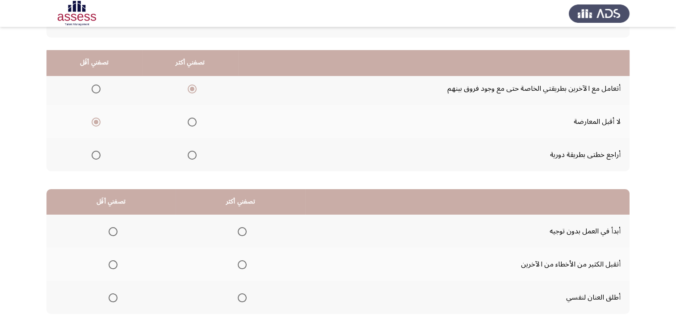
scroll to position [120, 0]
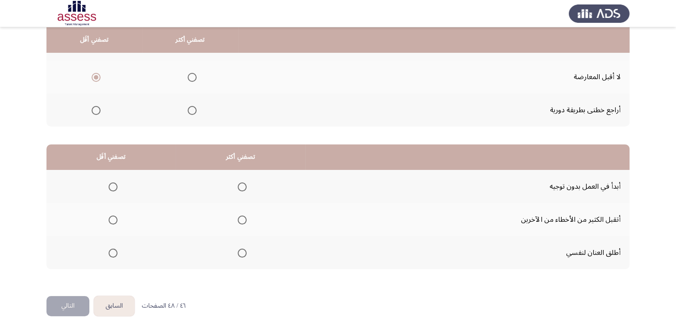
click at [240, 221] on span "Select an option" at bounding box center [242, 219] width 9 height 9
click at [240, 221] on input "Select an option" at bounding box center [242, 219] width 9 height 9
click at [109, 255] on span "Select an option" at bounding box center [113, 252] width 9 height 9
click at [109, 255] on input "Select an option" at bounding box center [113, 252] width 9 height 9
click at [74, 297] on button "التالي" at bounding box center [67, 306] width 43 height 20
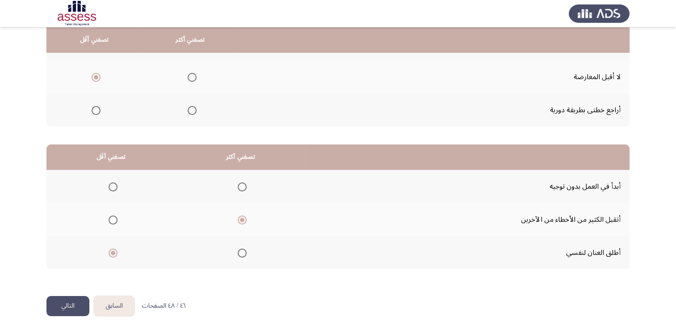
scroll to position [0, 0]
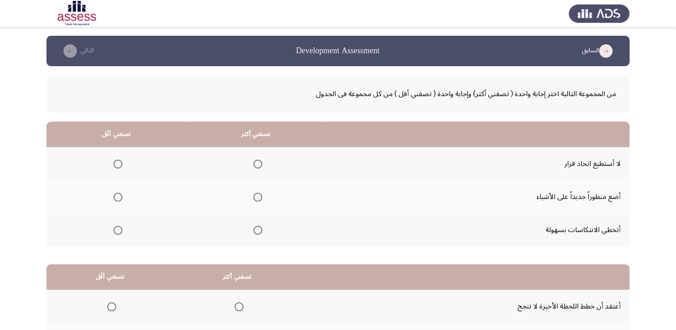
click at [118, 168] on mat-radio-group "Select an option" at bounding box center [116, 163] width 13 height 15
click at [120, 162] on span "Select an option" at bounding box center [118, 164] width 9 height 9
click at [120, 162] on input "Select an option" at bounding box center [118, 164] width 9 height 9
click at [253, 199] on span "Select an option" at bounding box center [257, 197] width 9 height 9
click at [253, 199] on input "Select an option" at bounding box center [257, 197] width 9 height 9
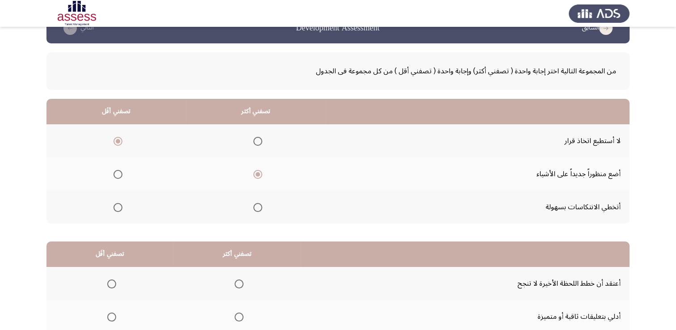
scroll to position [45, 0]
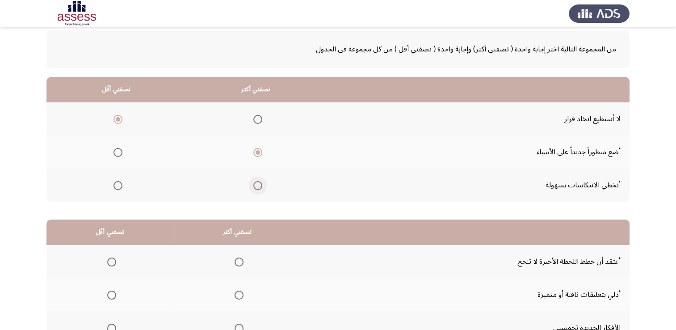
click at [257, 187] on span "Select an option" at bounding box center [257, 185] width 9 height 9
click at [257, 187] on input "Select an option" at bounding box center [257, 185] width 9 height 9
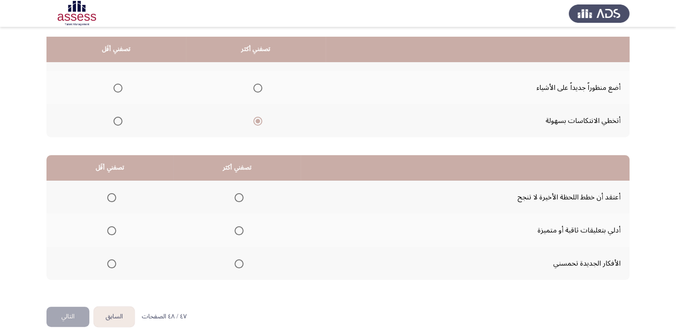
scroll to position [120, 0]
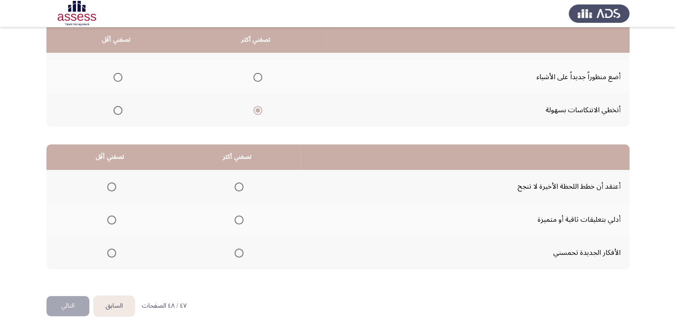
click at [240, 221] on span "Select an option" at bounding box center [239, 219] width 9 height 9
click at [240, 221] on input "Select an option" at bounding box center [239, 219] width 9 height 9
click at [114, 255] on span "Select an option" at bounding box center [111, 252] width 9 height 9
click at [114, 255] on input "Select an option" at bounding box center [111, 252] width 9 height 9
click at [236, 255] on span "Select an option" at bounding box center [239, 252] width 9 height 9
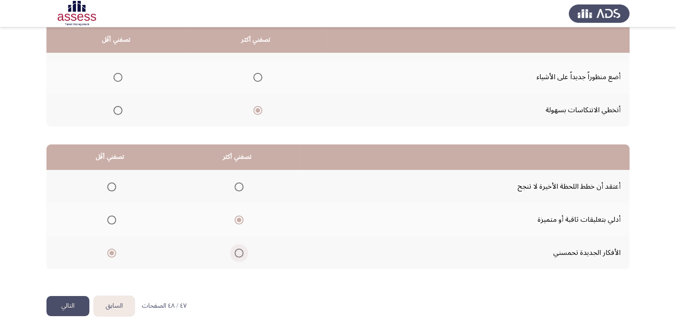
click at [236, 255] on input "Select an option" at bounding box center [239, 252] width 9 height 9
click at [114, 186] on span "Select an option" at bounding box center [111, 186] width 9 height 9
click at [114, 186] on input "Select an option" at bounding box center [111, 186] width 9 height 9
click at [235, 215] on span "Select an option" at bounding box center [239, 219] width 9 height 9
click at [235, 215] on input "Select an option" at bounding box center [239, 219] width 9 height 9
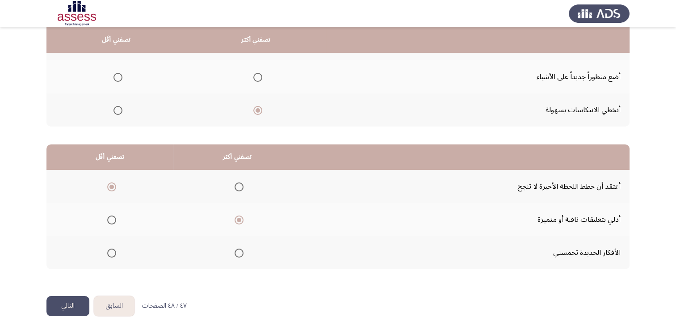
click at [78, 301] on button "التالي" at bounding box center [67, 306] width 43 height 20
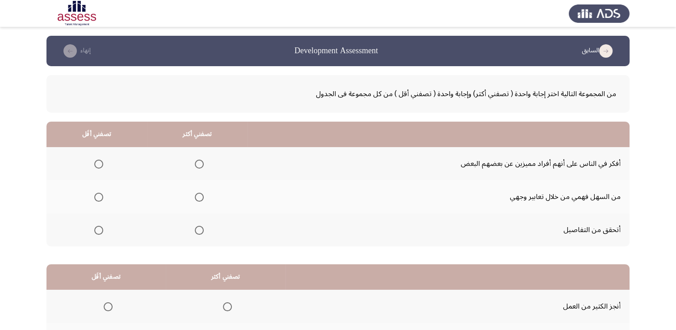
scroll to position [45, 0]
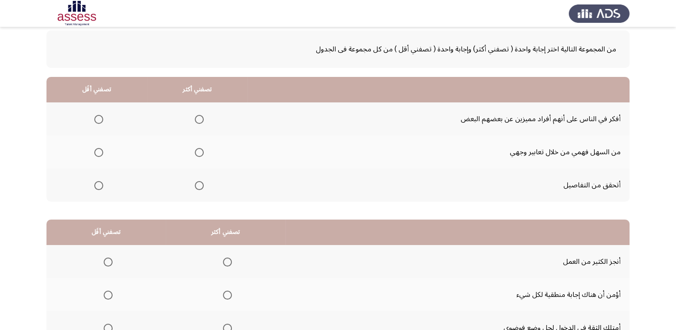
click at [200, 156] on span "Select an option" at bounding box center [199, 152] width 9 height 9
click at [200, 156] on input "Select an option" at bounding box center [199, 152] width 9 height 9
click at [91, 190] on mat-radio-group "Select an option" at bounding box center [97, 184] width 13 height 15
click at [97, 185] on span "Select an option" at bounding box center [98, 185] width 9 height 9
click at [97, 185] on input "Select an option" at bounding box center [98, 185] width 9 height 9
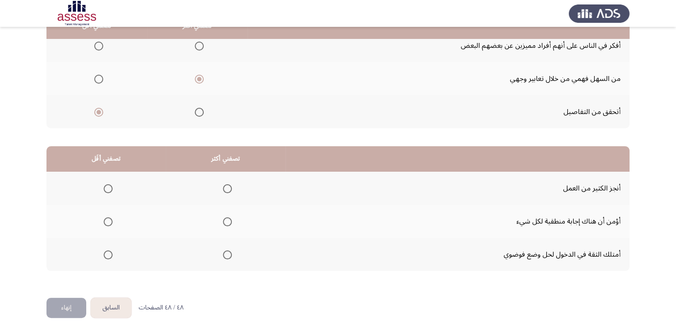
scroll to position [120, 0]
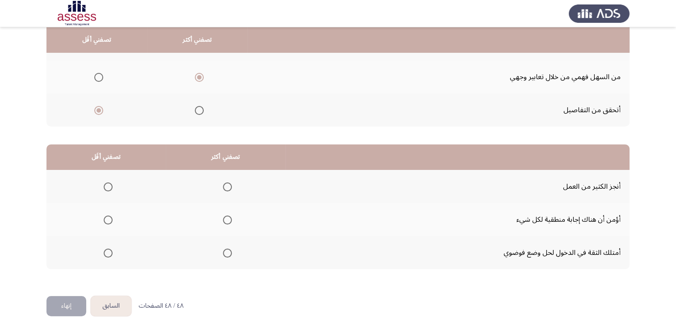
click at [223, 250] on span "Select an option" at bounding box center [227, 252] width 9 height 9
click at [223, 250] on input "Select an option" at bounding box center [227, 252] width 9 height 9
click at [106, 188] on span "Select an option" at bounding box center [108, 186] width 9 height 9
click at [106, 188] on input "Select an option" at bounding box center [108, 186] width 9 height 9
click at [108, 249] on span "Select an option" at bounding box center [108, 252] width 9 height 9
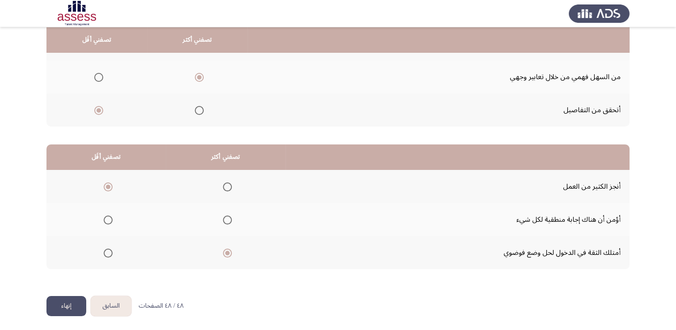
click at [108, 249] on input "Select an option" at bounding box center [108, 252] width 9 height 9
click at [220, 191] on mat-radio-group "Select an option" at bounding box center [225, 186] width 13 height 15
click at [223, 250] on span "Select an option" at bounding box center [227, 252] width 9 height 9
click at [223, 250] on input "Select an option" at bounding box center [227, 252] width 9 height 9
click at [108, 187] on span "Select an option" at bounding box center [108, 187] width 0 height 0
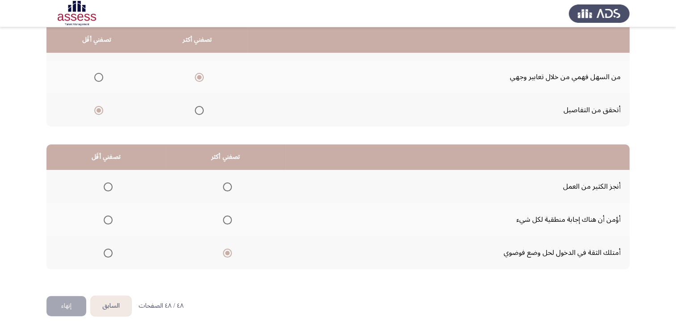
click at [107, 185] on input "Select an option" at bounding box center [108, 186] width 9 height 9
click at [110, 219] on span "Select an option" at bounding box center [108, 219] width 9 height 9
click at [110, 219] on input "Select an option" at bounding box center [108, 219] width 9 height 9
click at [71, 299] on button "إنهاء" at bounding box center [66, 306] width 40 height 20
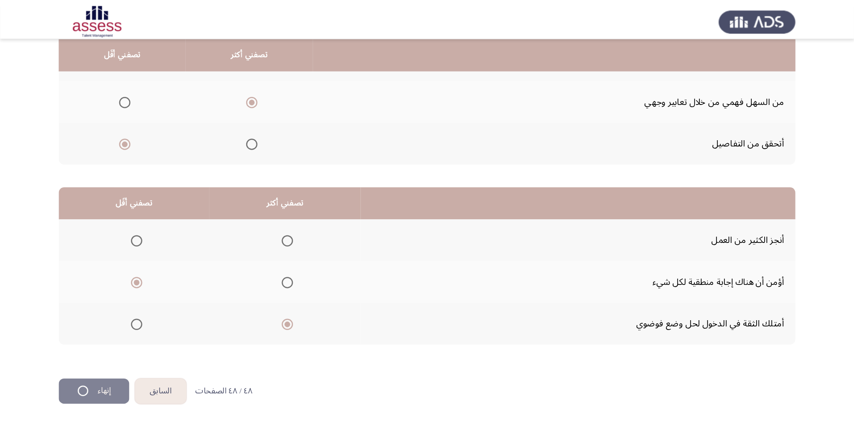
scroll to position [0, 0]
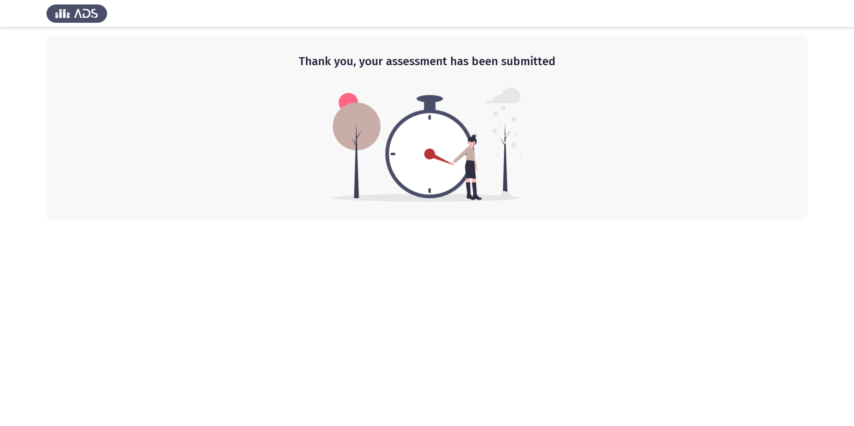
click at [418, 166] on img at bounding box center [427, 145] width 189 height 114
